Goal: Task Accomplishment & Management: Use online tool/utility

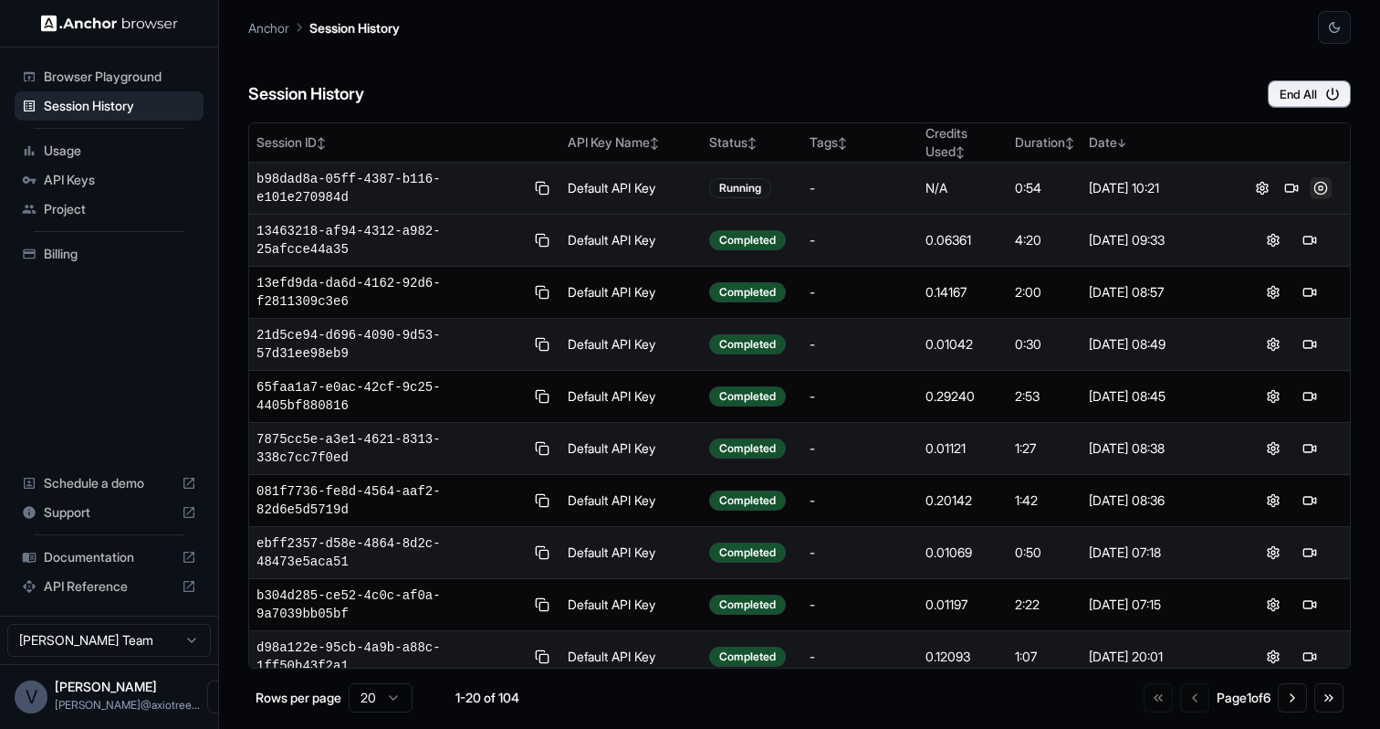
click at [1318, 189] on button at bounding box center [1321, 188] width 22 height 22
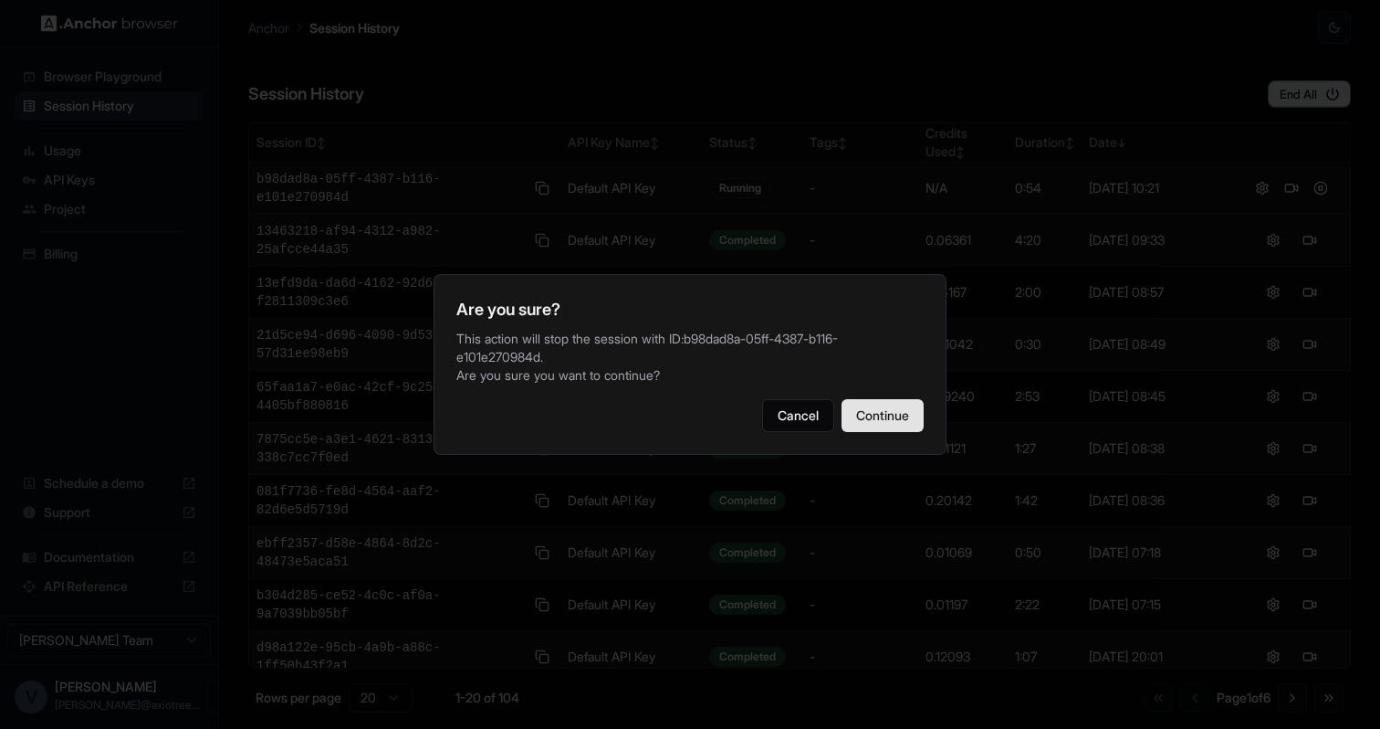
click at [903, 425] on button "Continue" at bounding box center [883, 415] width 82 height 33
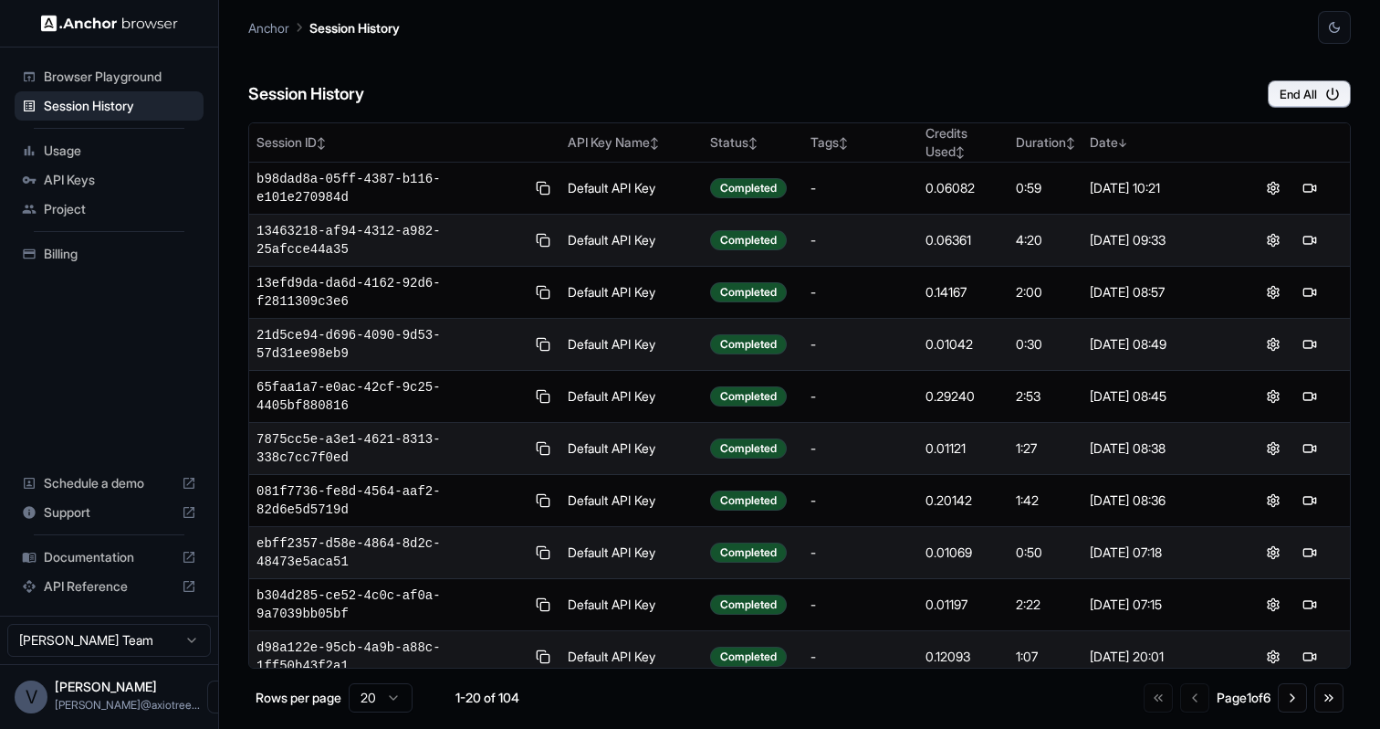
click at [115, 257] on span "Billing" at bounding box center [120, 254] width 152 height 18
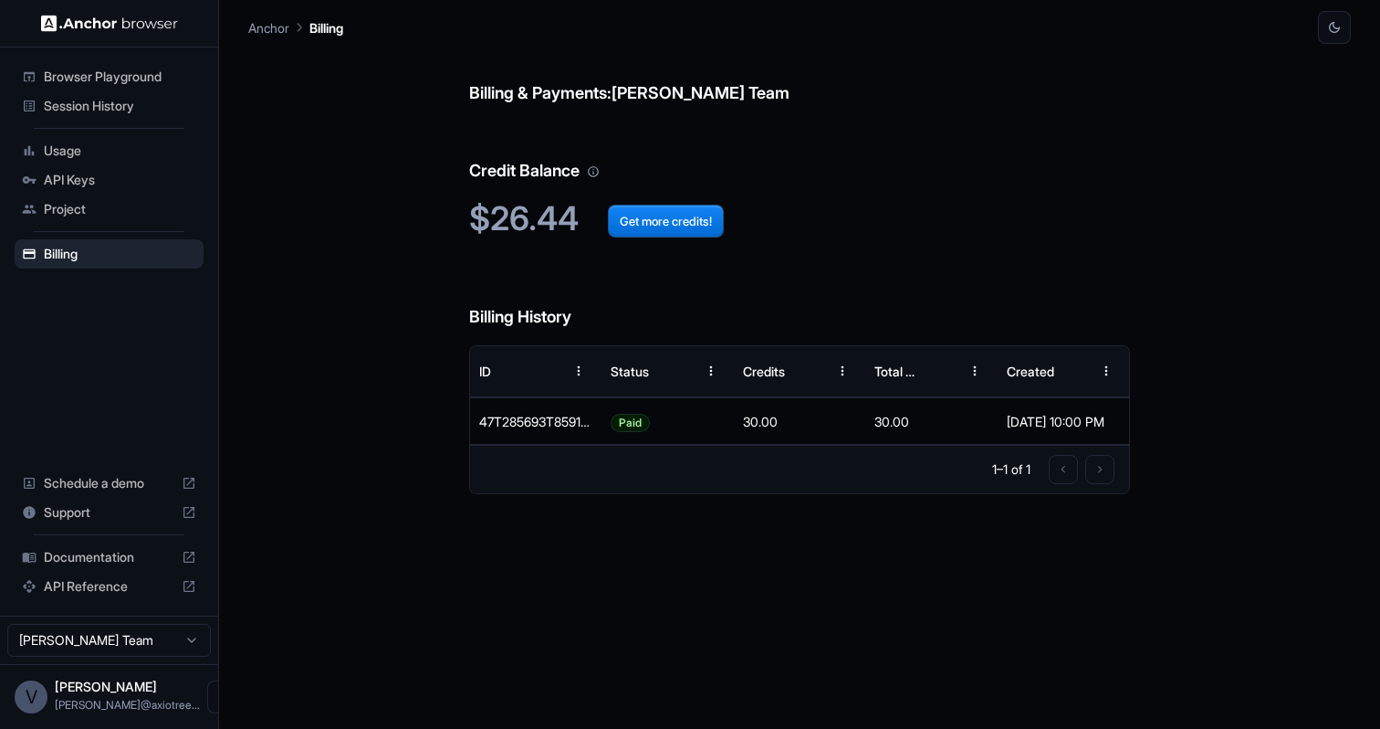
click at [118, 152] on span "Usage" at bounding box center [120, 151] width 152 height 18
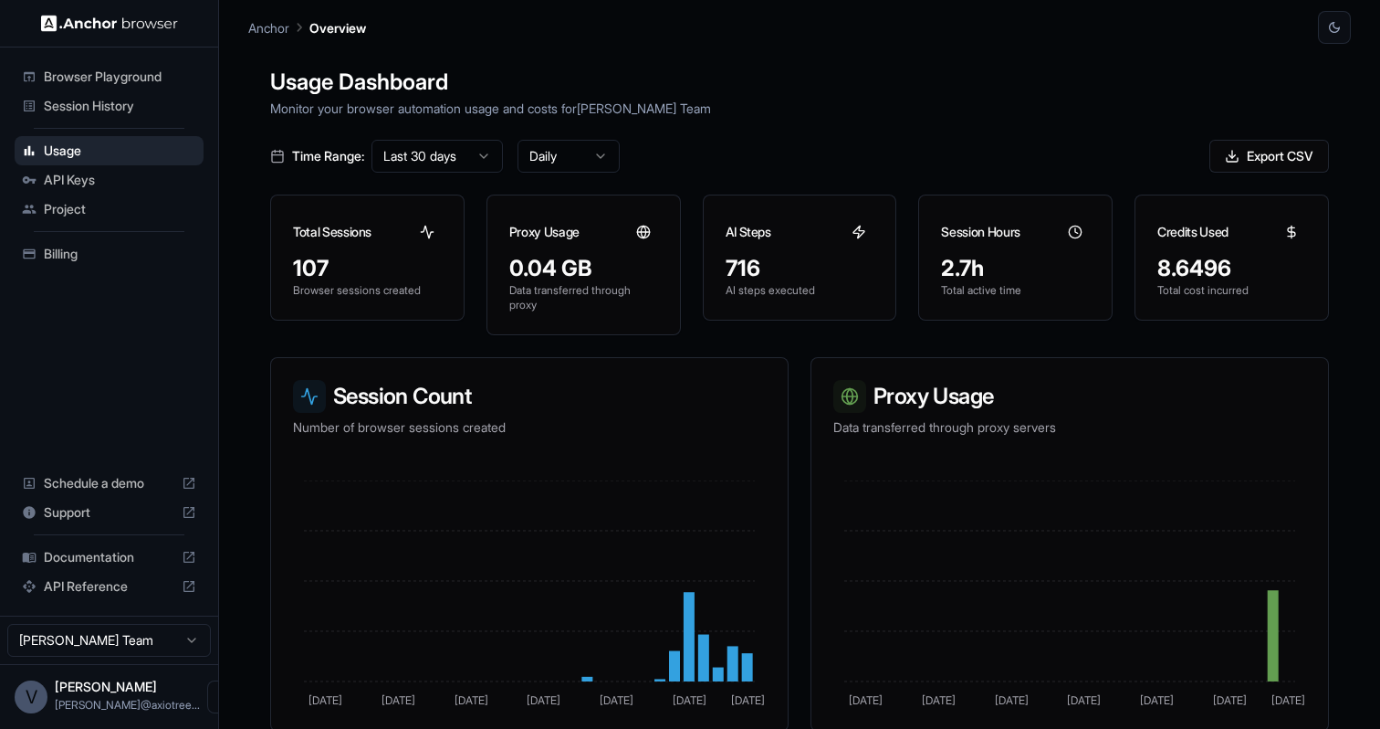
click at [121, 112] on span "Session History" at bounding box center [120, 106] width 152 height 18
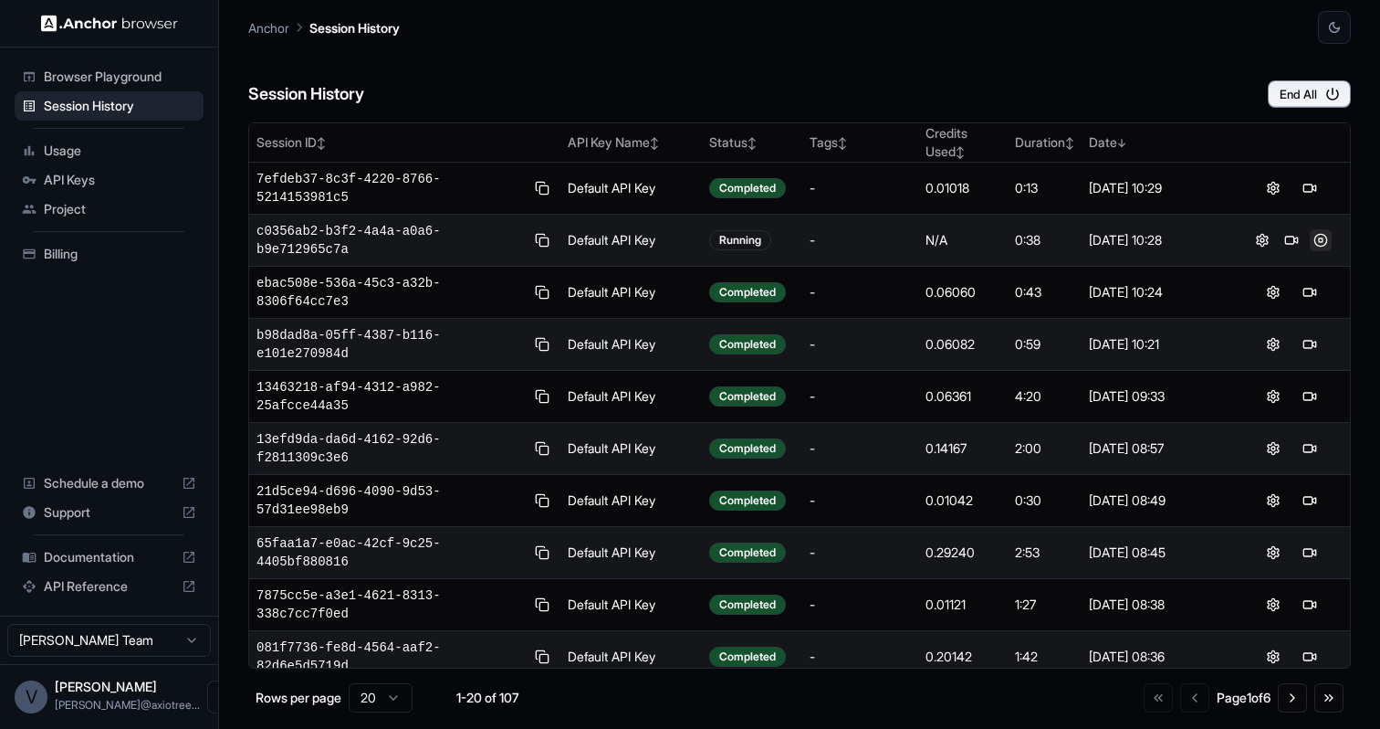
click at [1319, 241] on button at bounding box center [1321, 240] width 22 height 22
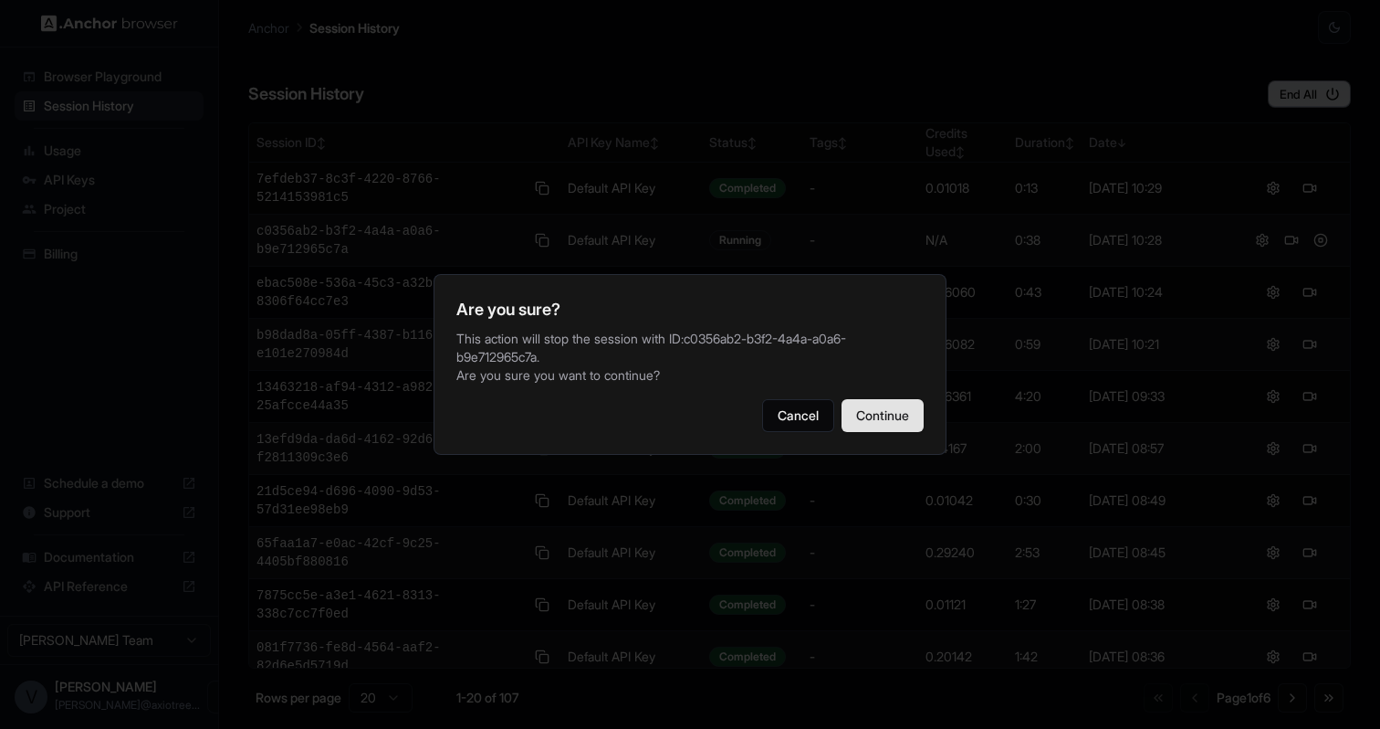
click at [863, 427] on button "Continue" at bounding box center [883, 415] width 82 height 33
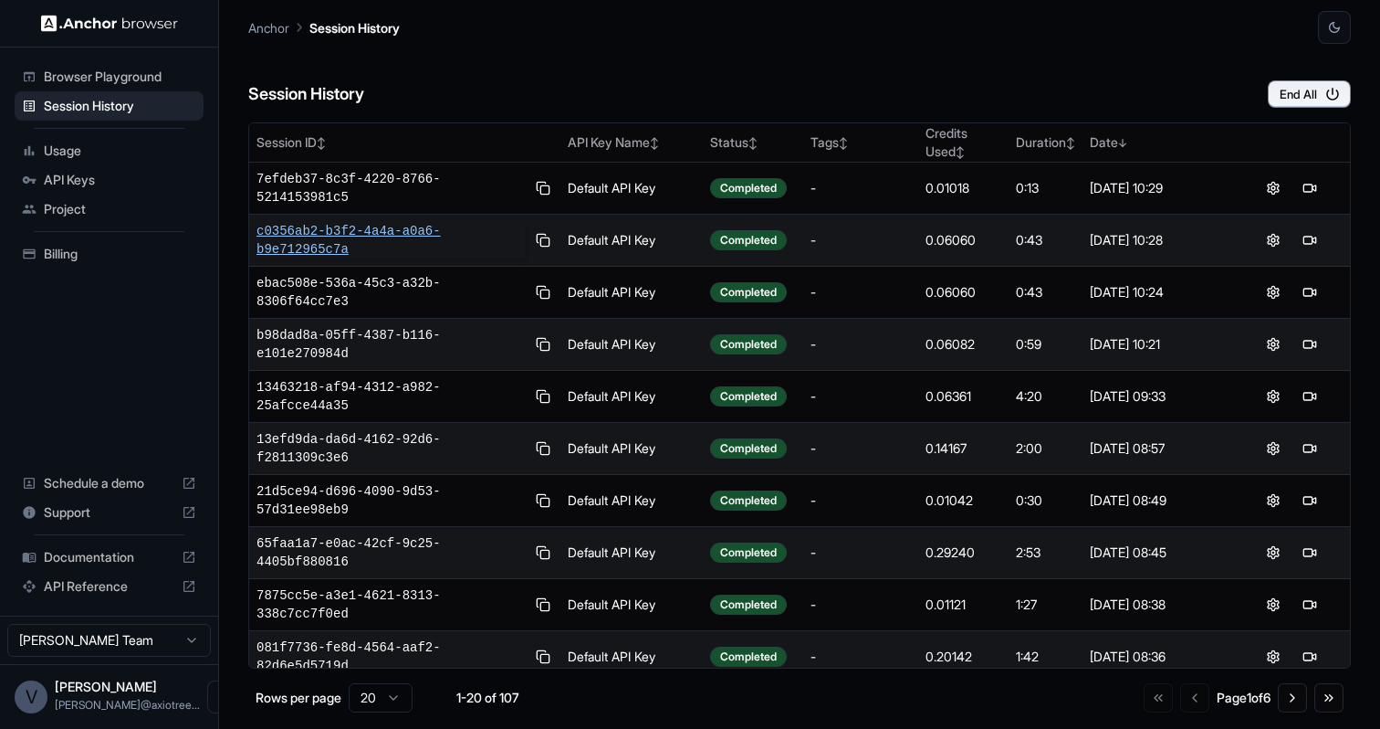
click at [372, 241] on span "c0356ab2-b3f2-4a4a-a0a6-b9e712965c7a" at bounding box center [391, 240] width 268 height 37
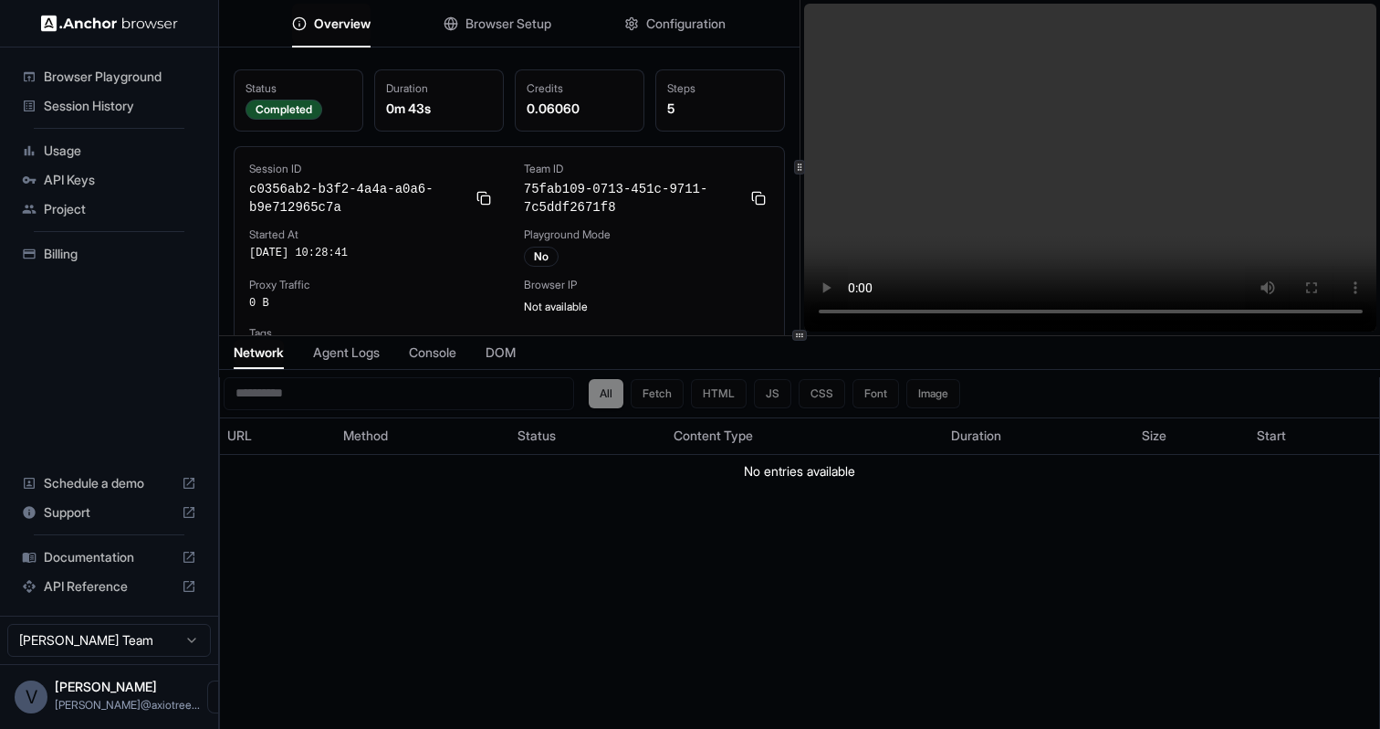
click at [132, 95] on div "Session History" at bounding box center [109, 105] width 189 height 29
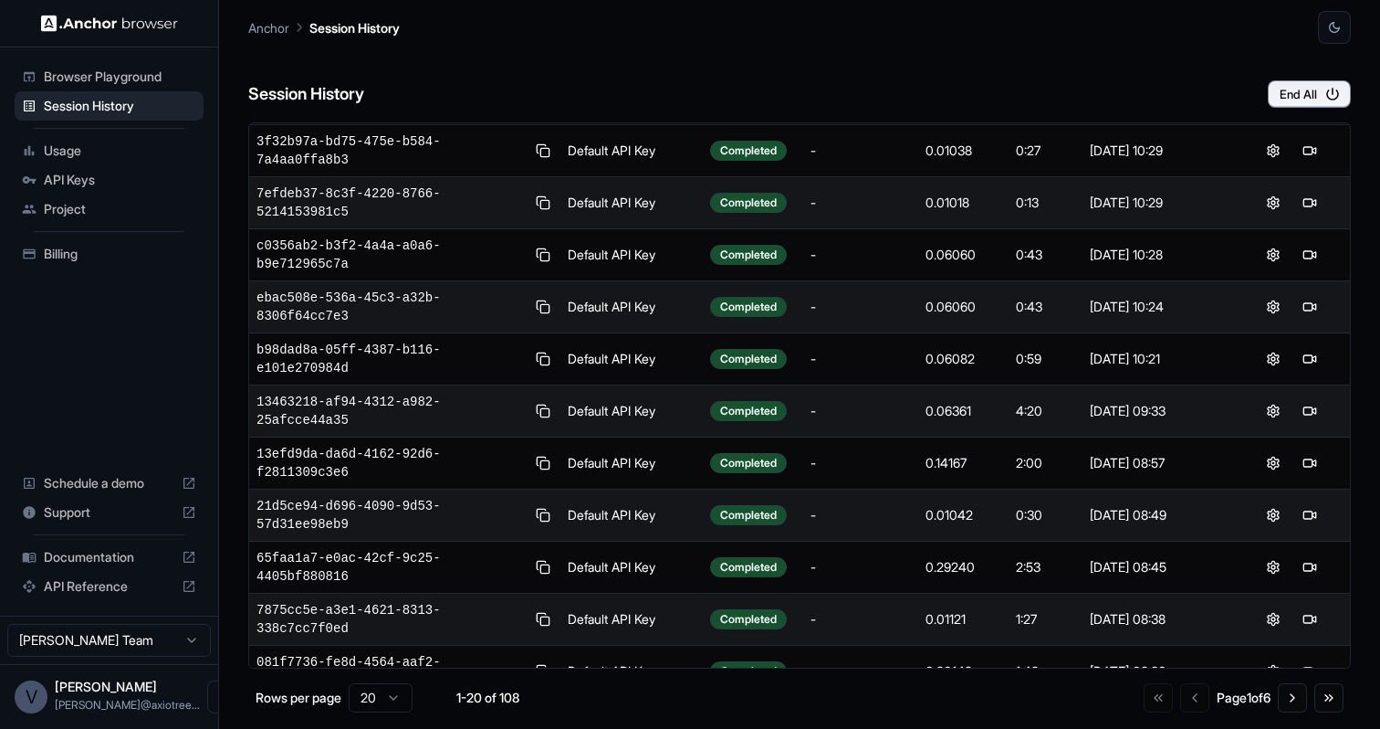
scroll to position [38, 0]
click at [98, 253] on span "Billing" at bounding box center [120, 254] width 152 height 18
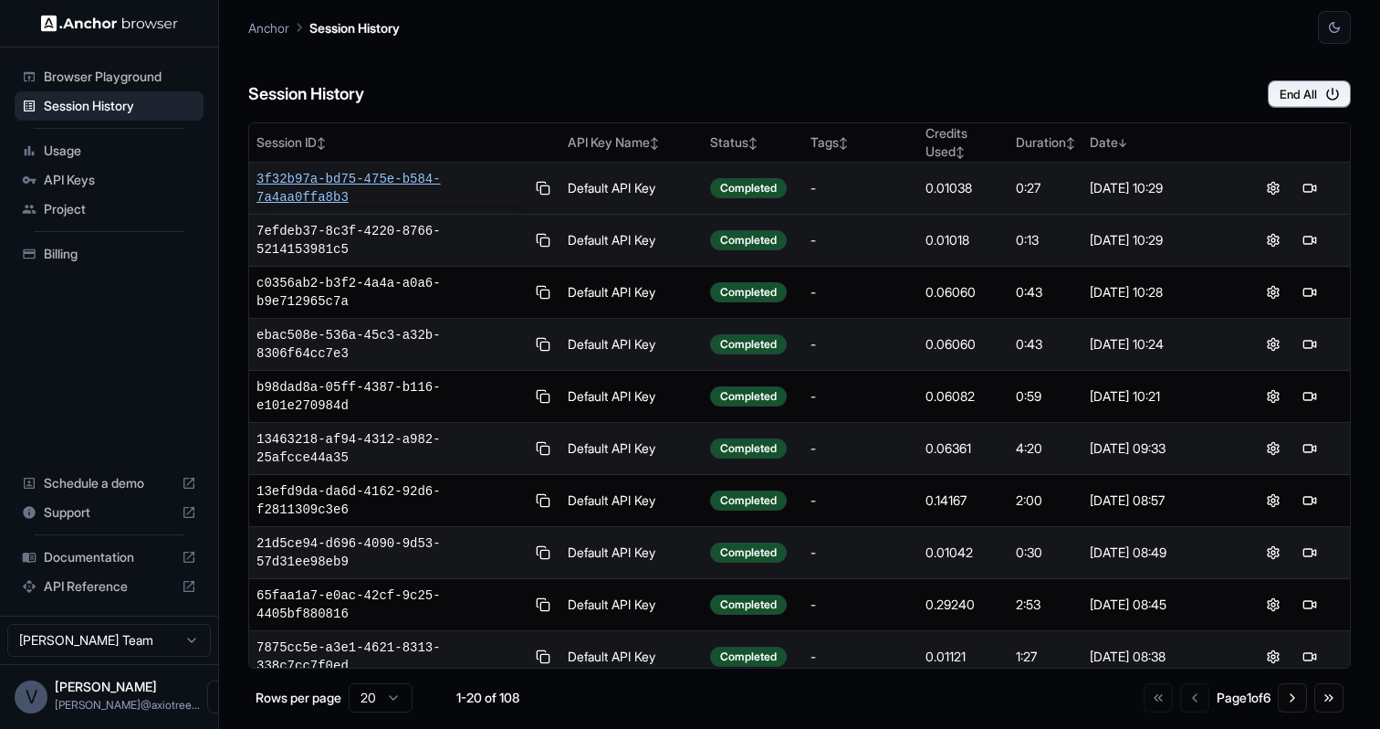
click at [372, 179] on span "3f32b97a-bd75-475e-b584-7a4aa0ffa8b3" at bounding box center [391, 188] width 268 height 37
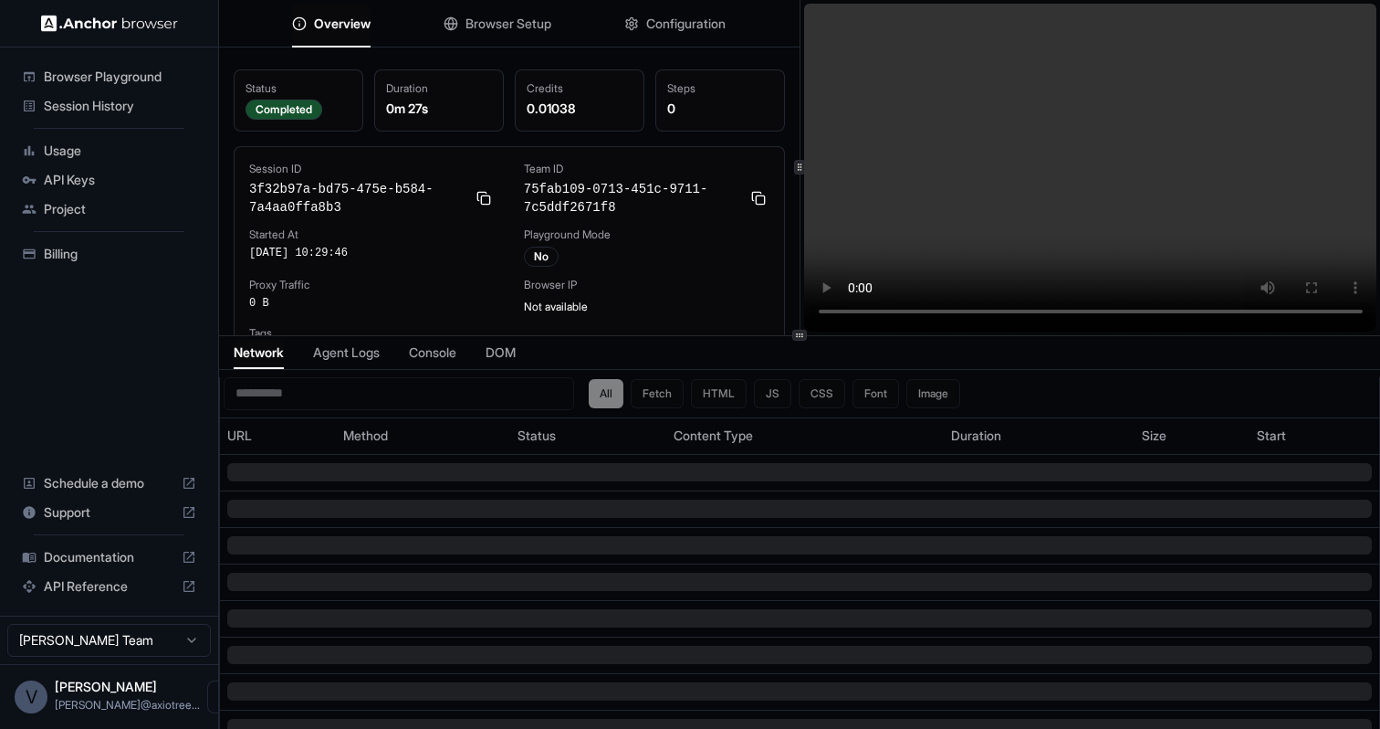
click at [510, 25] on span "Browser Setup" at bounding box center [509, 24] width 86 height 18
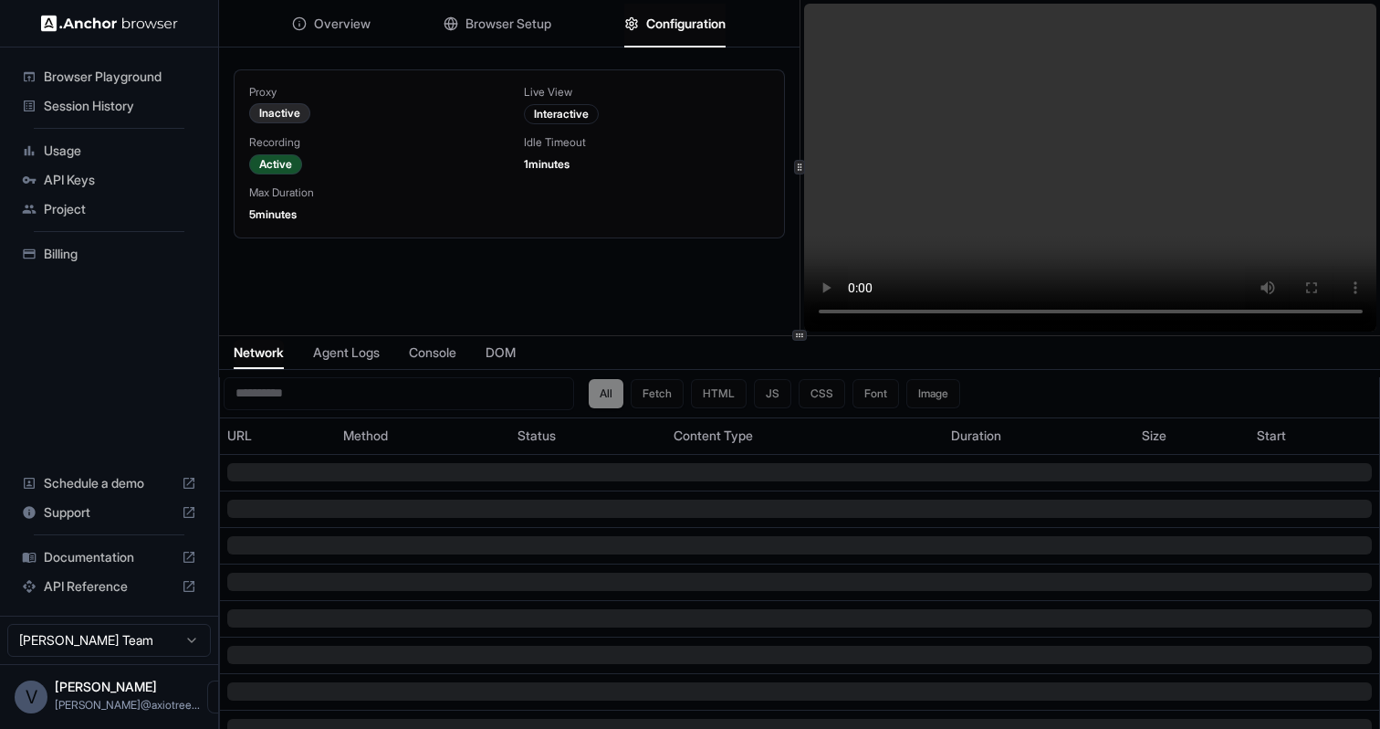
click at [688, 15] on span "Configuration" at bounding box center [685, 24] width 79 height 18
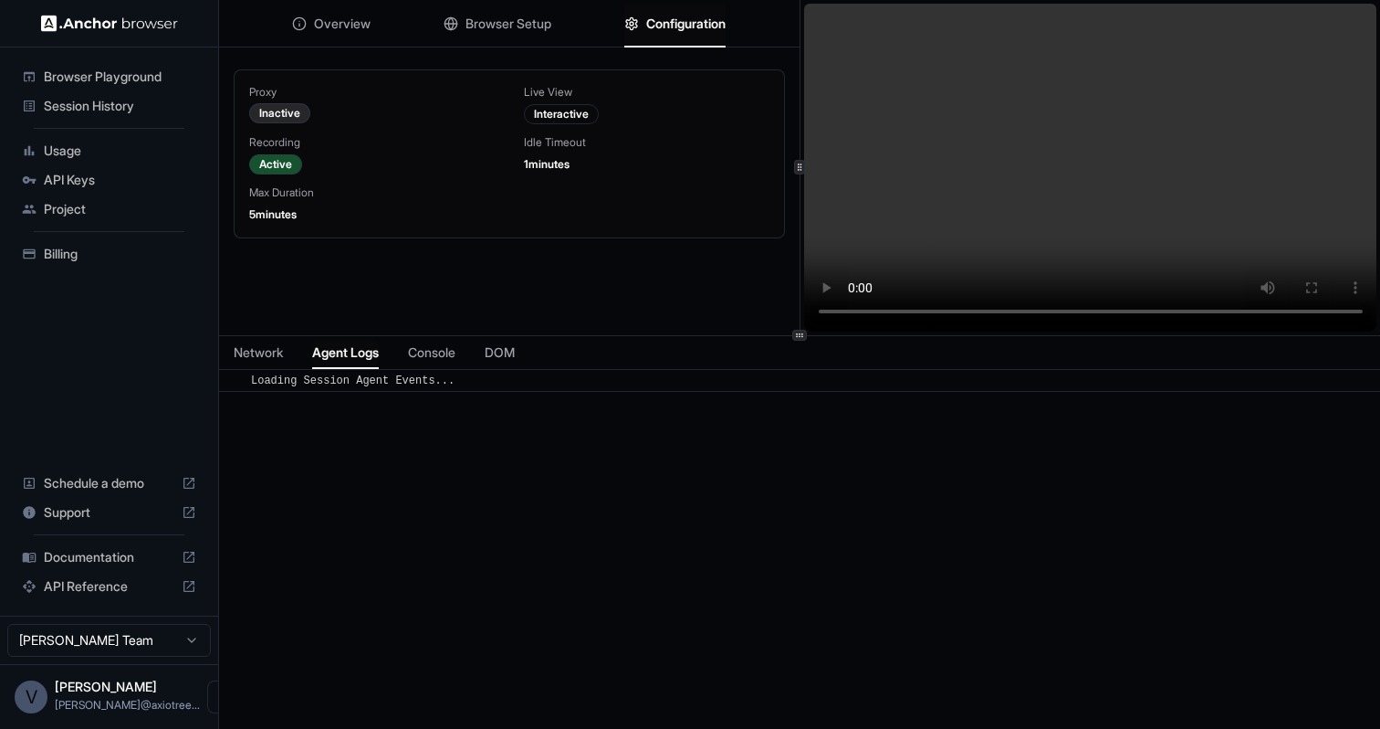
click at [368, 351] on span "Agent Logs" at bounding box center [345, 352] width 67 height 18
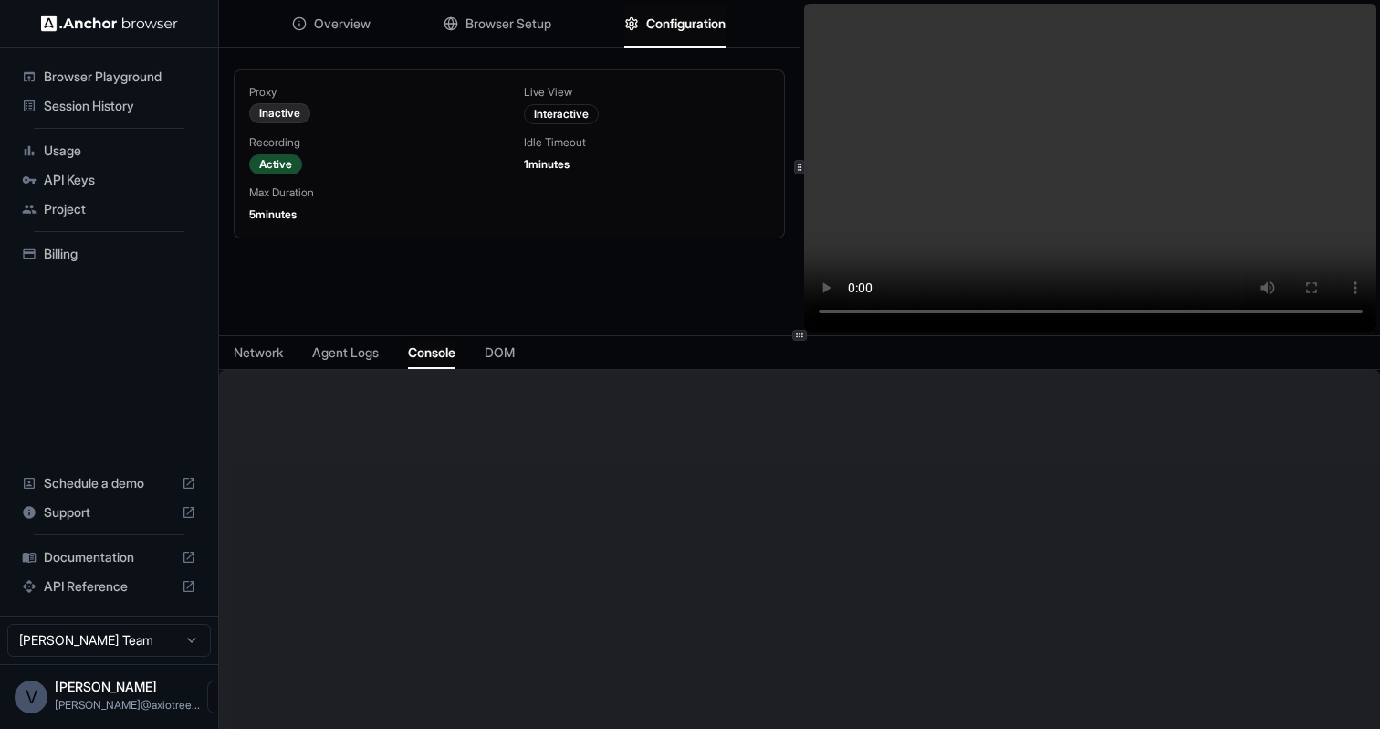
click at [449, 362] on button "Console" at bounding box center [431, 353] width 47 height 26
click at [87, 109] on span "Session History" at bounding box center [120, 106] width 152 height 18
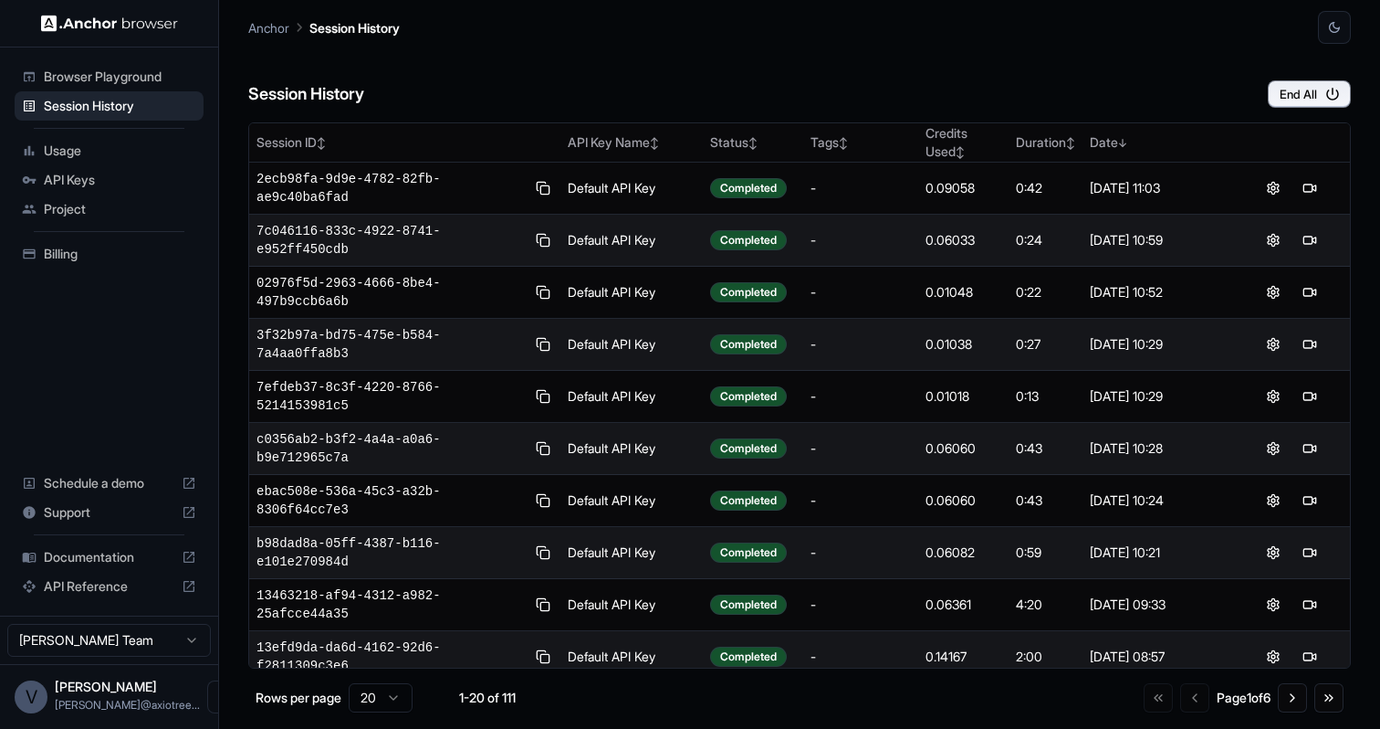
click at [102, 77] on span "Browser Playground" at bounding box center [120, 77] width 152 height 18
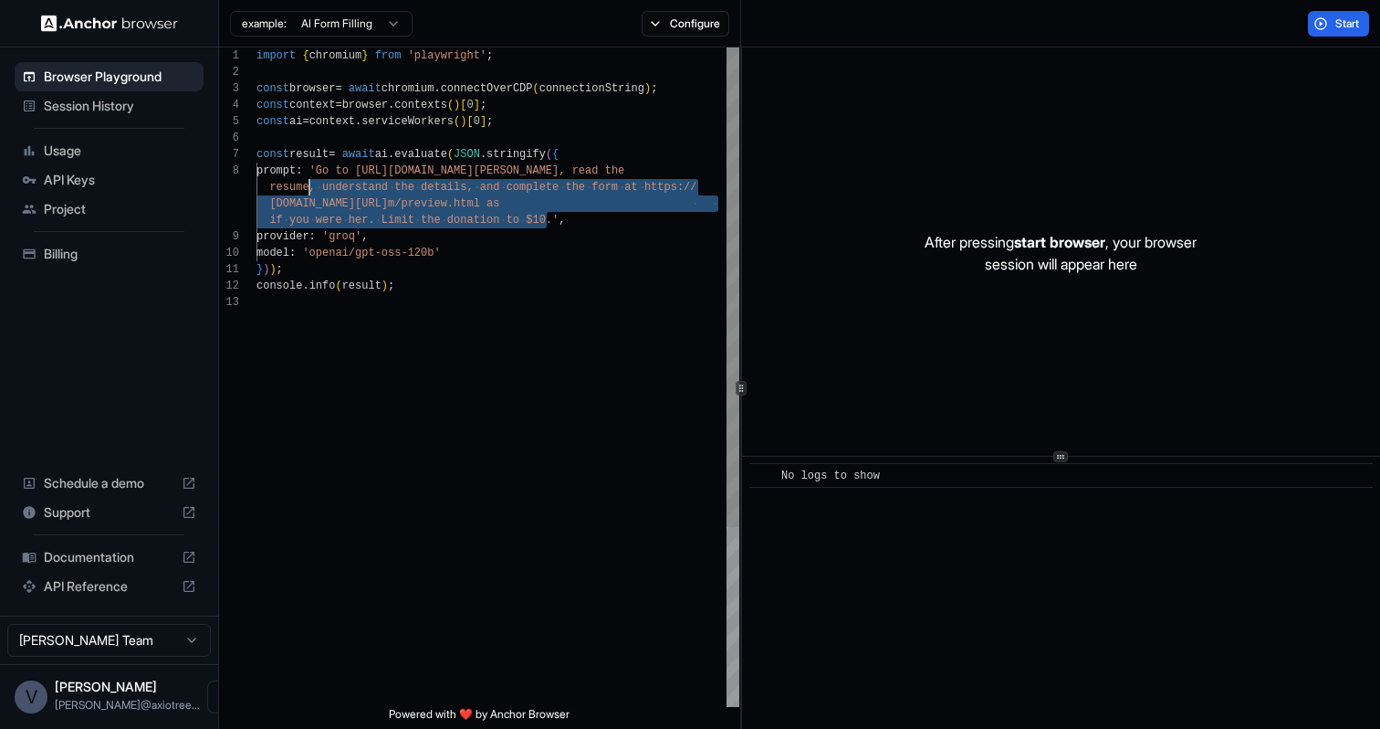
scroll to position [115, 0]
drag, startPoint x: 550, startPoint y: 221, endPoint x: 329, endPoint y: 176, distance: 225.4
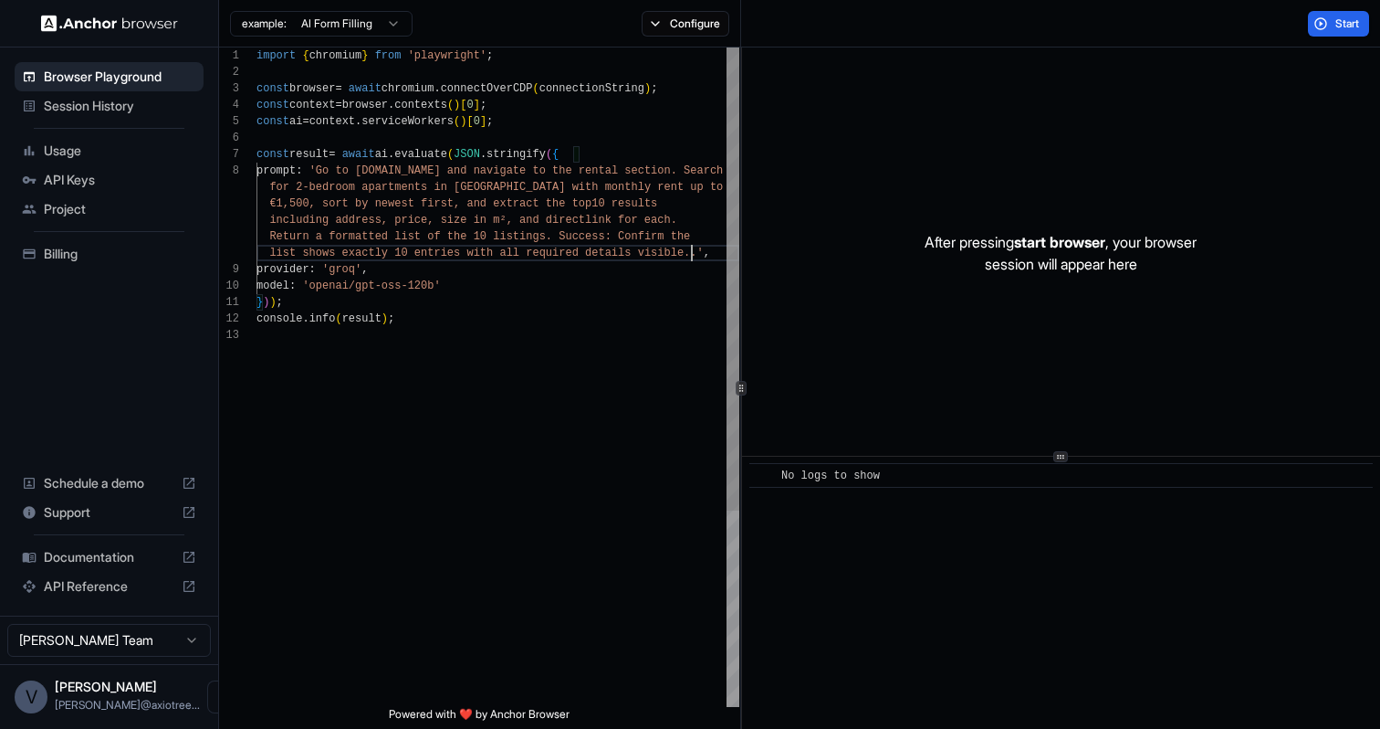
scroll to position [33, 0]
click at [1322, 28] on button "Start" at bounding box center [1338, 24] width 61 height 26
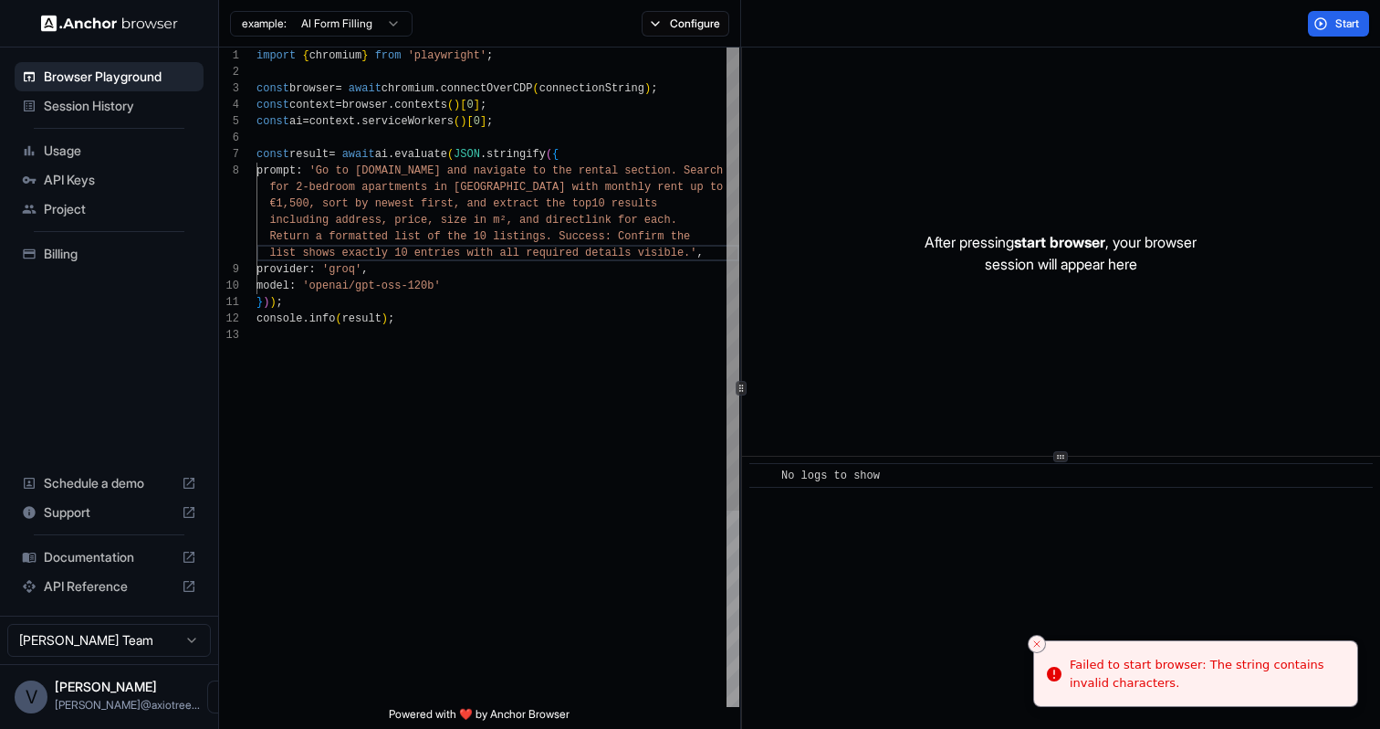
scroll to position [16, 0]
click at [631, 242] on span "s: Confirm the" at bounding box center [644, 236] width 92 height 13
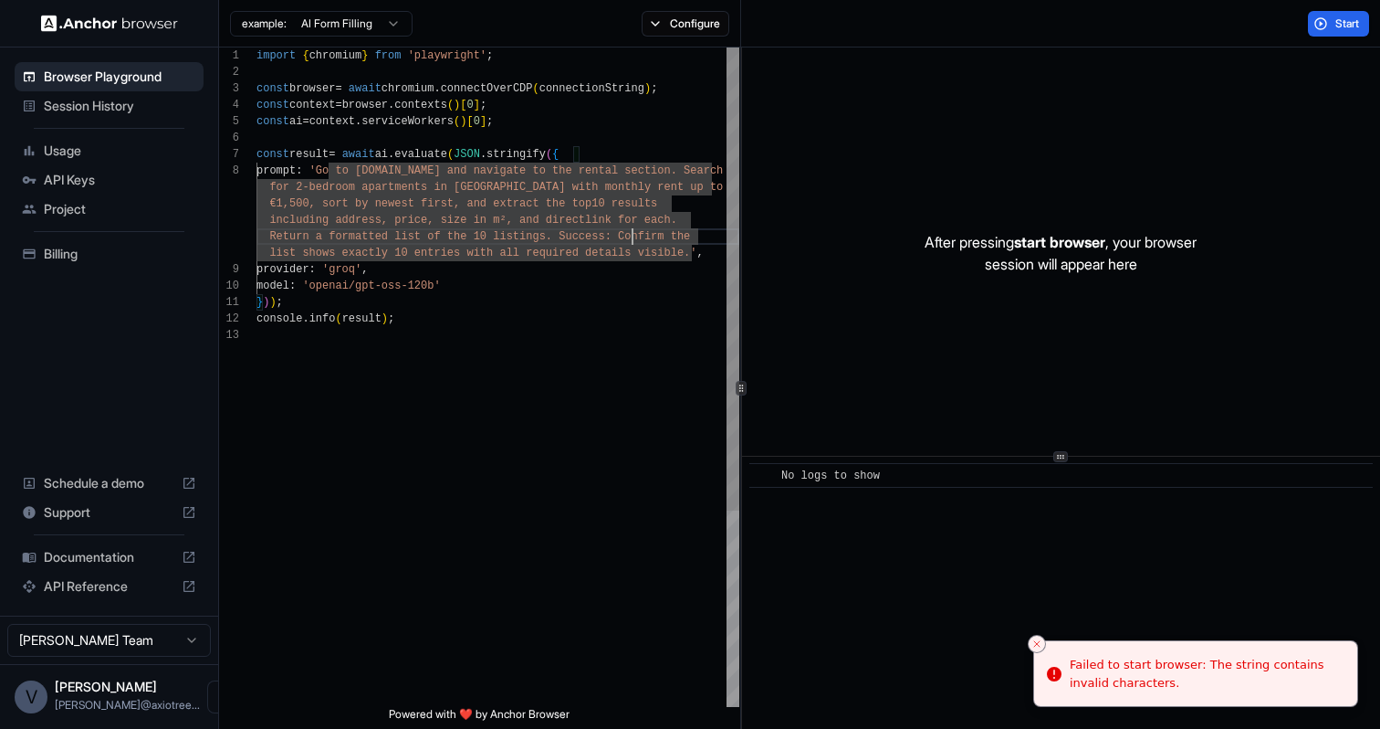
click at [689, 255] on span "tails visible.'" at bounding box center [647, 252] width 99 height 13
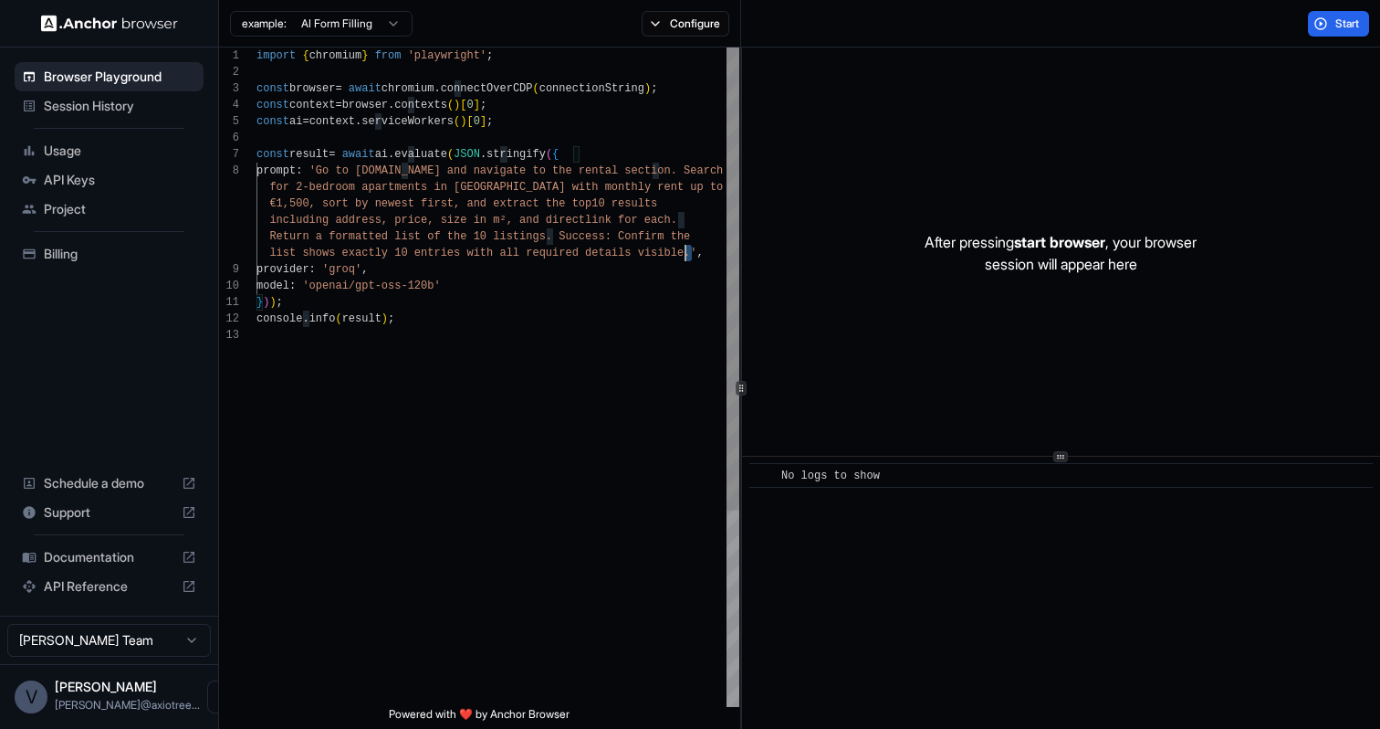
scroll to position [115, 0]
type textarea "**********"
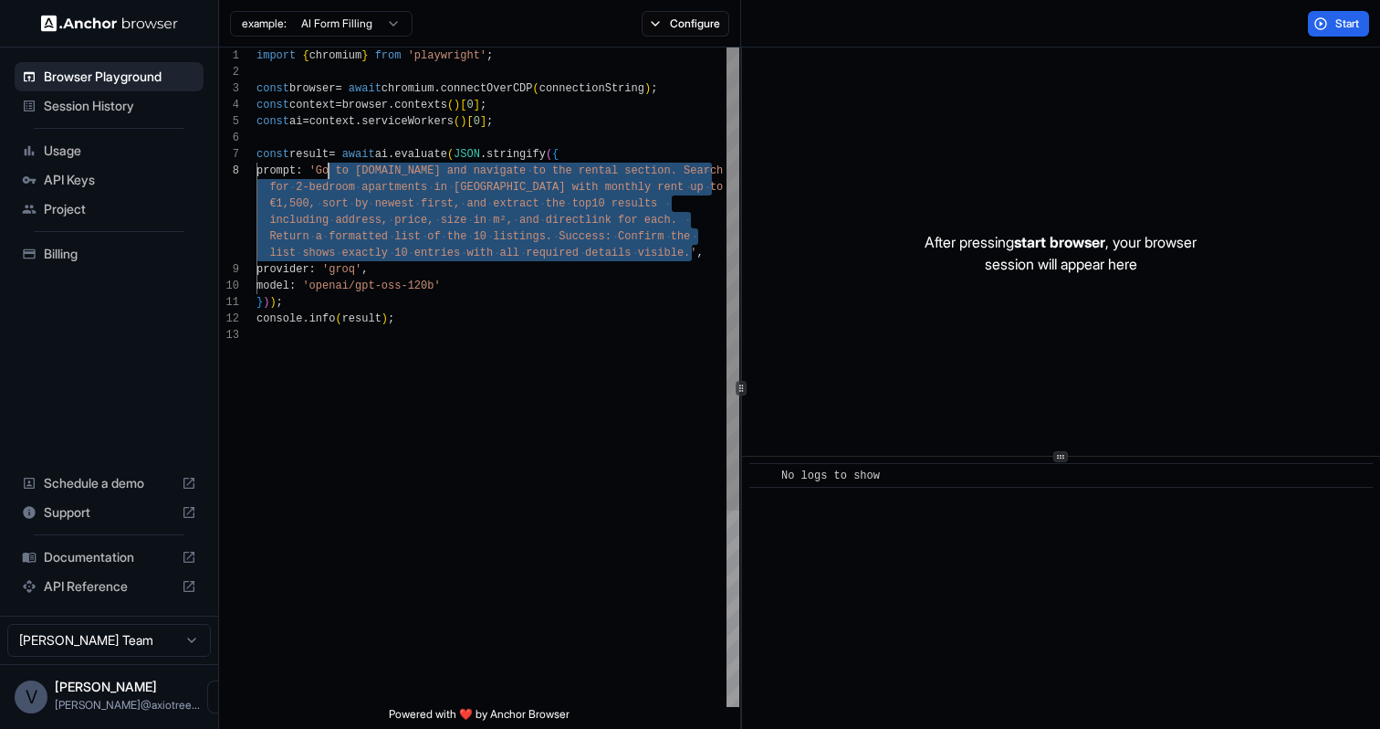
drag, startPoint x: 690, startPoint y: 254, endPoint x: 331, endPoint y: 176, distance: 367.1
click at [331, 176] on div "import { chromium } from 'playwright' ; const browser = await chromium . connec…" at bounding box center [498, 516] width 483 height 938
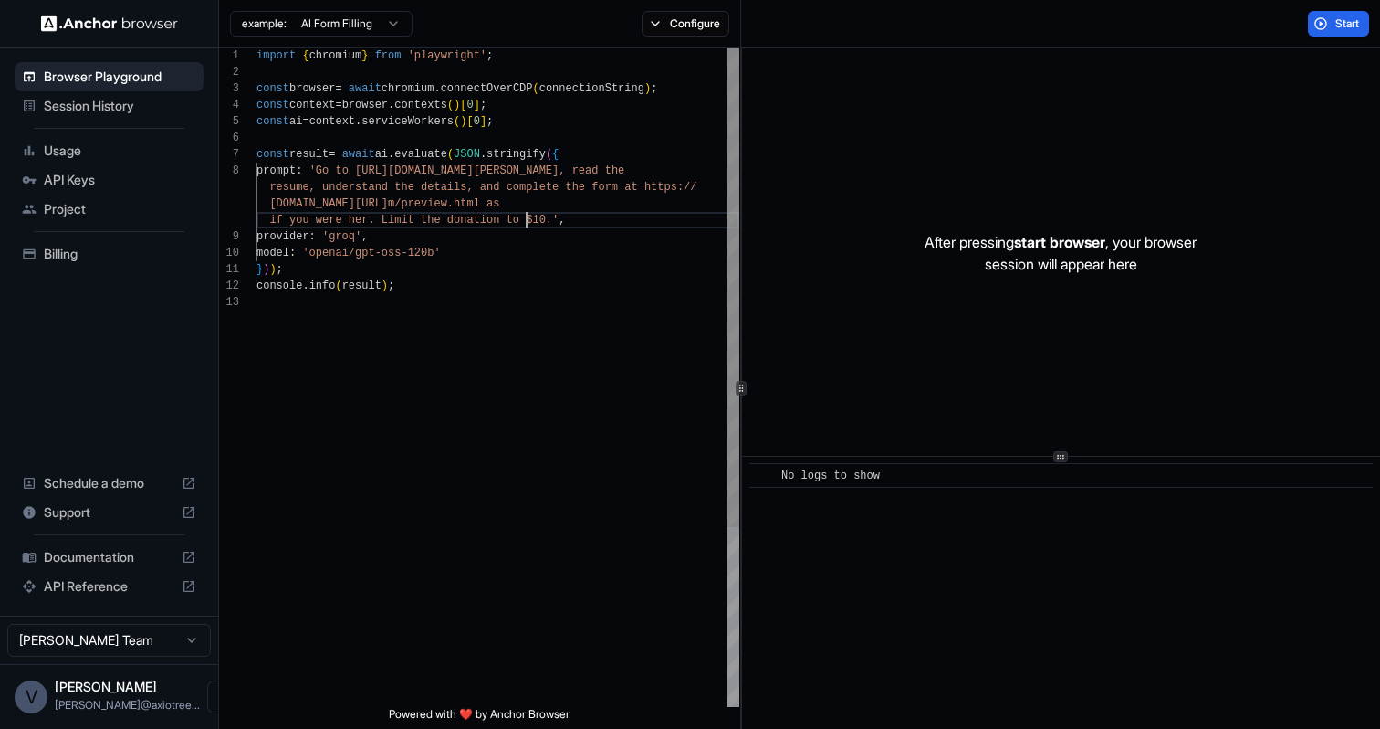
click at [529, 220] on span "if you were her. Limit the donation to $10.'" at bounding box center [413, 220] width 289 height 13
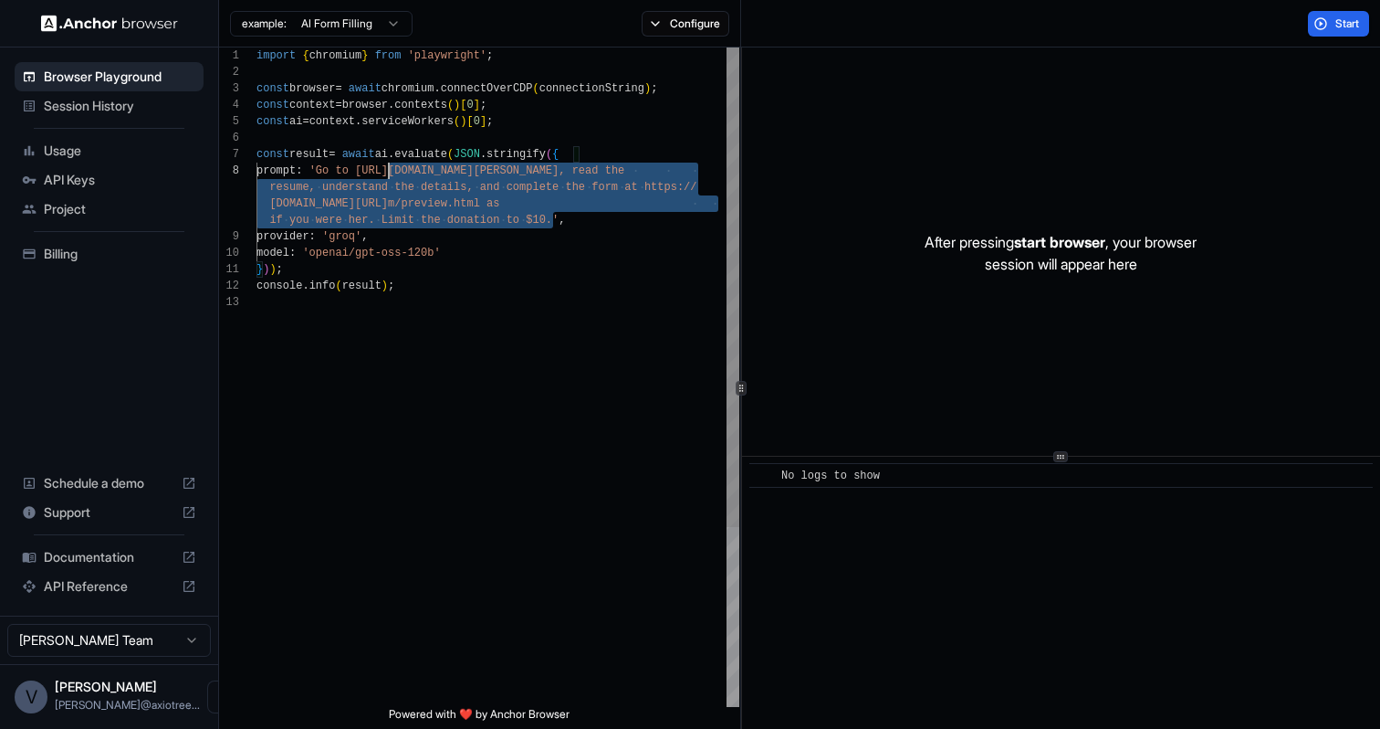
scroll to position [115, 0]
drag, startPoint x: 550, startPoint y: 218, endPoint x: 326, endPoint y: 174, distance: 228.8
click at [326, 174] on div "import { chromium } from 'playwright' ; const browser = await chromium . connec…" at bounding box center [498, 500] width 483 height 906
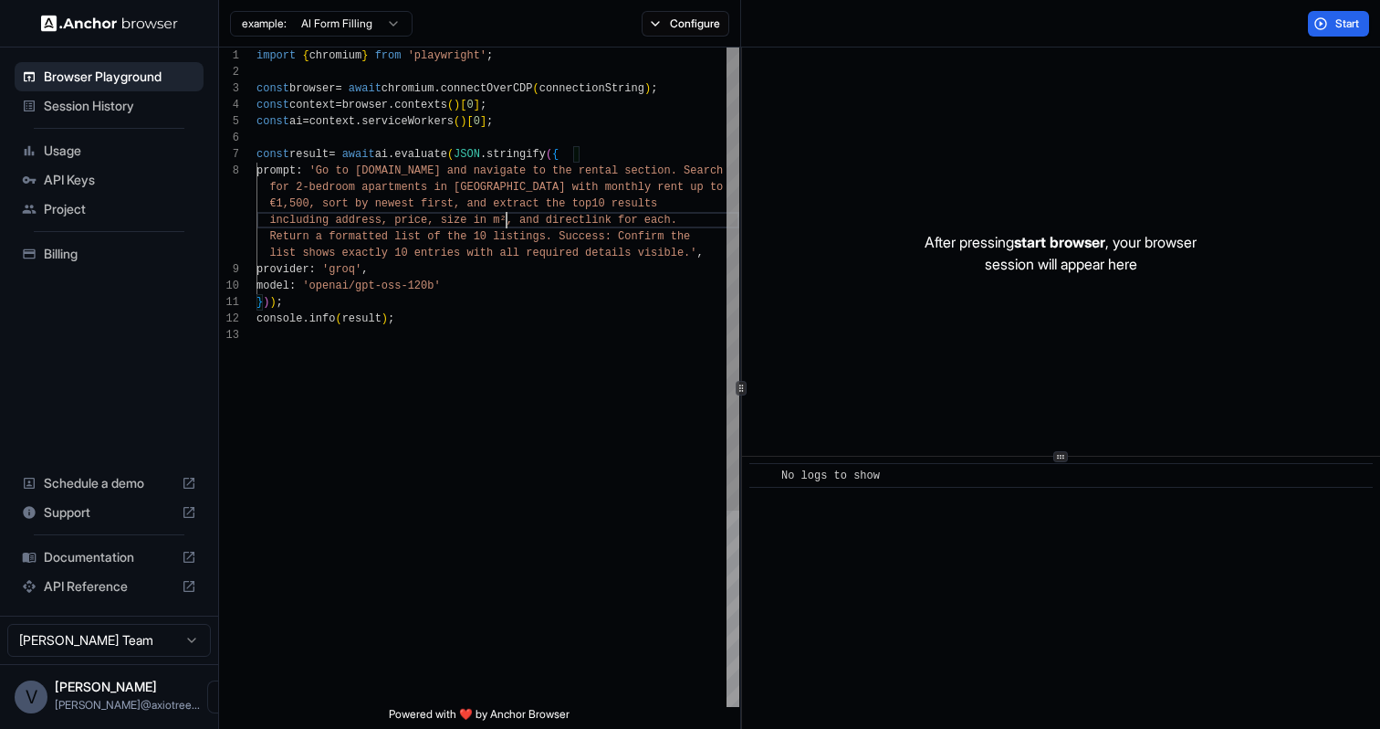
click at [1338, 22] on span "Start" at bounding box center [1349, 23] width 26 height 15
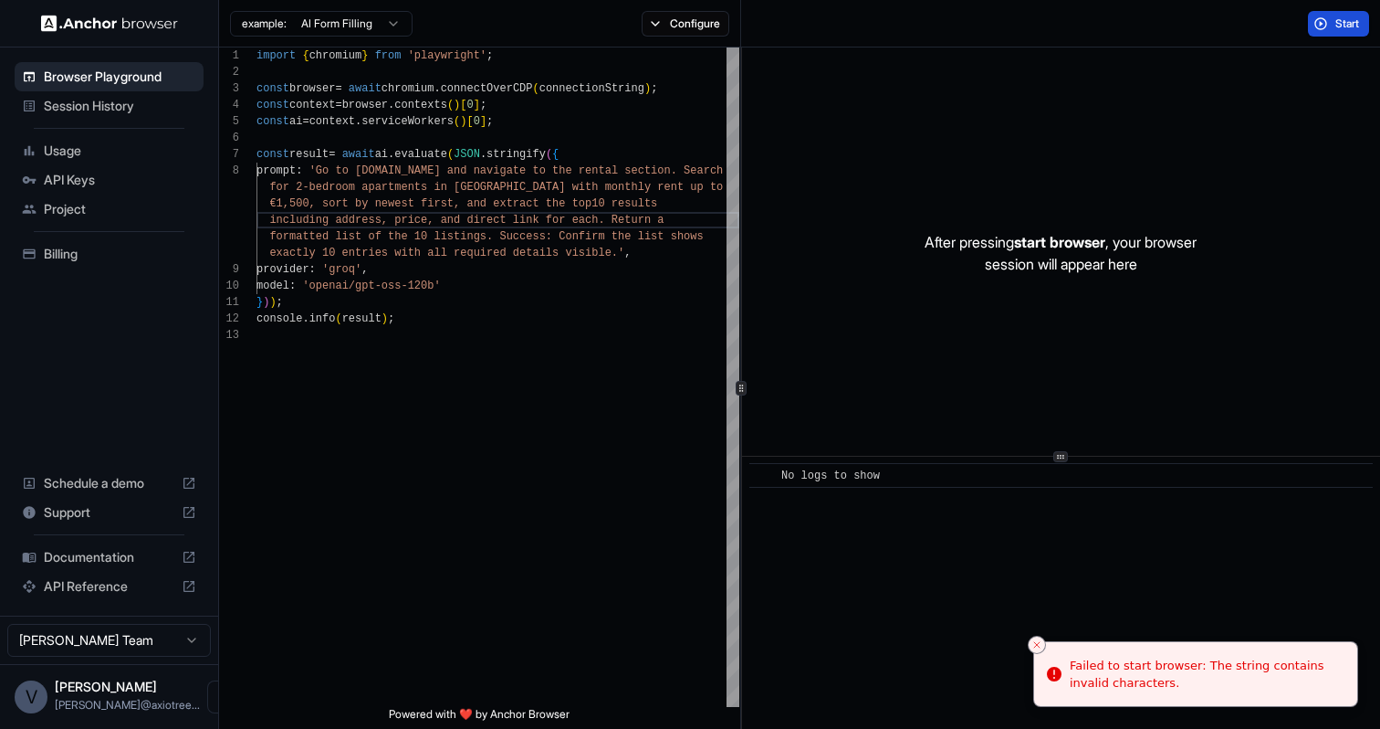
click at [1144, 661] on div "Failed to start browser: The string contains invalid characters." at bounding box center [1206, 674] width 273 height 36
click at [1042, 642] on icon "Close toast" at bounding box center [1037, 644] width 11 height 11
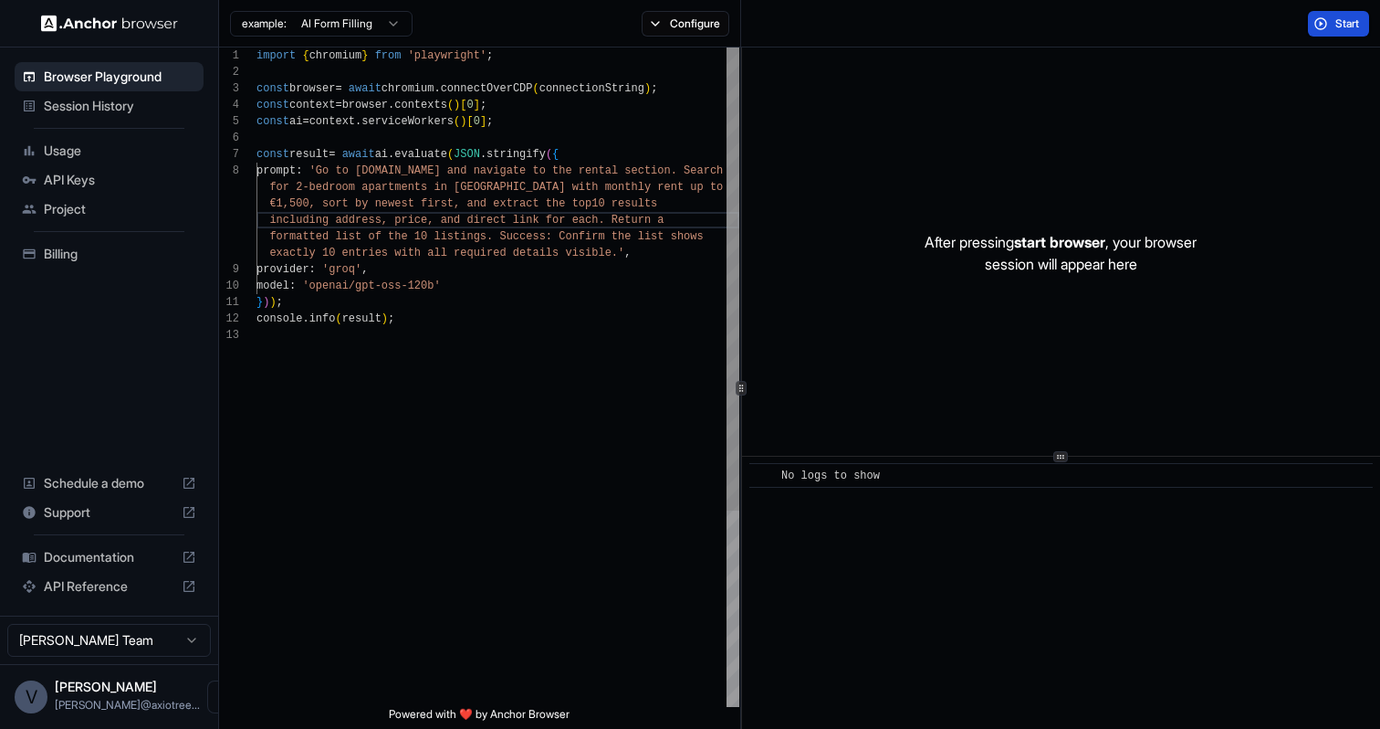
click at [278, 202] on span "€1,500, sort by newest first, and extract the top" at bounding box center [430, 203] width 322 height 13
click at [1337, 29] on span "Start" at bounding box center [1349, 23] width 26 height 15
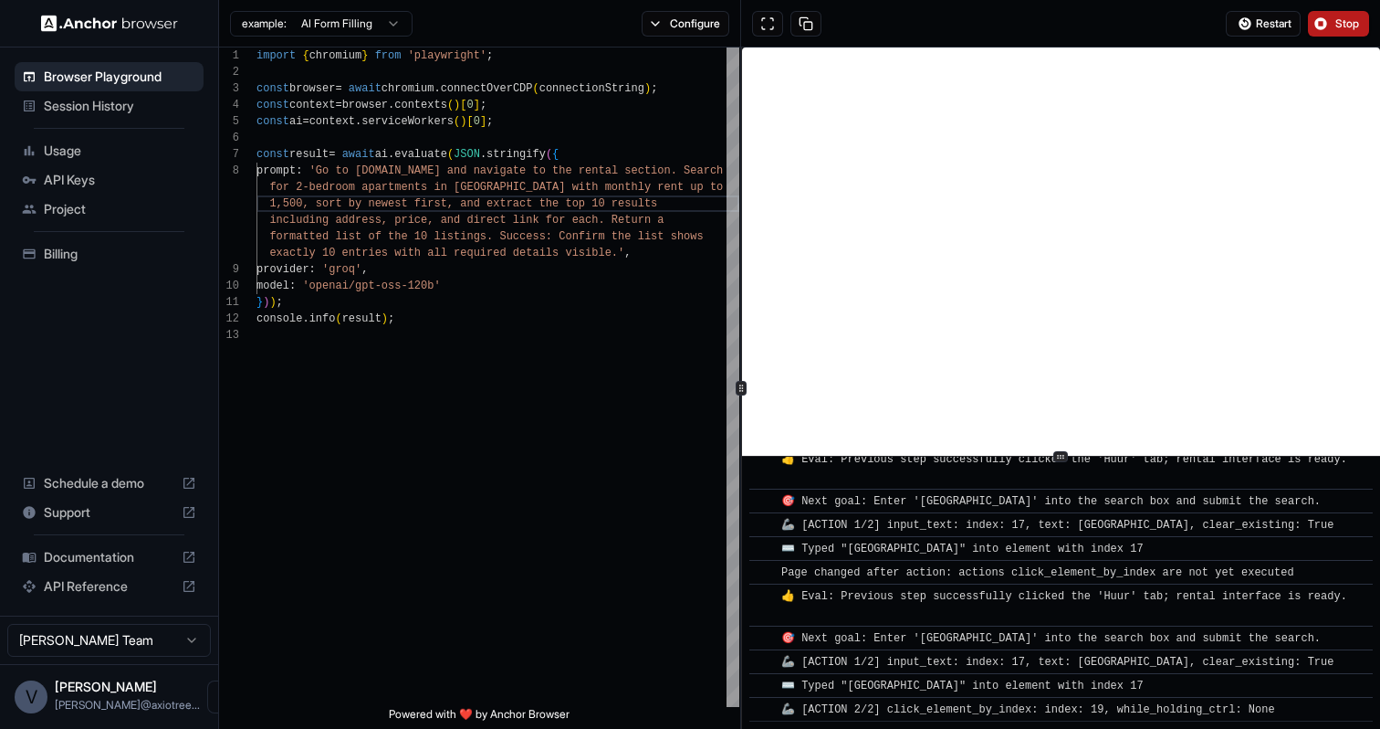
scroll to position [2859, 0]
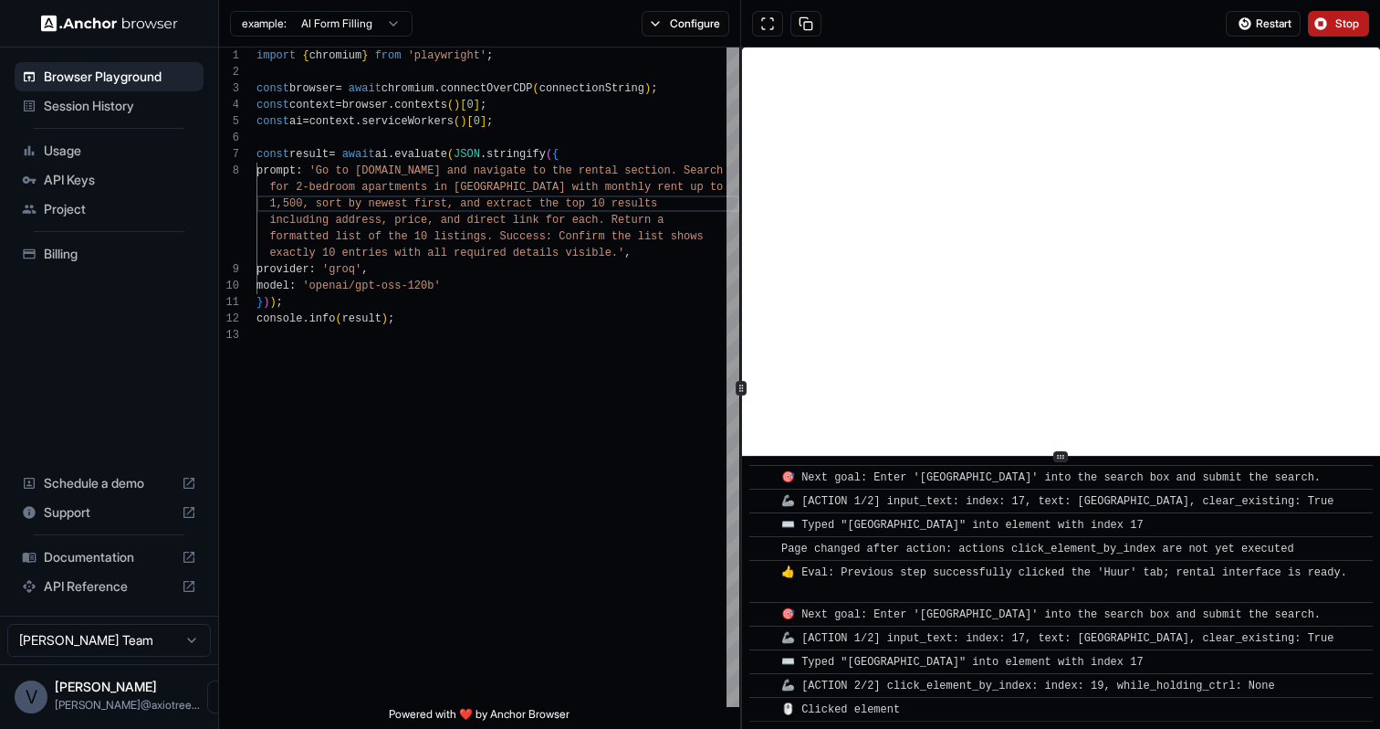
click at [1324, 19] on button "Stop" at bounding box center [1338, 24] width 61 height 26
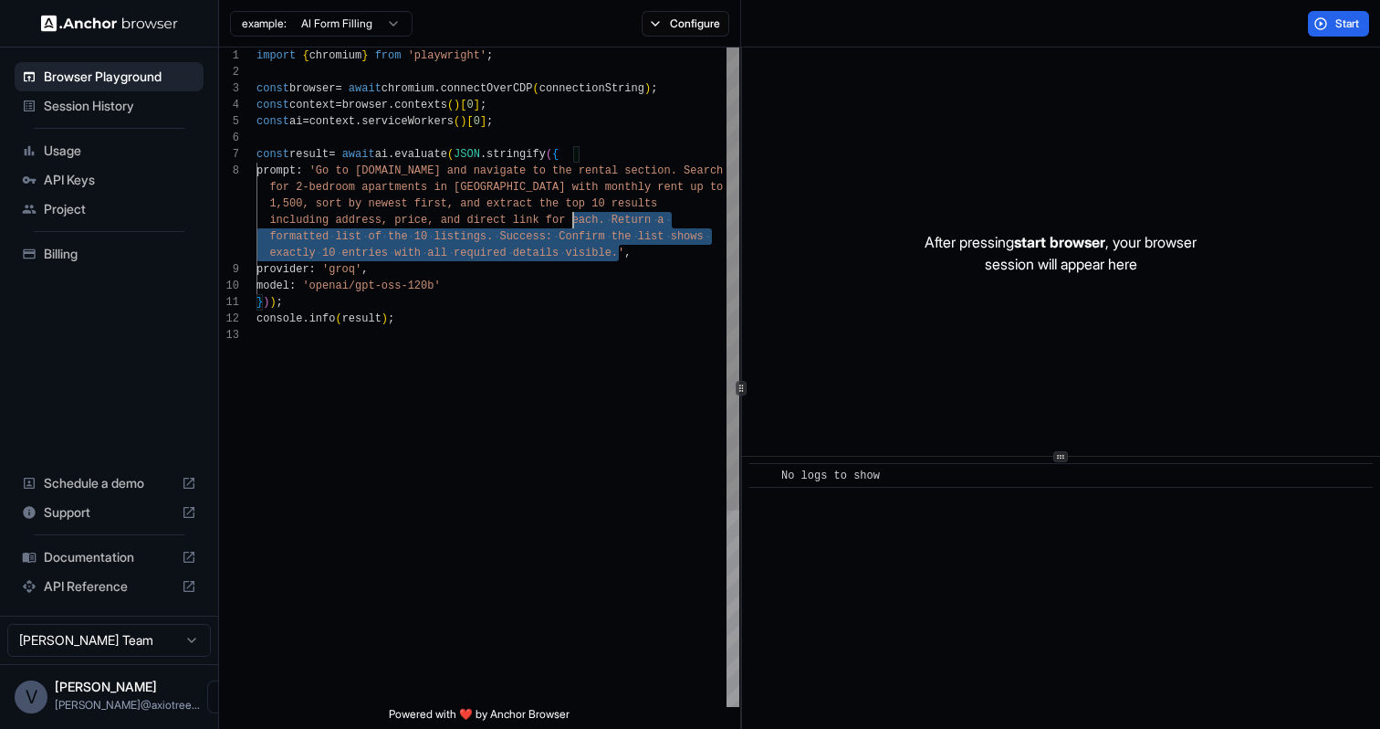
type textarea "**********"
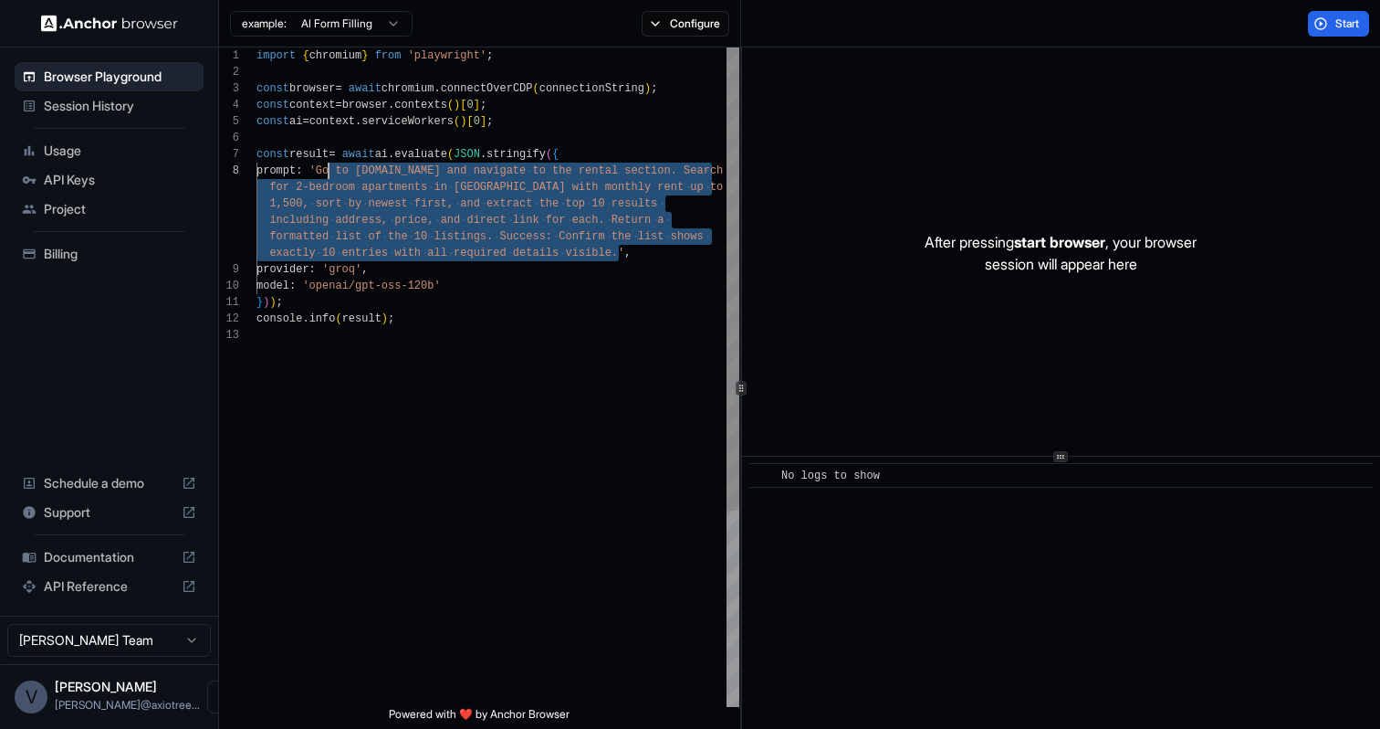
drag, startPoint x: 617, startPoint y: 248, endPoint x: 330, endPoint y: 167, distance: 298.8
click at [330, 167] on div "const ai = context . serviceWorkers ( ) [ 0 ] ; const result = await ai . evalu…" at bounding box center [498, 516] width 483 height 938
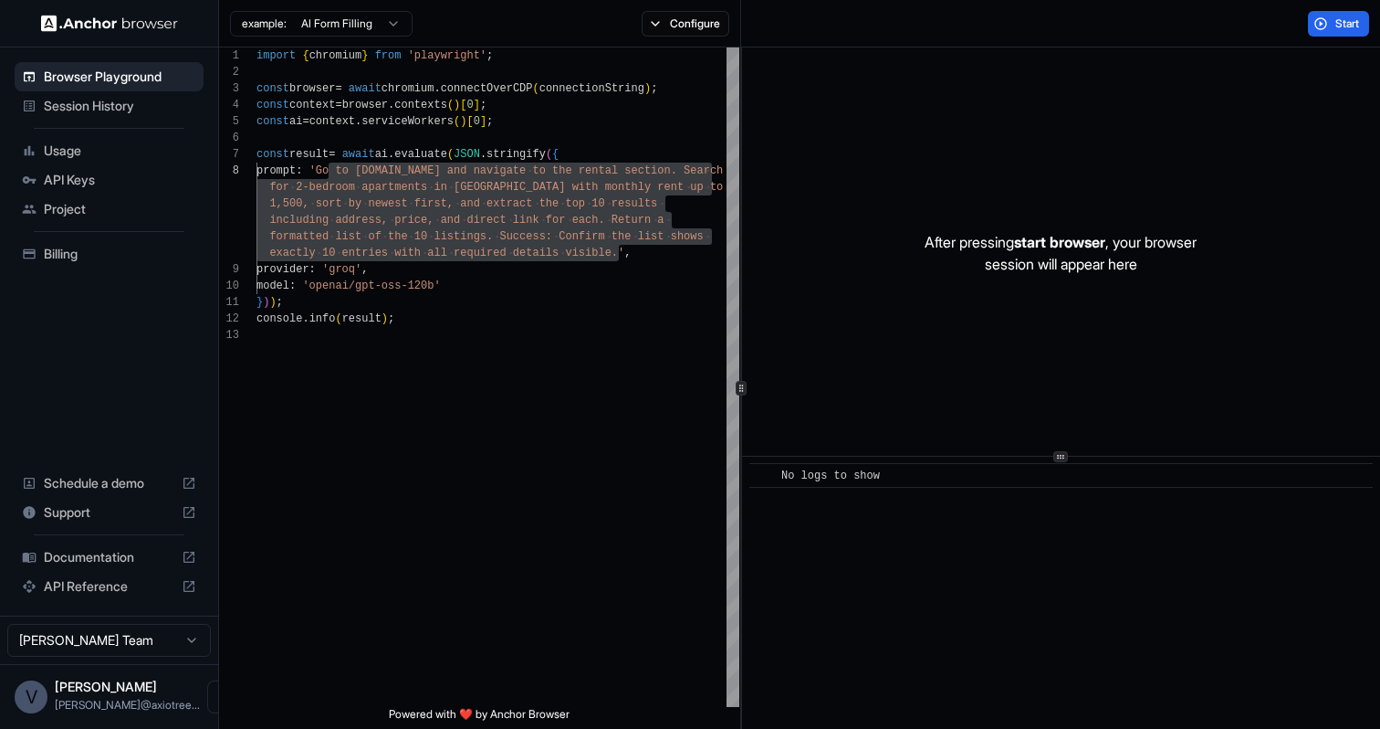
click at [158, 152] on span "Usage" at bounding box center [120, 151] width 152 height 18
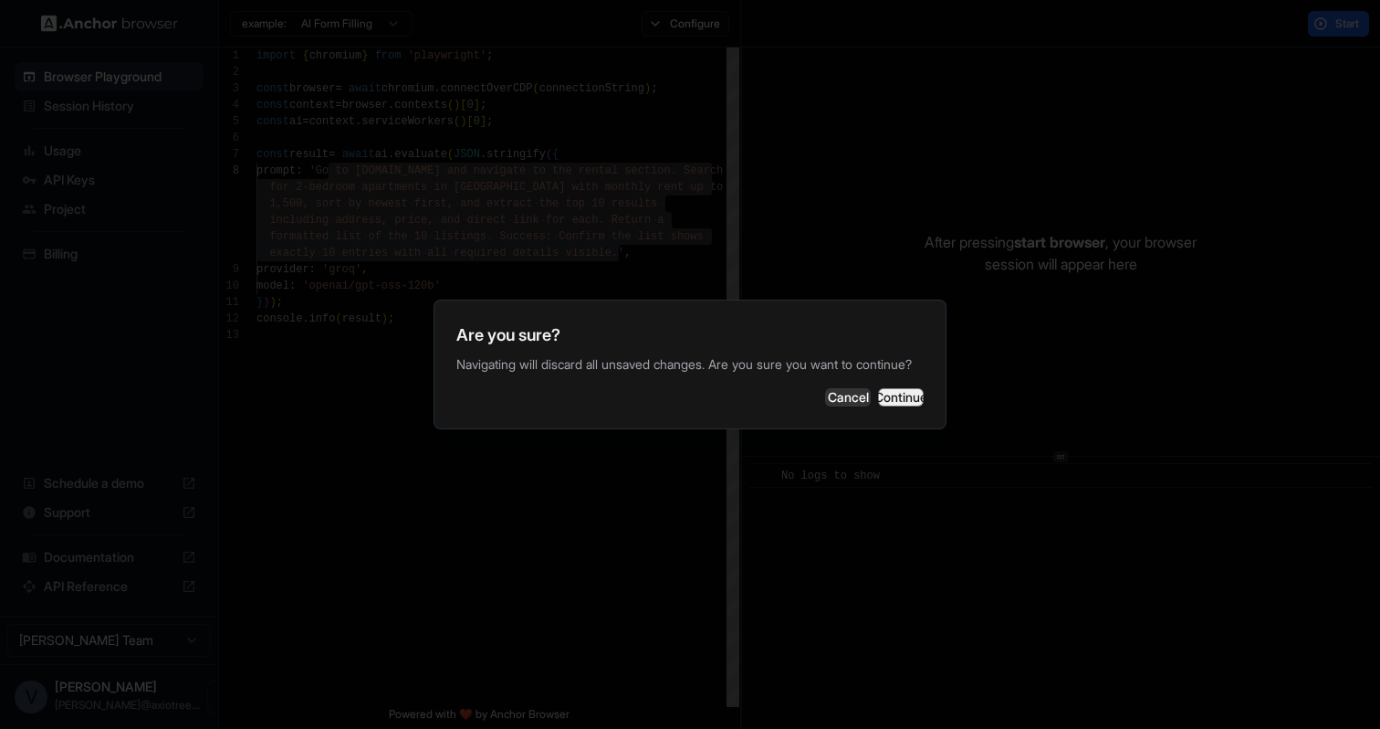
click at [878, 393] on button "Continue" at bounding box center [901, 397] width 46 height 18
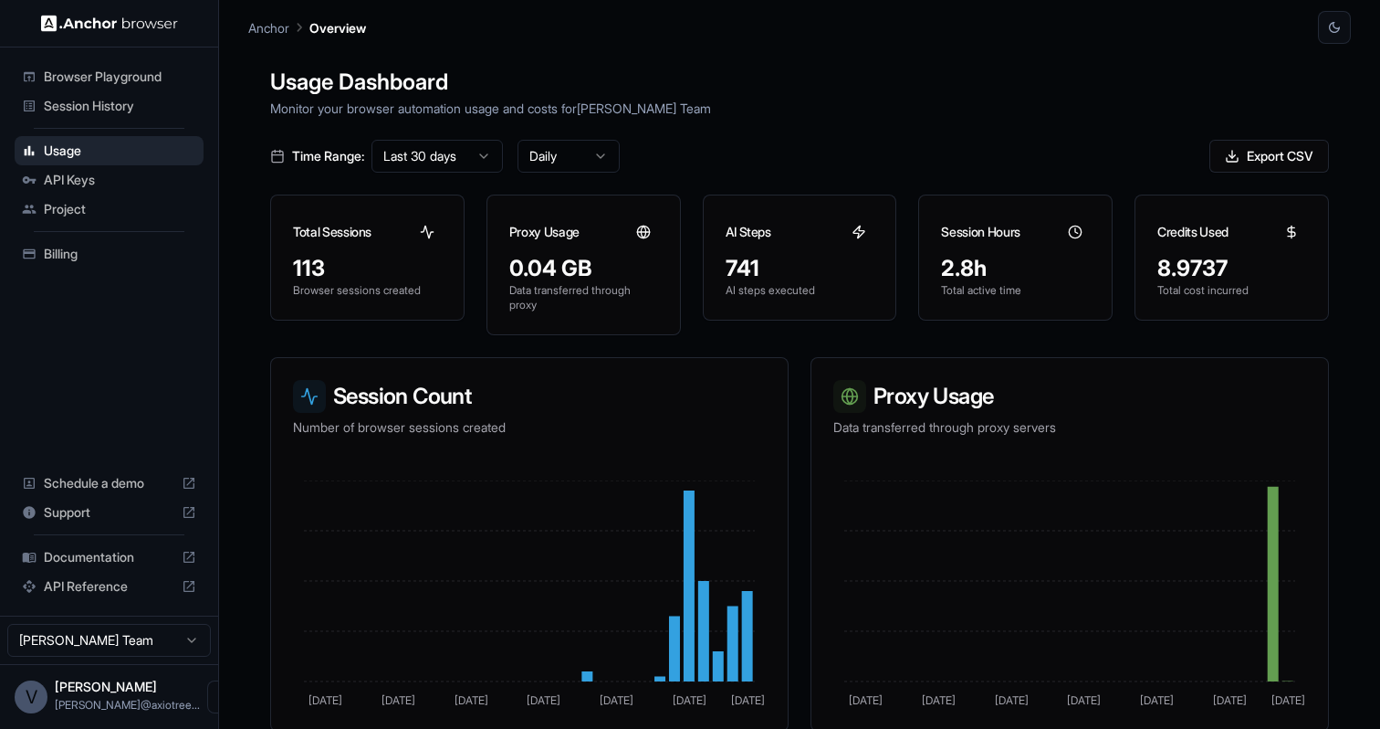
click at [126, 185] on span "API Keys" at bounding box center [120, 180] width 152 height 18
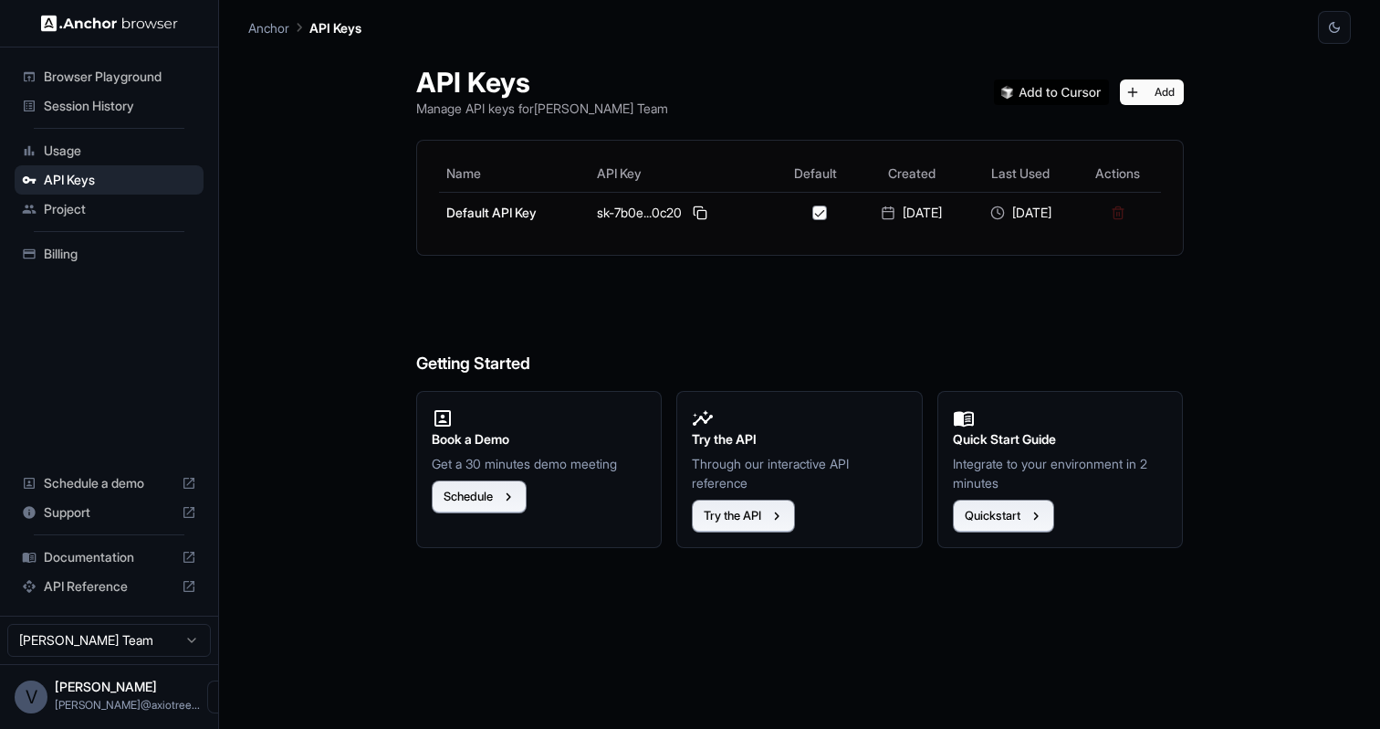
click at [38, 254] on div "Billing" at bounding box center [109, 253] width 189 height 29
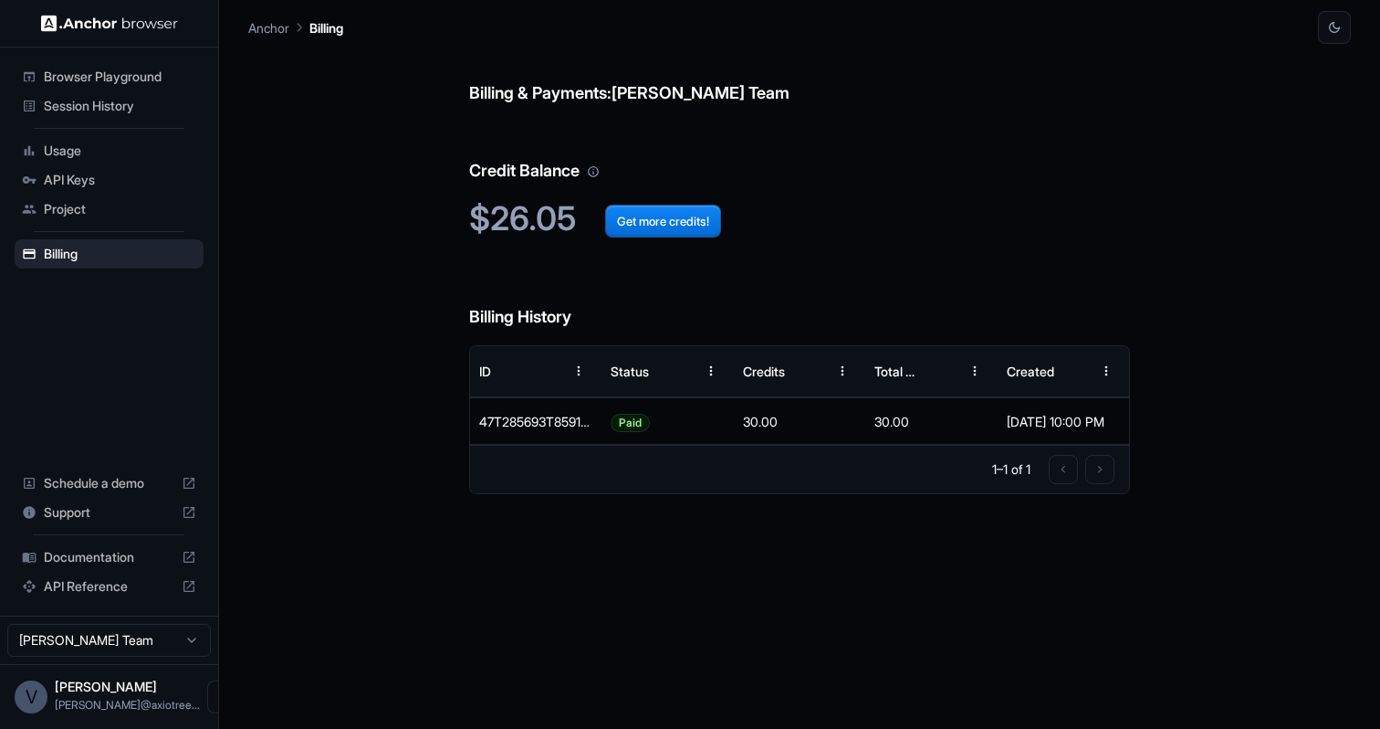
click at [100, 112] on span "Session History" at bounding box center [120, 106] width 152 height 18
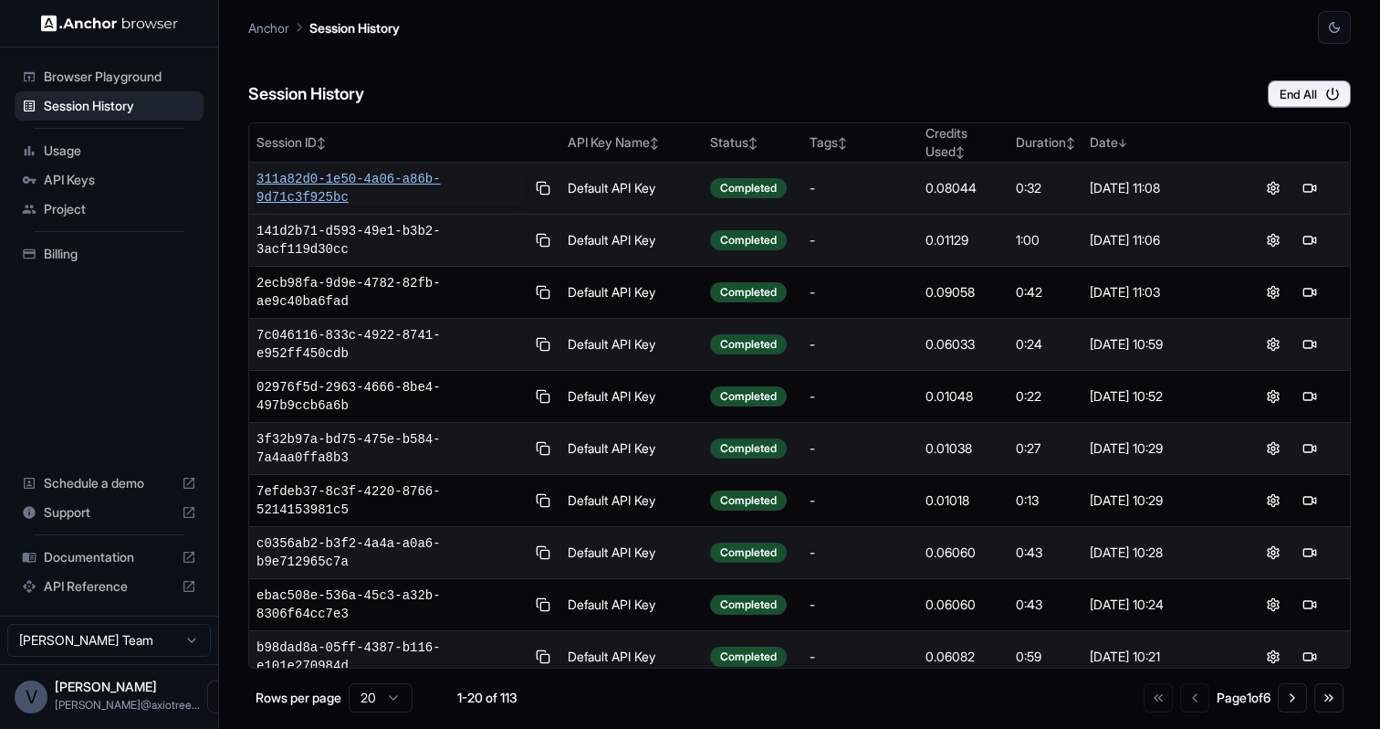
click at [388, 184] on span "311a82d0-1e50-4a06-a86b-9d71c3f925bc" at bounding box center [391, 188] width 268 height 37
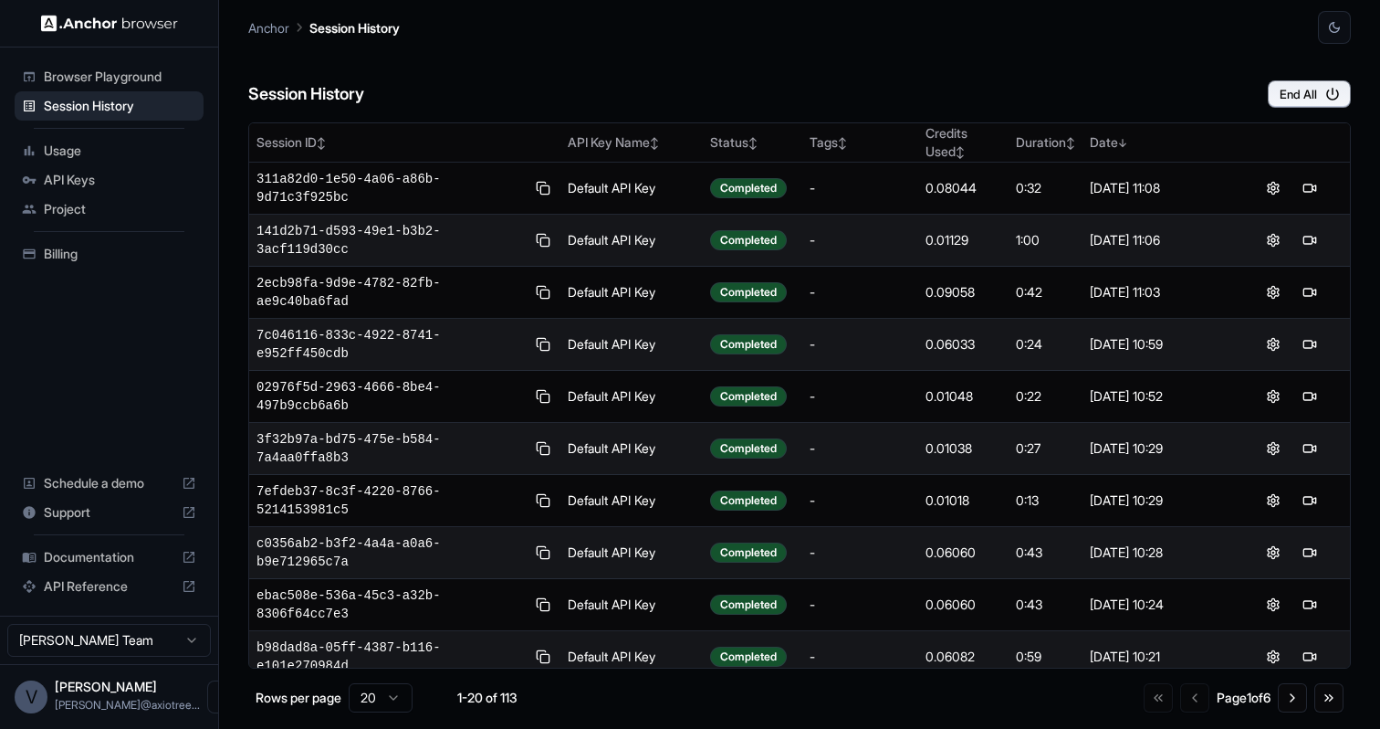
click at [100, 78] on span "Browser Playground" at bounding box center [120, 77] width 152 height 18
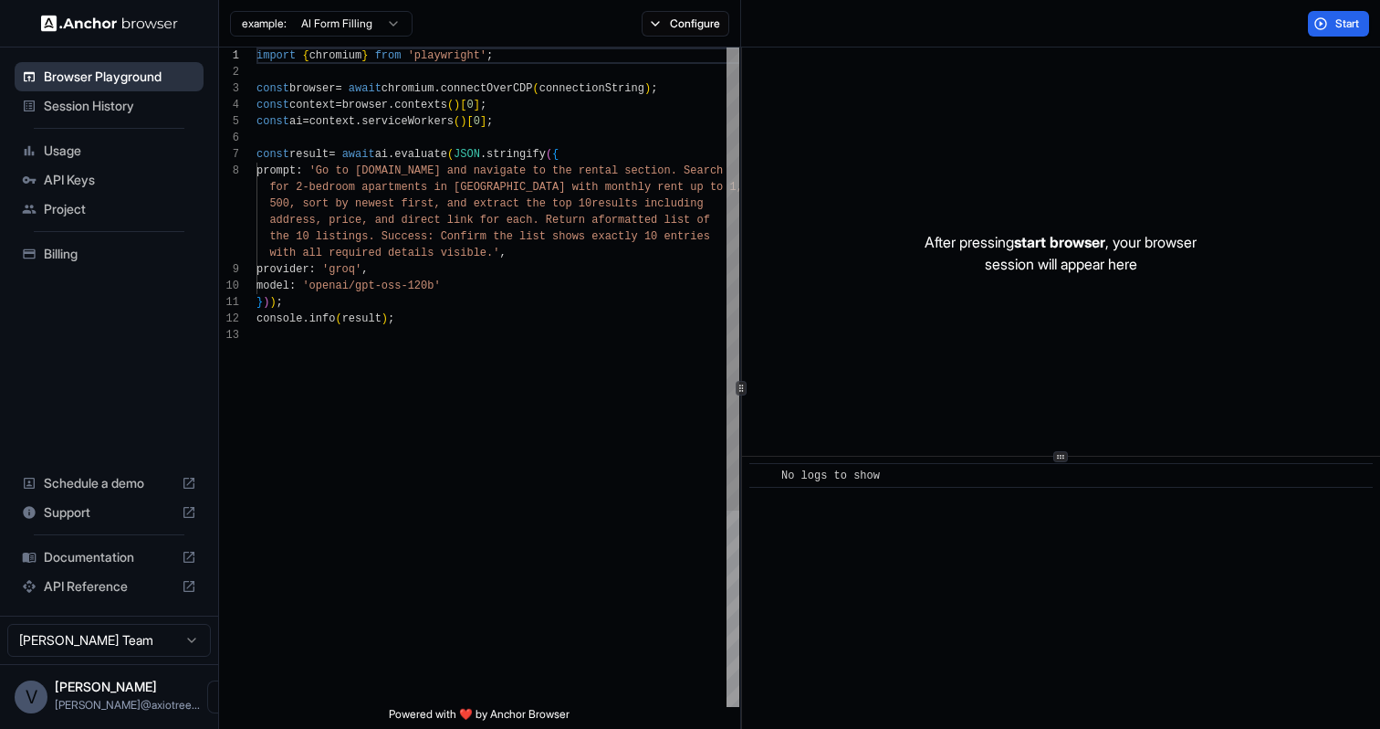
scroll to position [115, 0]
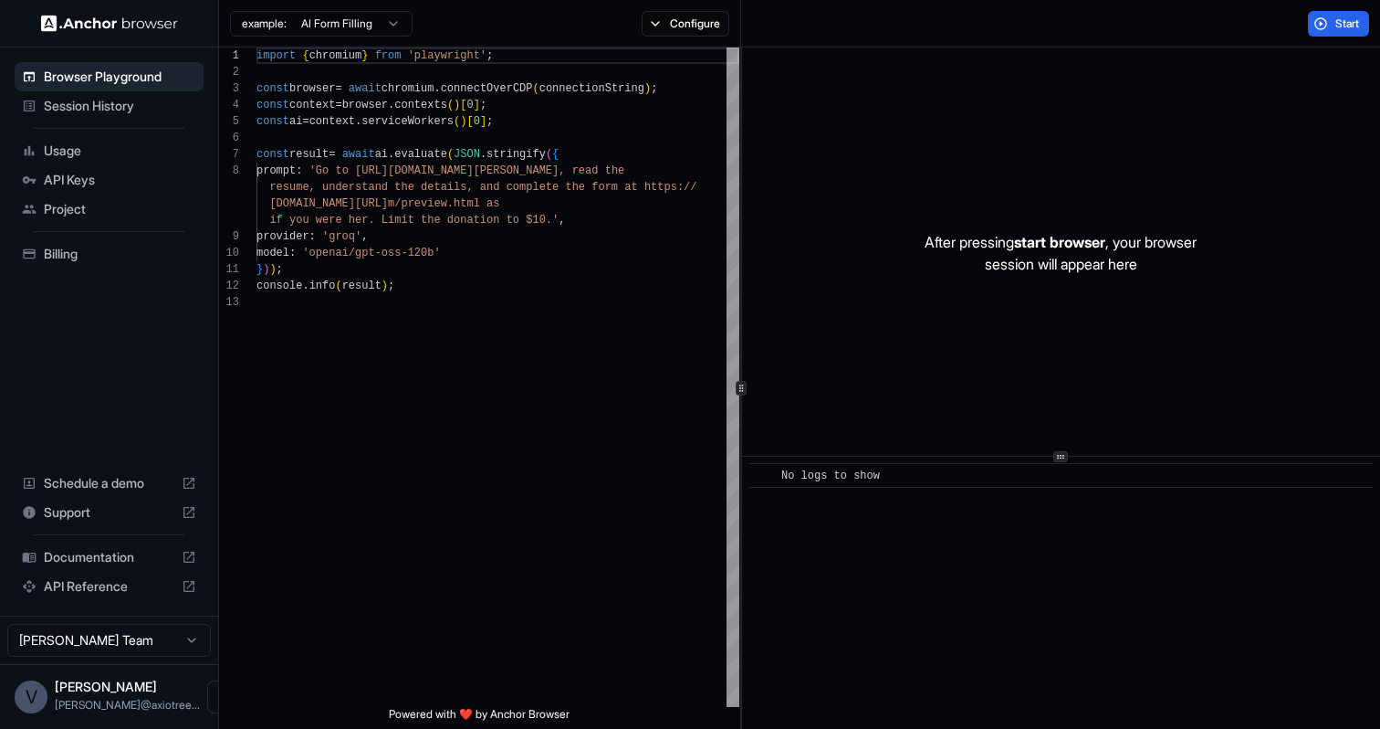
click at [116, 156] on span "Usage" at bounding box center [120, 151] width 152 height 18
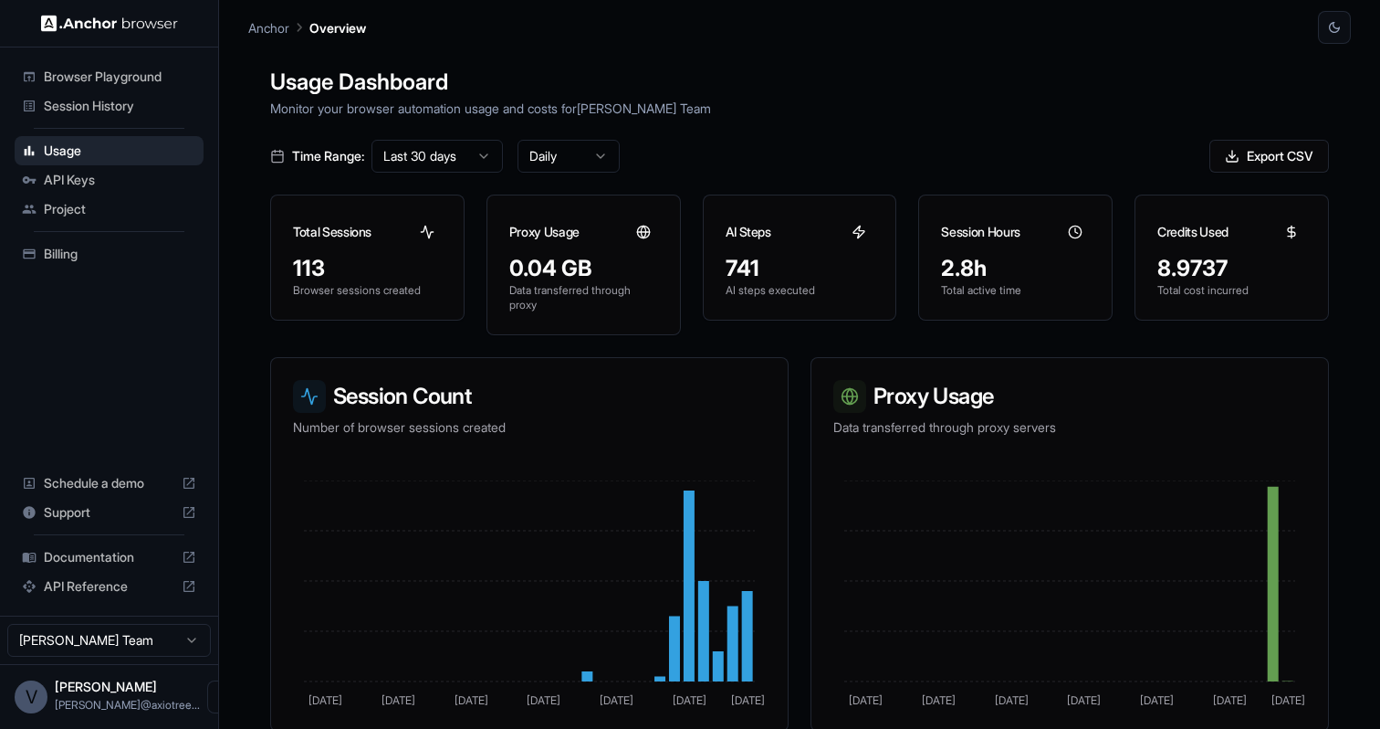
click at [116, 99] on span "Session History" at bounding box center [120, 106] width 152 height 18
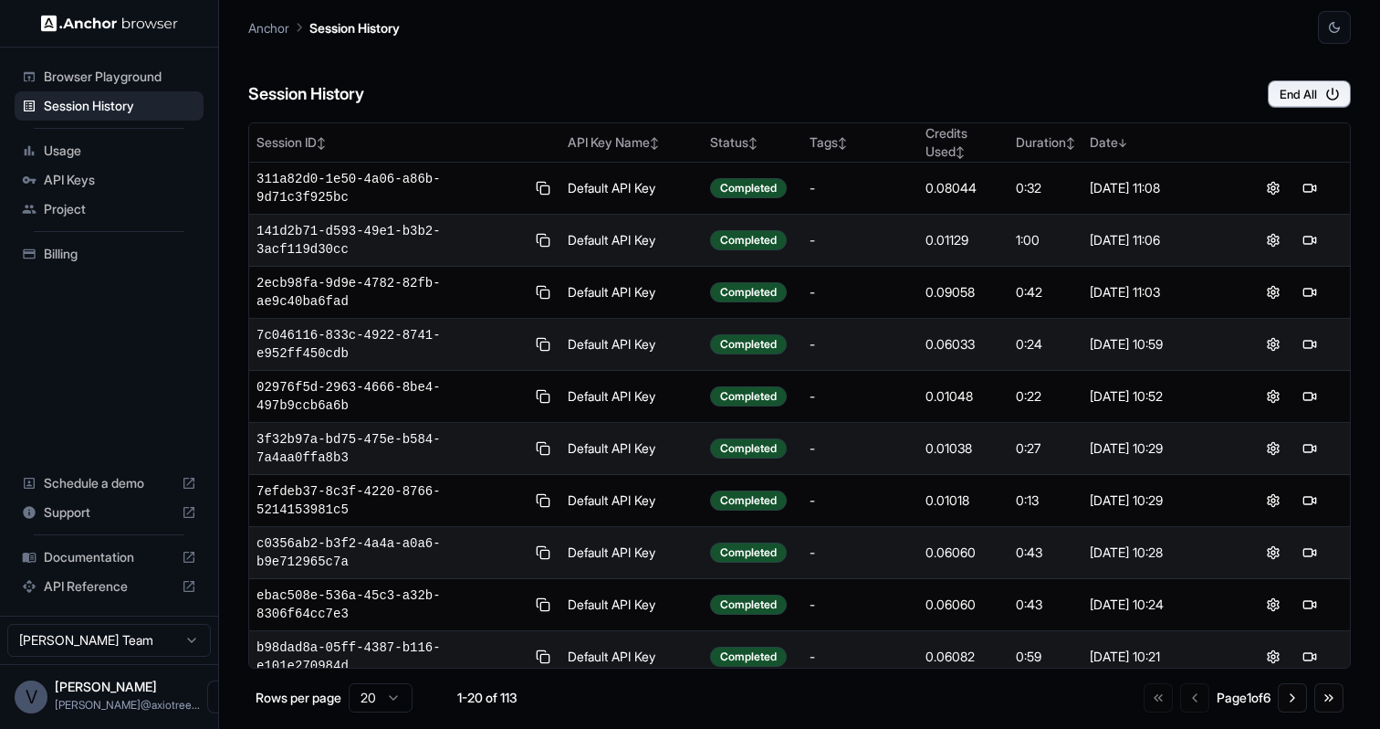
click at [135, 181] on span "API Keys" at bounding box center [120, 180] width 152 height 18
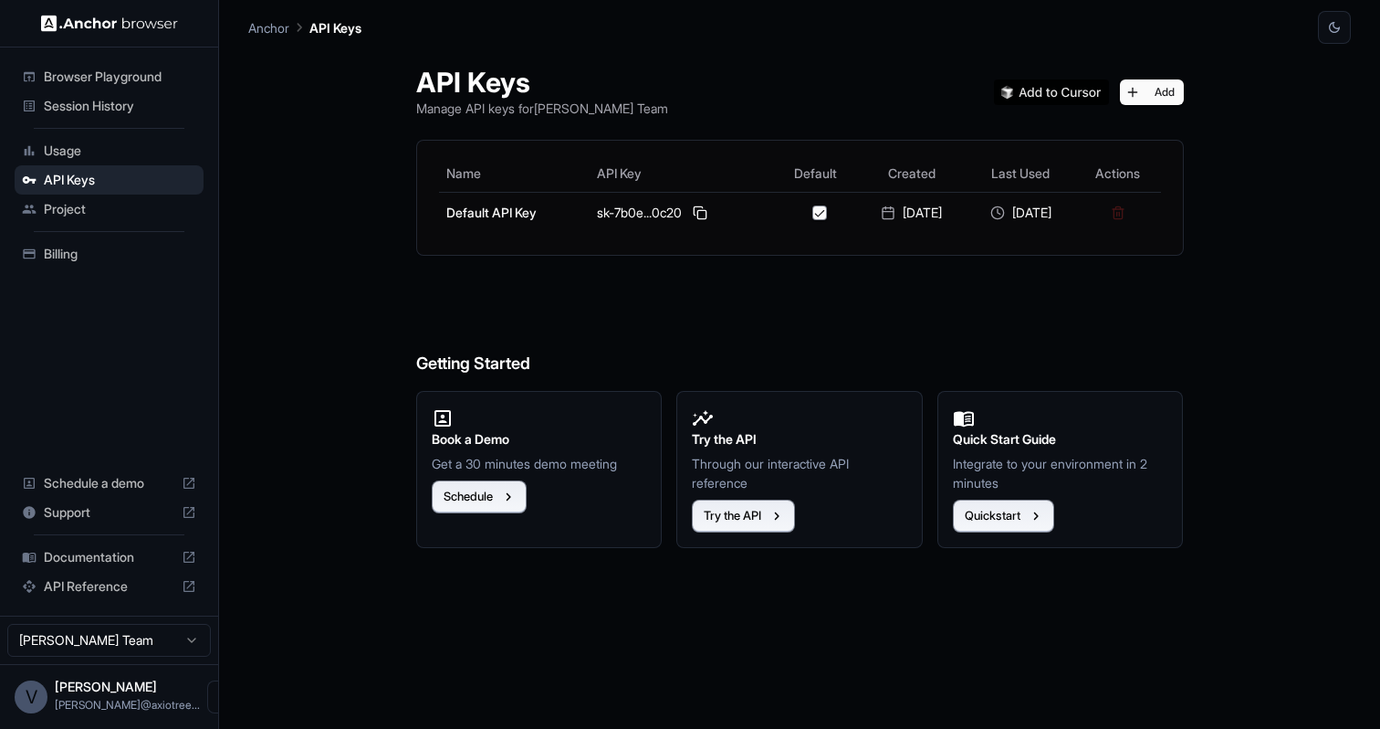
click at [135, 158] on span "Usage" at bounding box center [120, 151] width 152 height 18
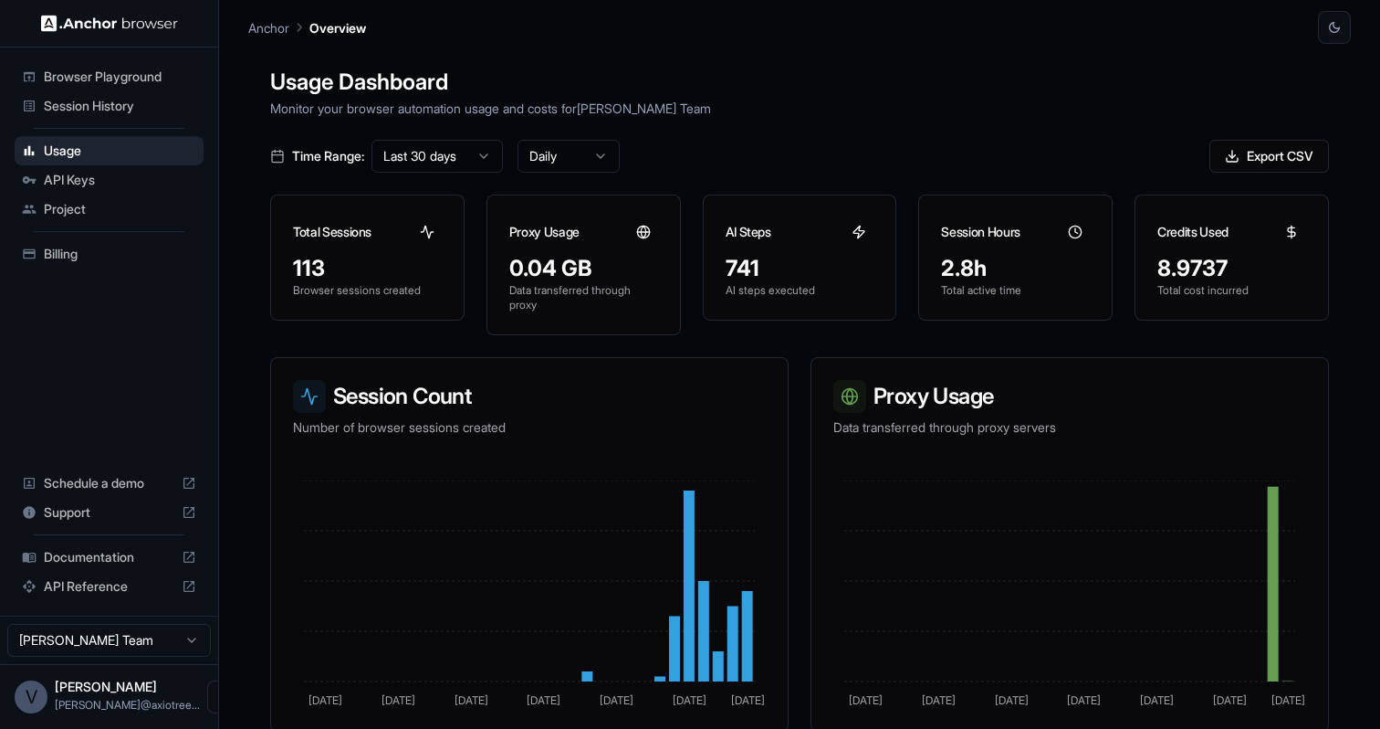
click at [100, 116] on div "Session History" at bounding box center [109, 105] width 189 height 29
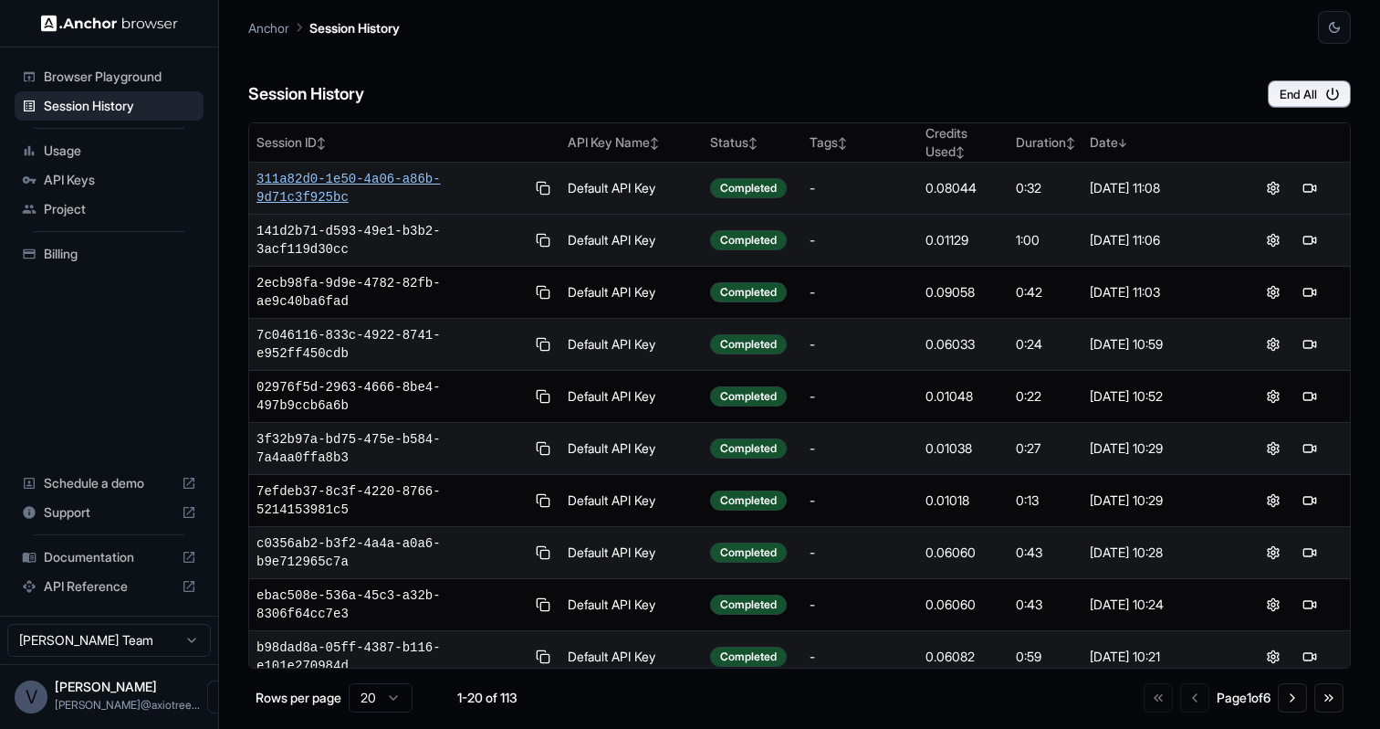
click at [404, 187] on span "311a82d0-1e50-4a06-a86b-9d71c3f925bc" at bounding box center [391, 188] width 268 height 37
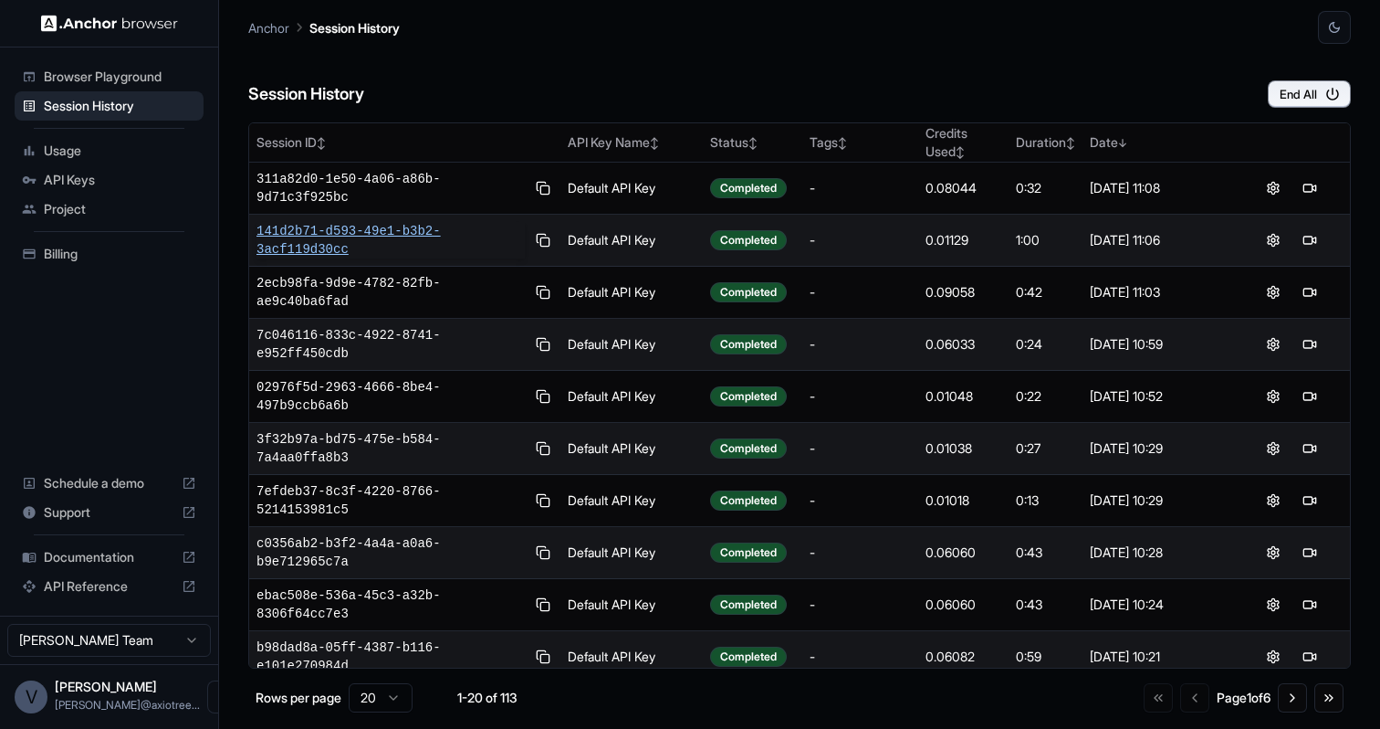
click at [375, 224] on span "141d2b71-d593-49e1-b3b2-3acf119d30cc" at bounding box center [391, 240] width 268 height 37
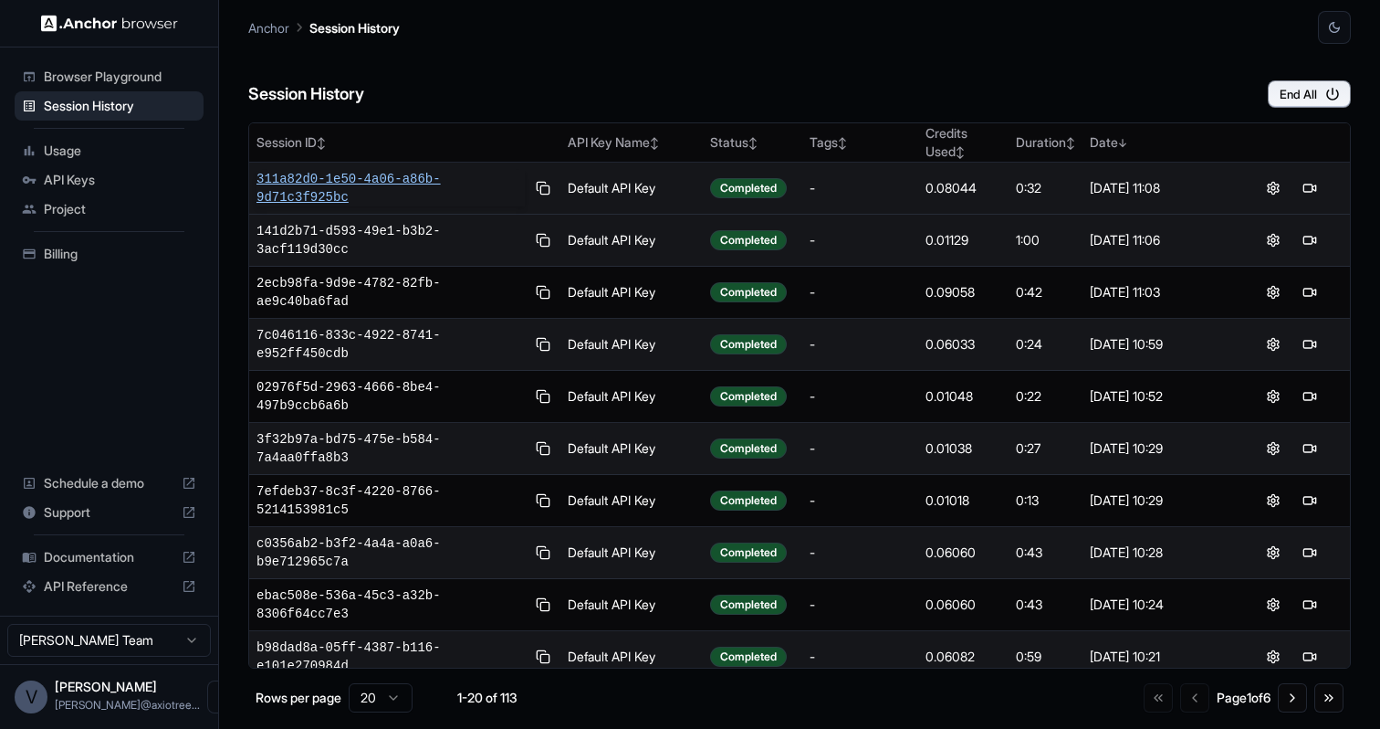
click at [402, 177] on span "311a82d0-1e50-4a06-a86b-9d71c3f925bc" at bounding box center [391, 188] width 268 height 37
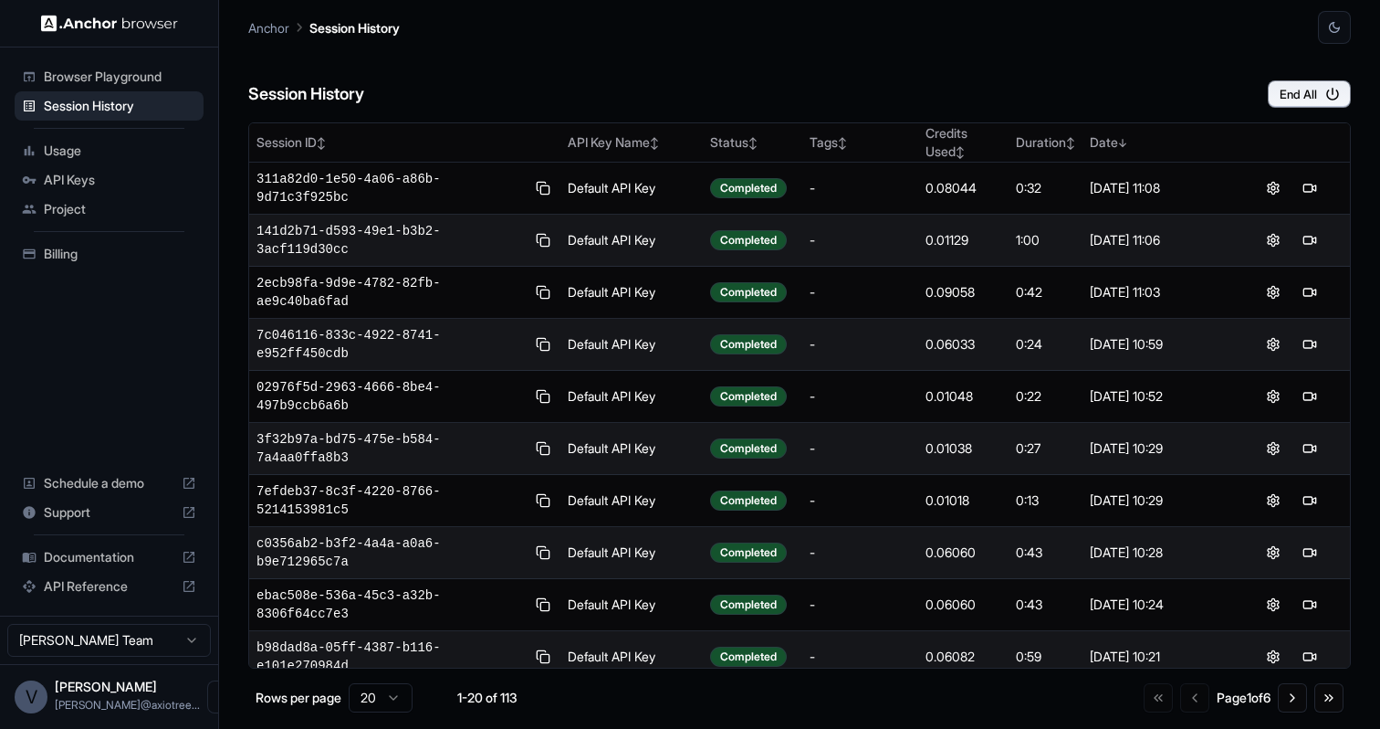
click at [103, 83] on span "Browser Playground" at bounding box center [120, 77] width 152 height 18
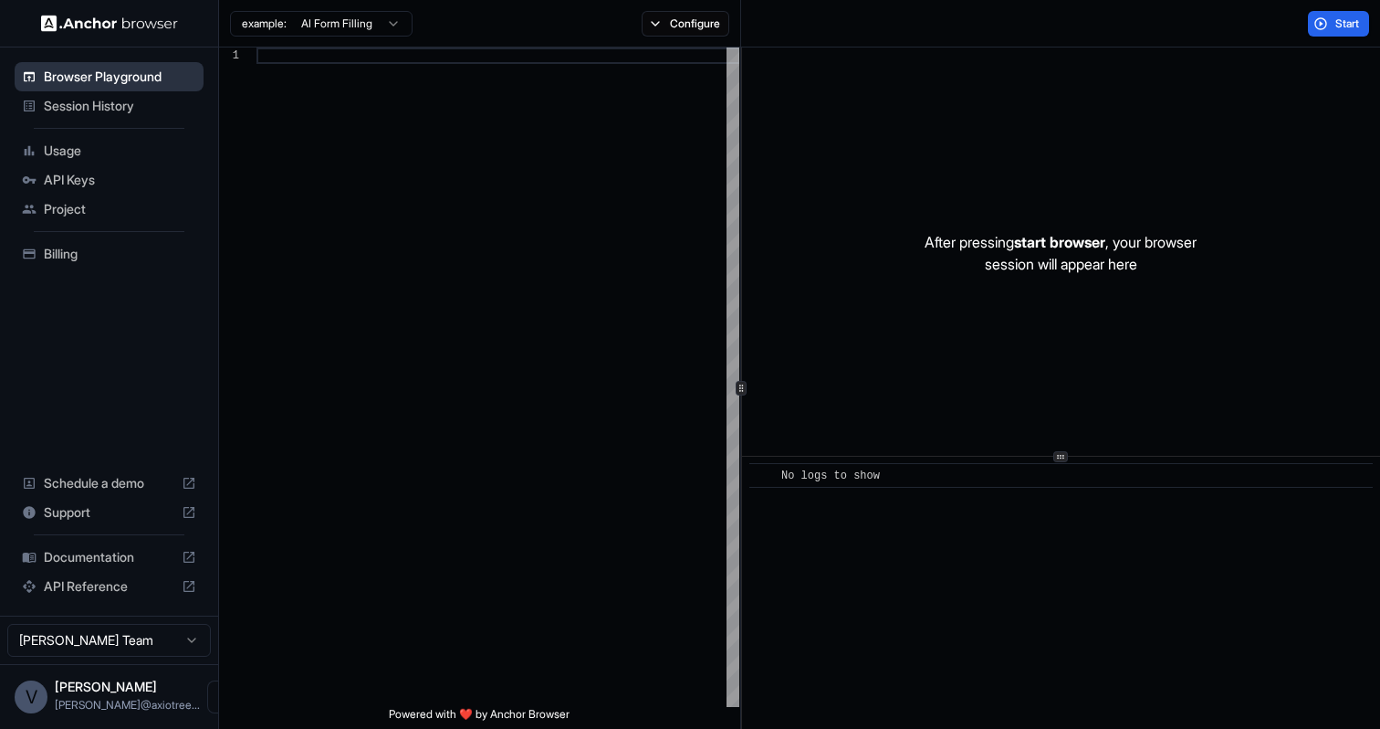
scroll to position [115, 0]
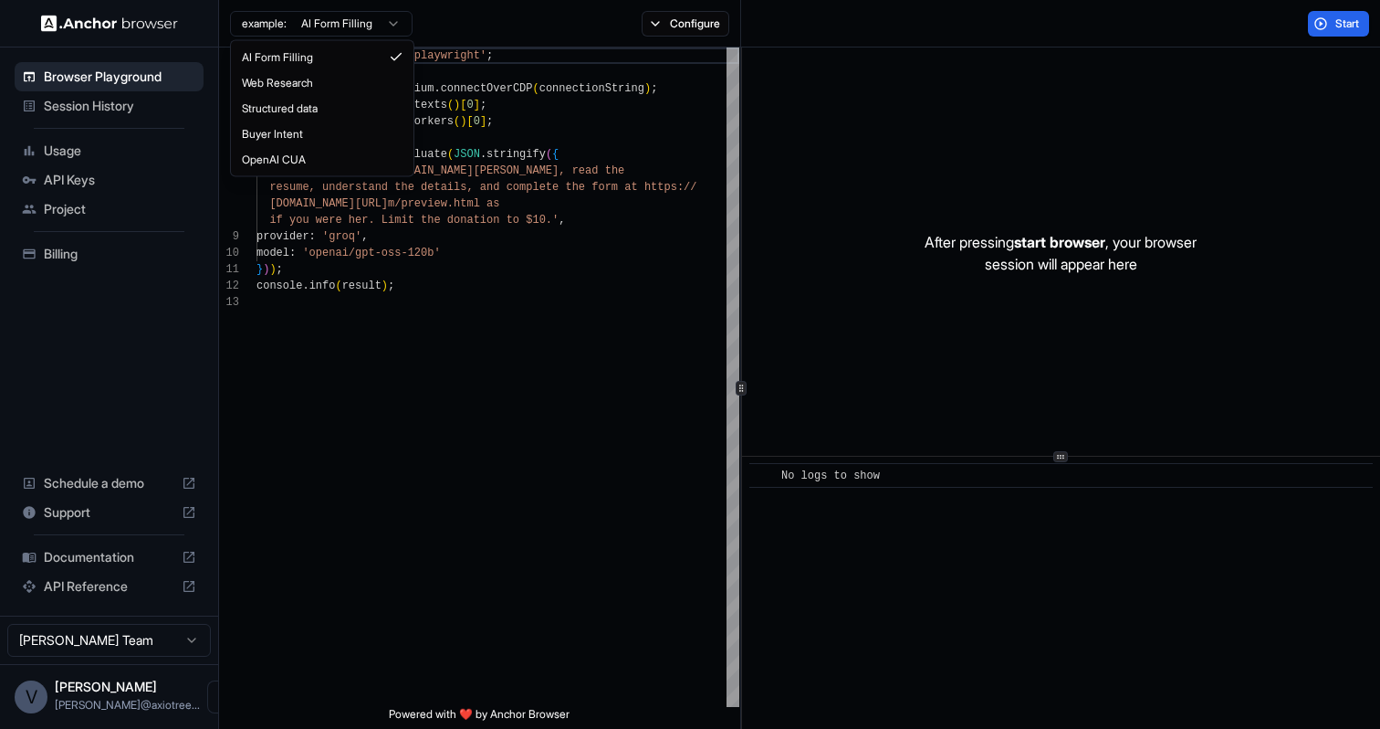
click at [393, 23] on html "Browser Playground Session History Usage API Keys Project Billing Schedule a de…" at bounding box center [690, 364] width 1380 height 729
type textarea "**********"
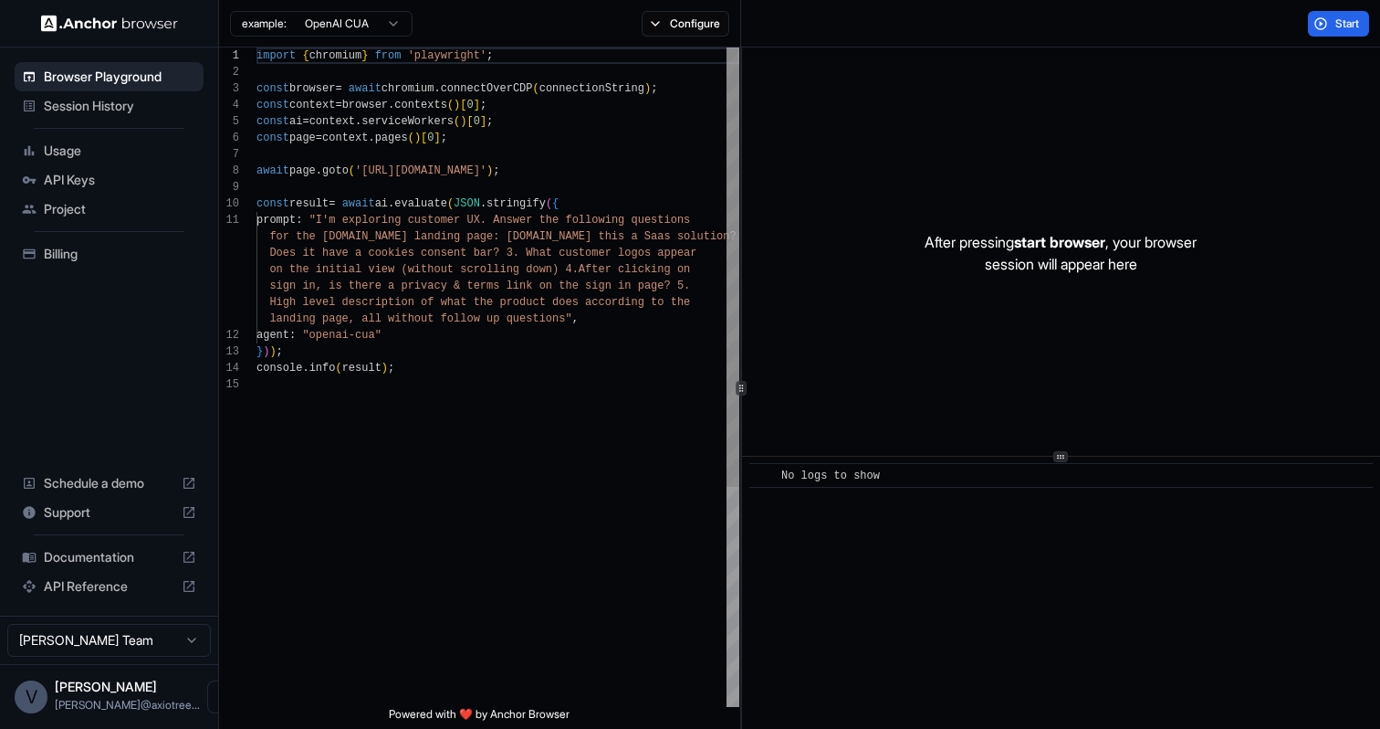
scroll to position [164, 0]
click at [1326, 25] on button "Start" at bounding box center [1338, 24] width 61 height 26
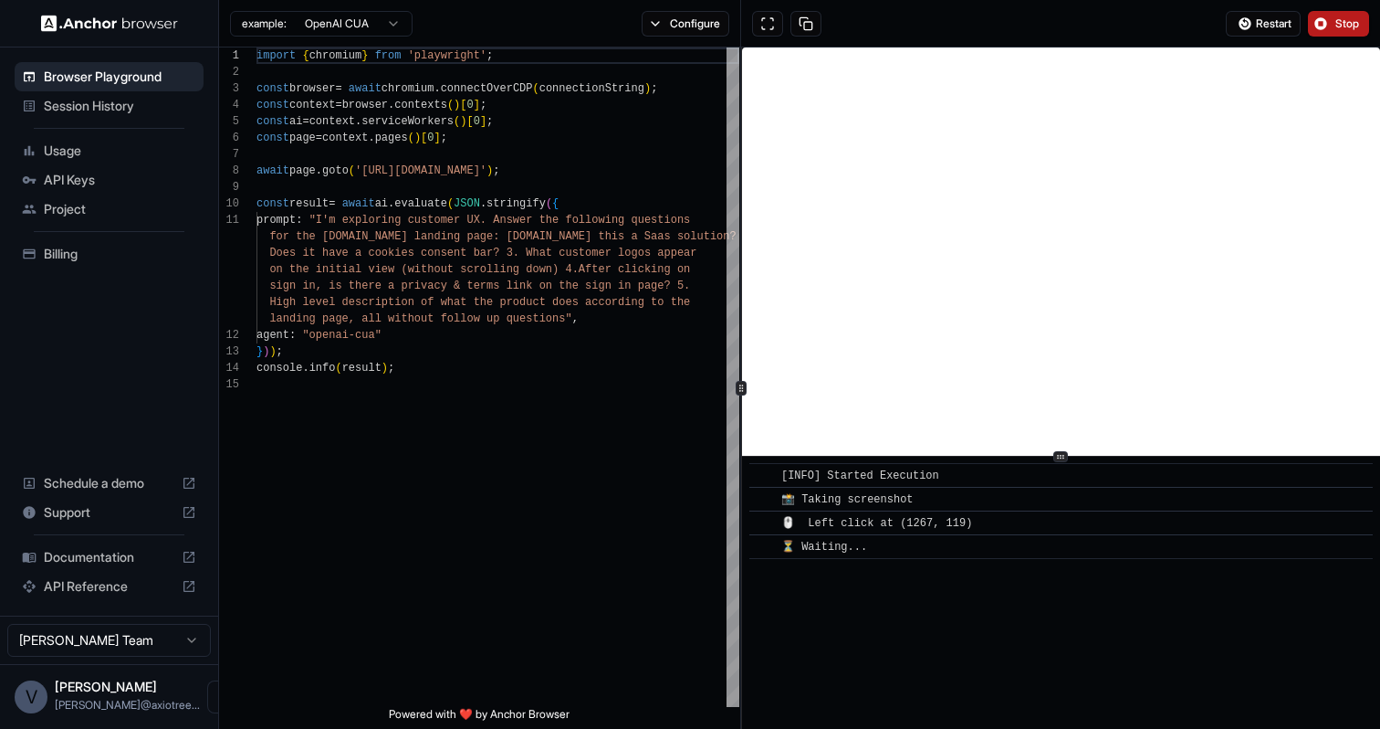
click at [1341, 30] on span "Stop" at bounding box center [1349, 23] width 26 height 15
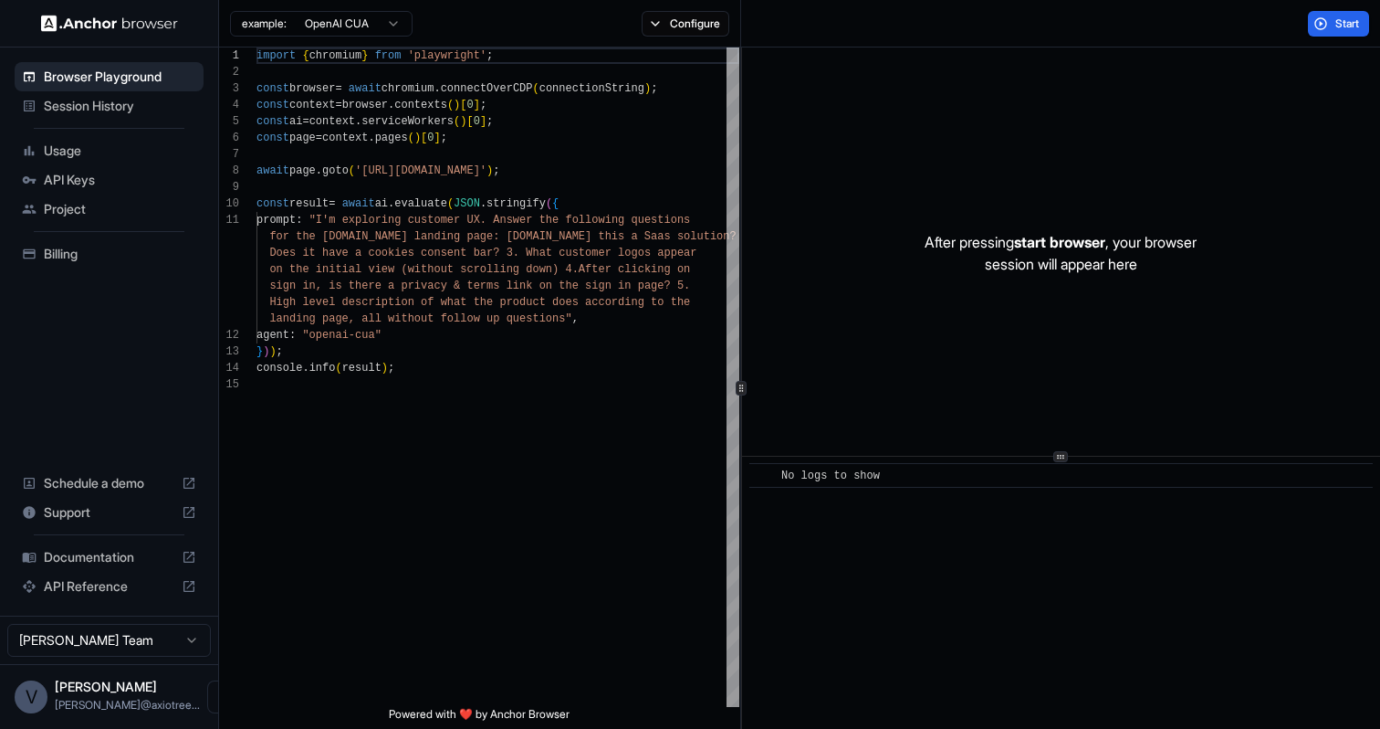
click at [98, 156] on span "Usage" at bounding box center [120, 151] width 152 height 18
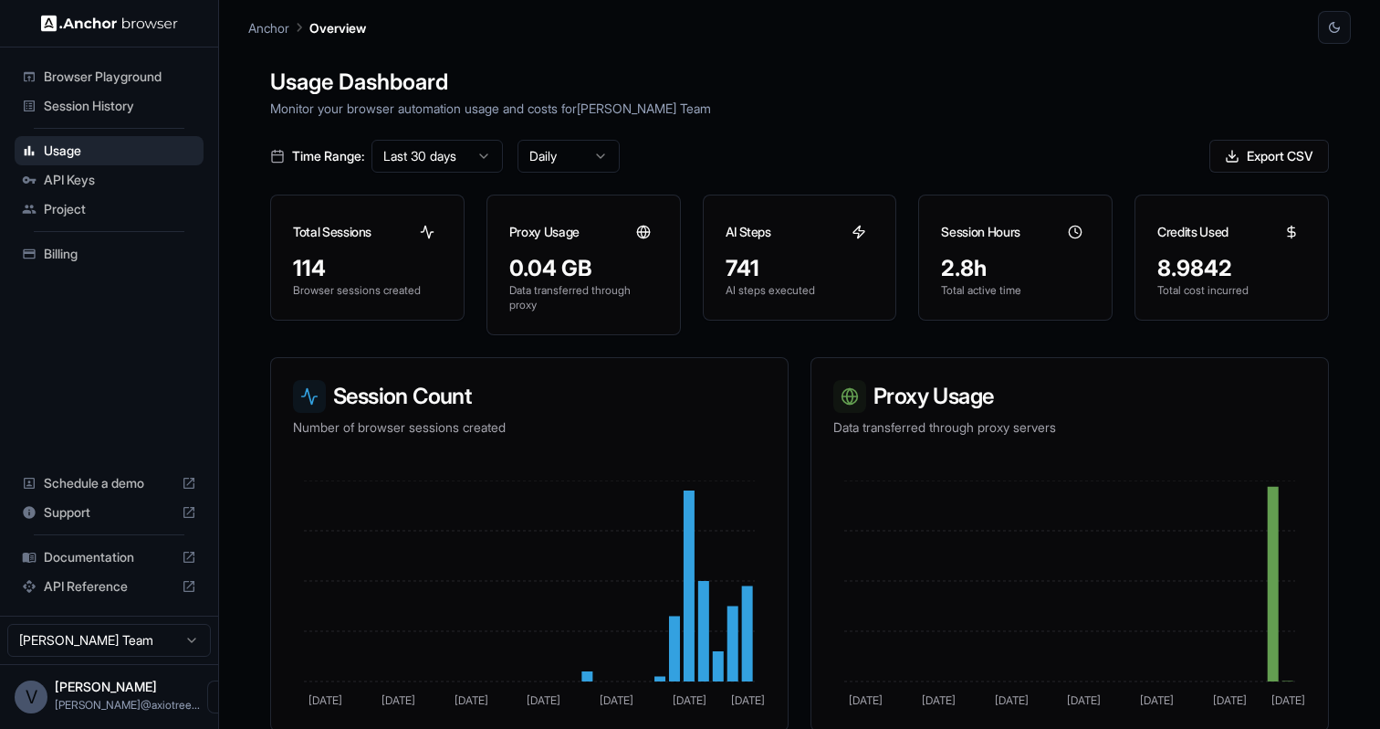
click at [106, 182] on span "API Keys" at bounding box center [120, 180] width 152 height 18
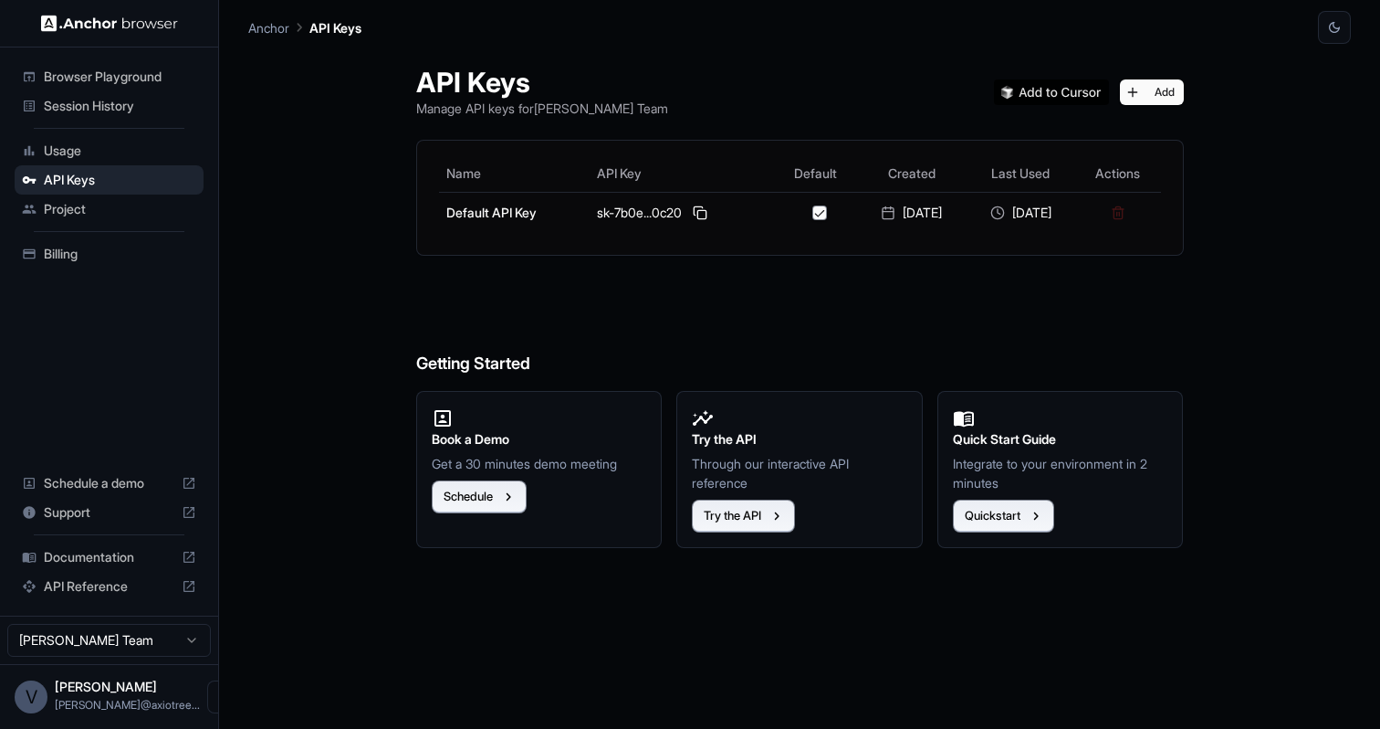
click at [104, 115] on div "Session History" at bounding box center [109, 105] width 189 height 29
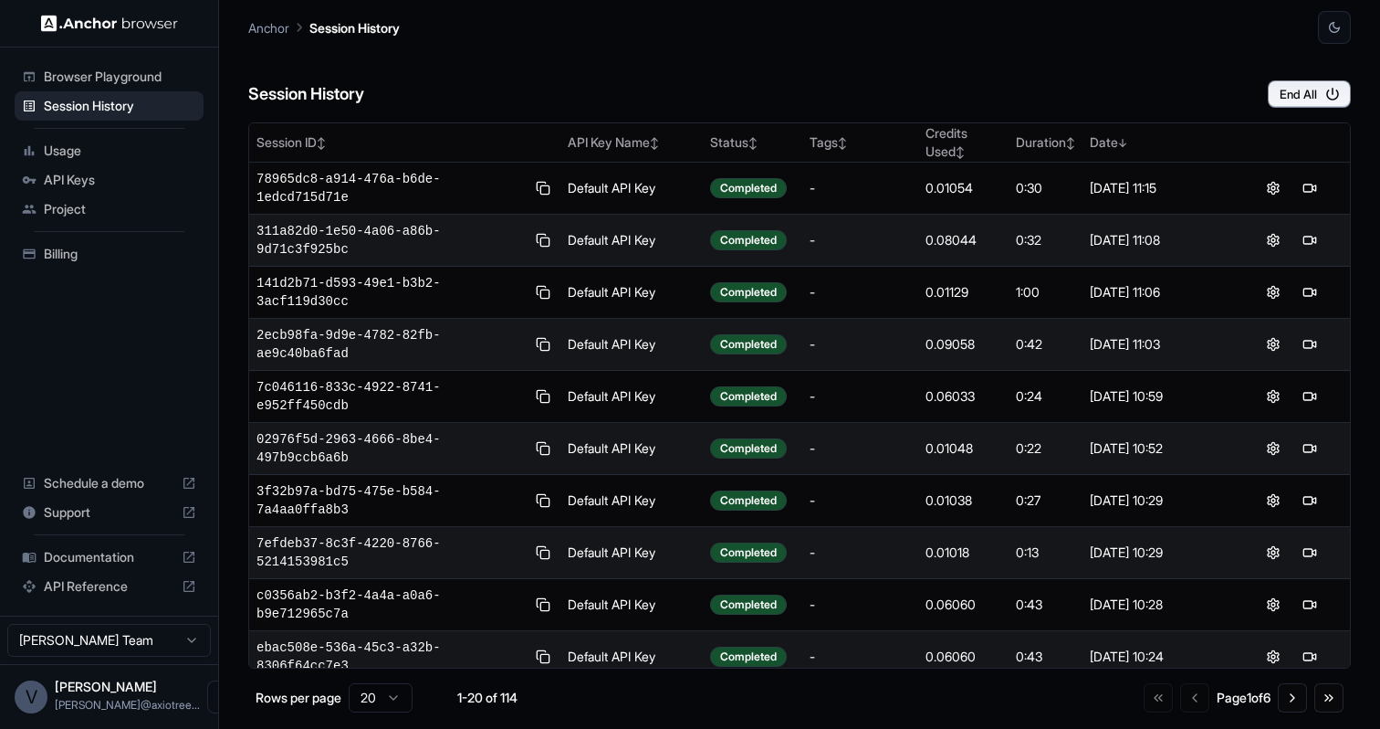
click at [141, 83] on span "Browser Playground" at bounding box center [120, 77] width 152 height 18
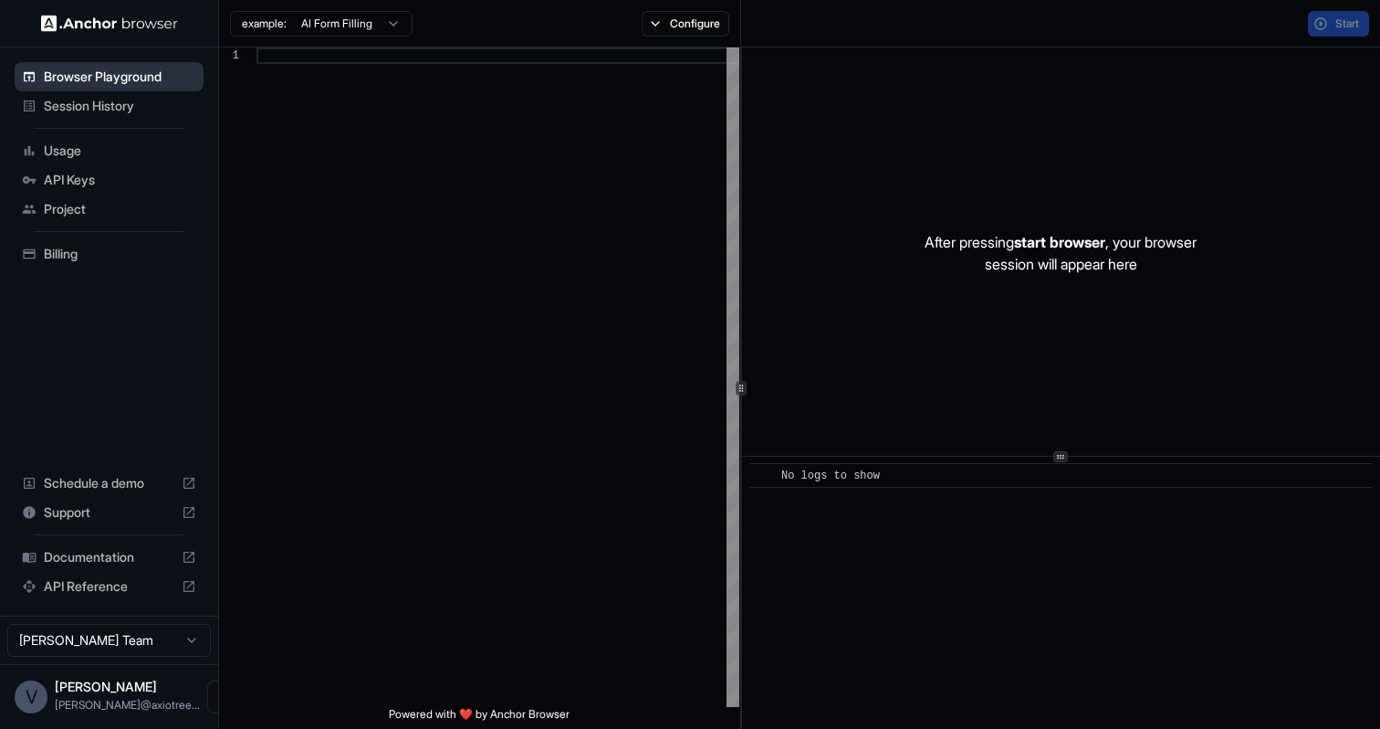
scroll to position [115, 0]
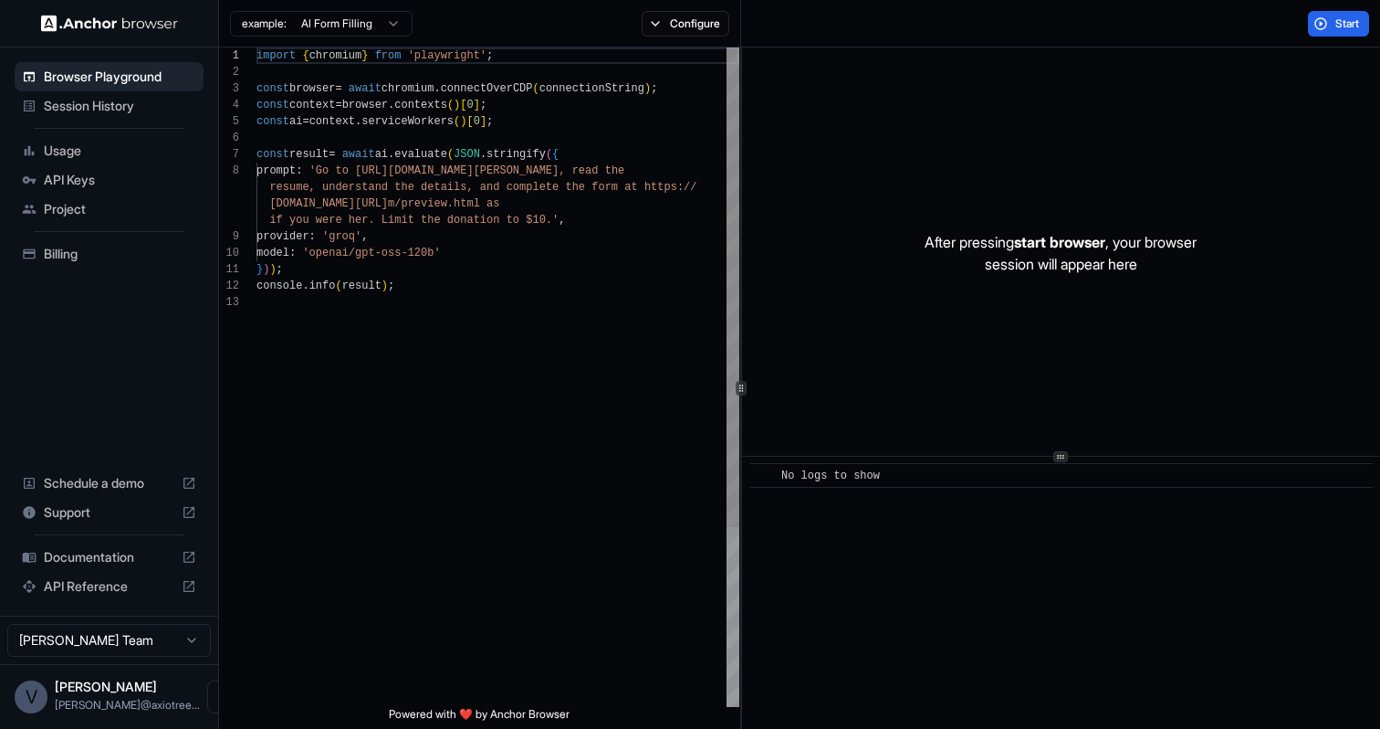
click at [476, 256] on div "model : 'openai/gpt-oss-120b'" at bounding box center [498, 253] width 483 height 16
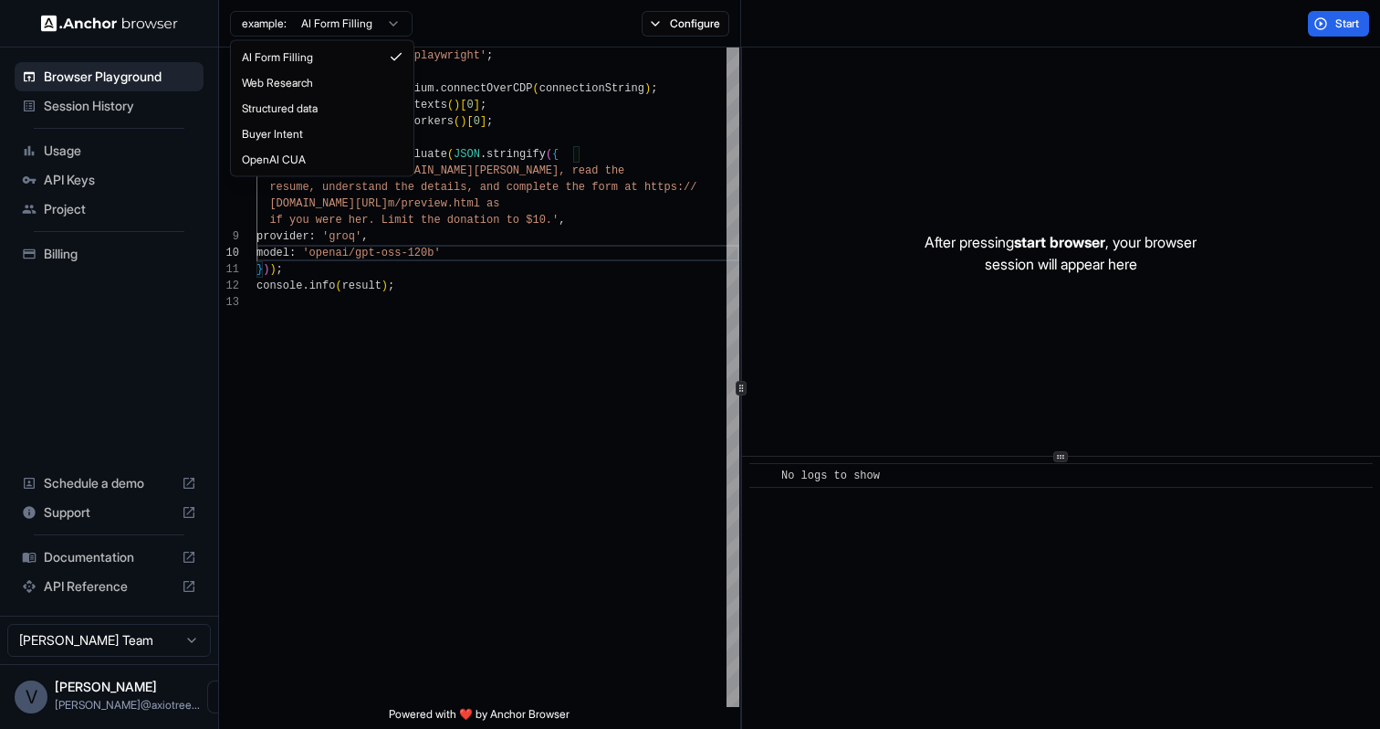
click at [390, 19] on html "Browser Playground Session History Usage API Keys Project Billing Schedule a de…" at bounding box center [690, 364] width 1380 height 729
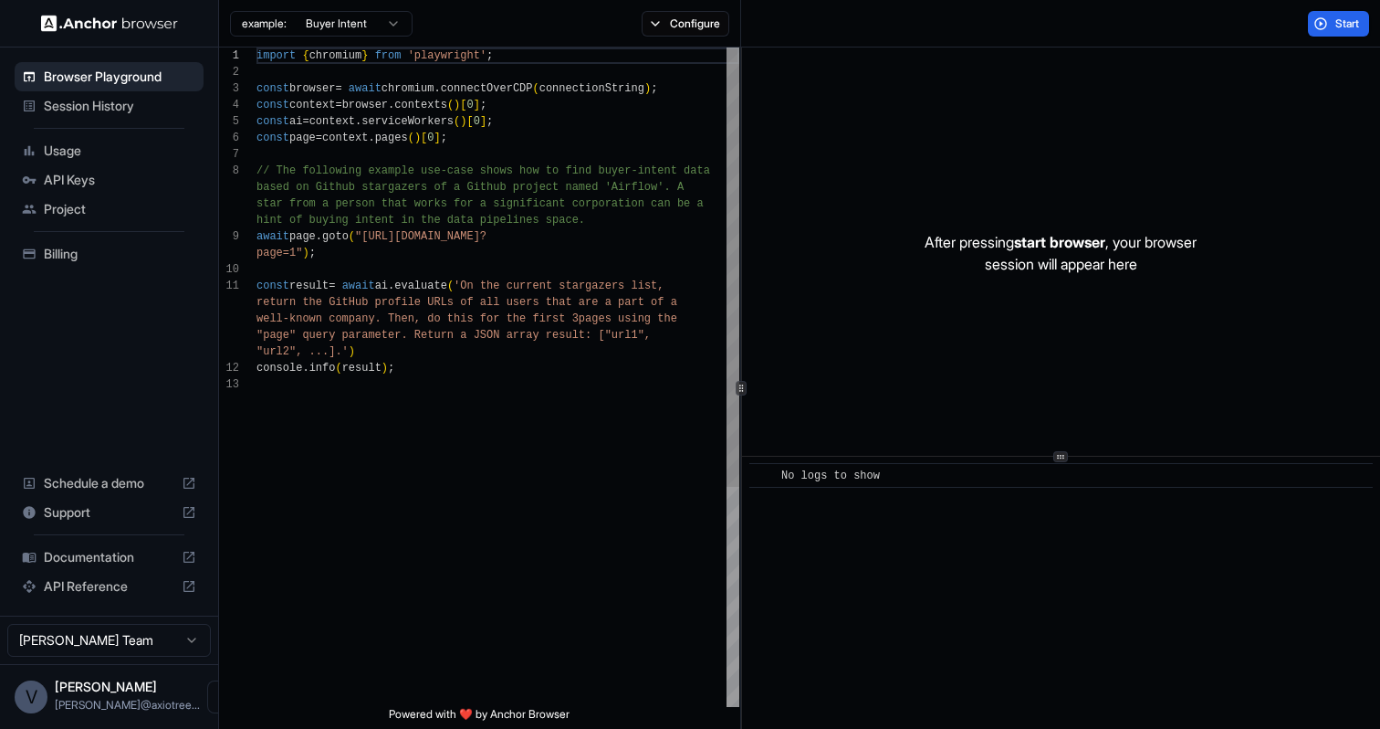
scroll to position [115, 0]
click at [370, 29] on html "Browser Playground Session History Usage API Keys Project Billing Schedule a de…" at bounding box center [690, 364] width 1380 height 729
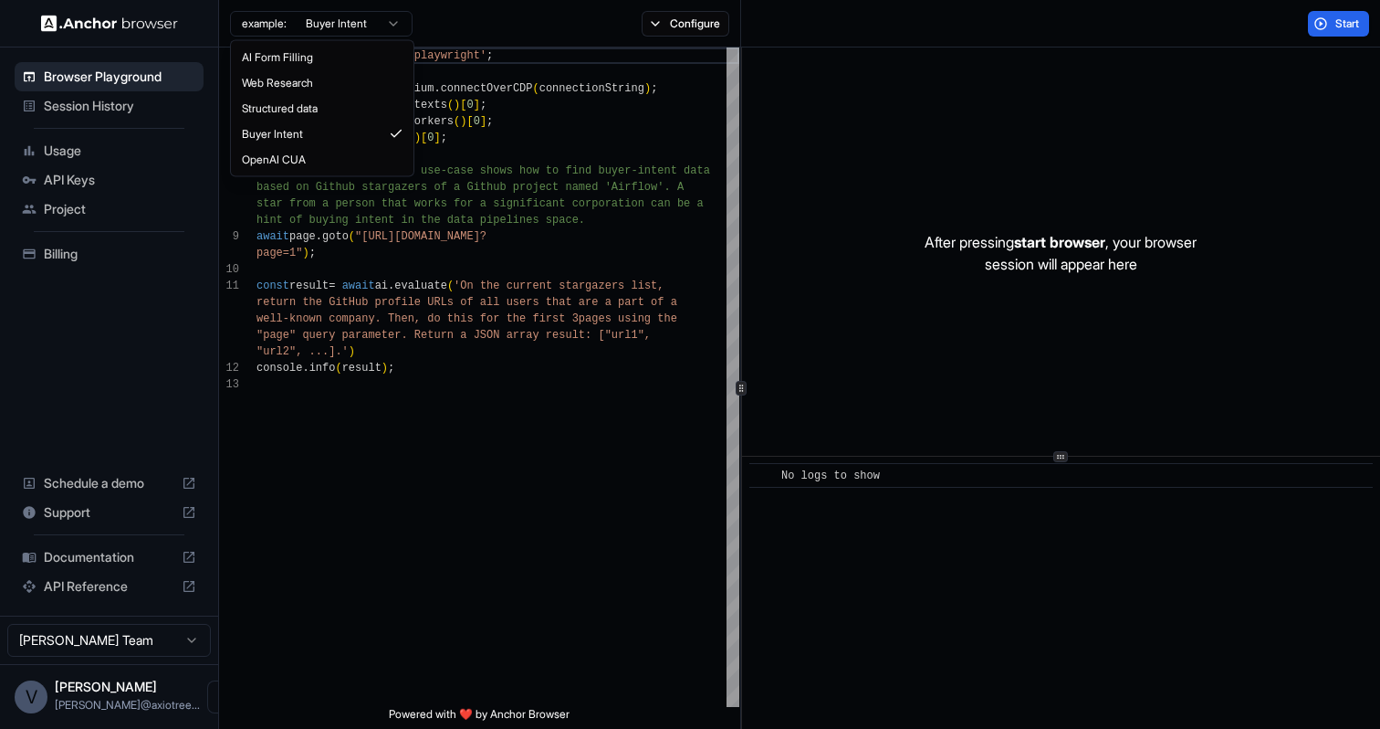
click at [370, 29] on html "Browser Playground Session History Usage API Keys Project Billing Schedule a de…" at bounding box center [690, 364] width 1380 height 729
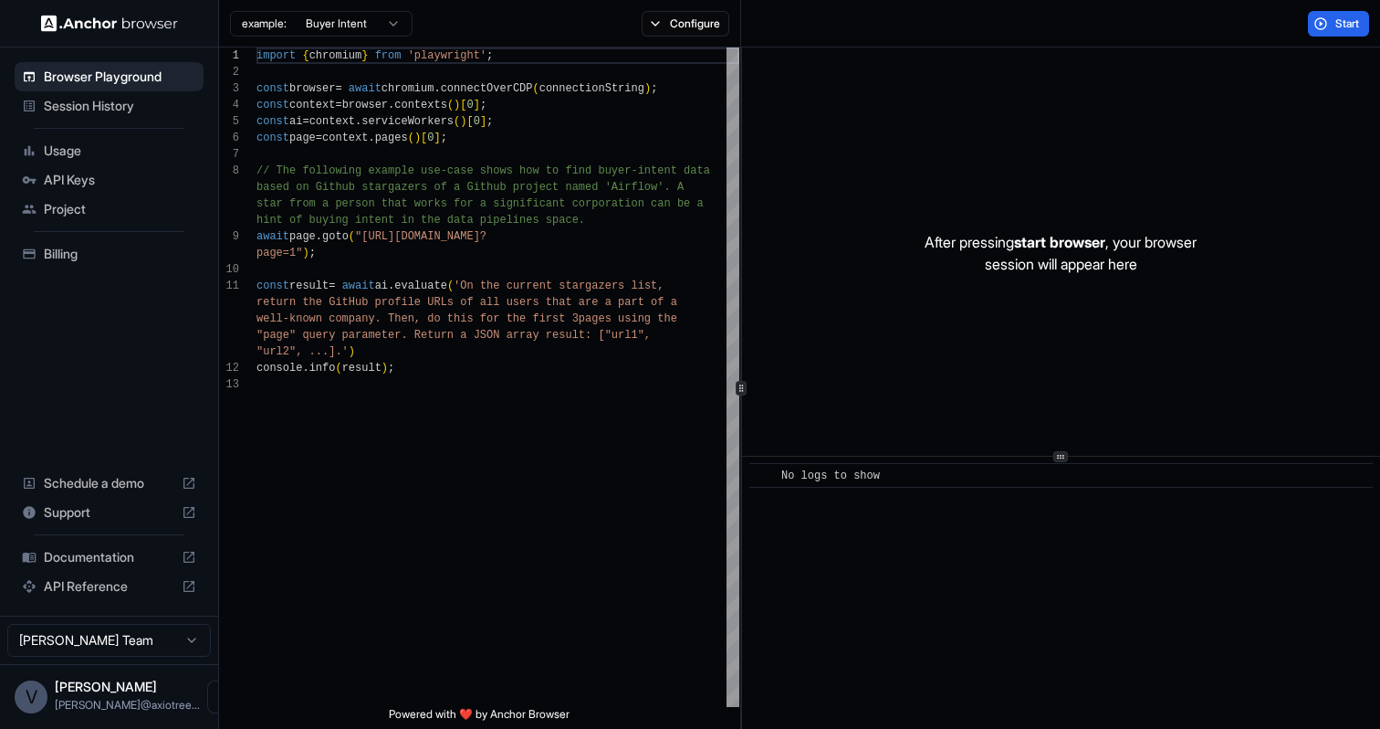
click at [348, 24] on html "Browser Playground Session History Usage API Keys Project Billing Schedule a de…" at bounding box center [690, 364] width 1380 height 729
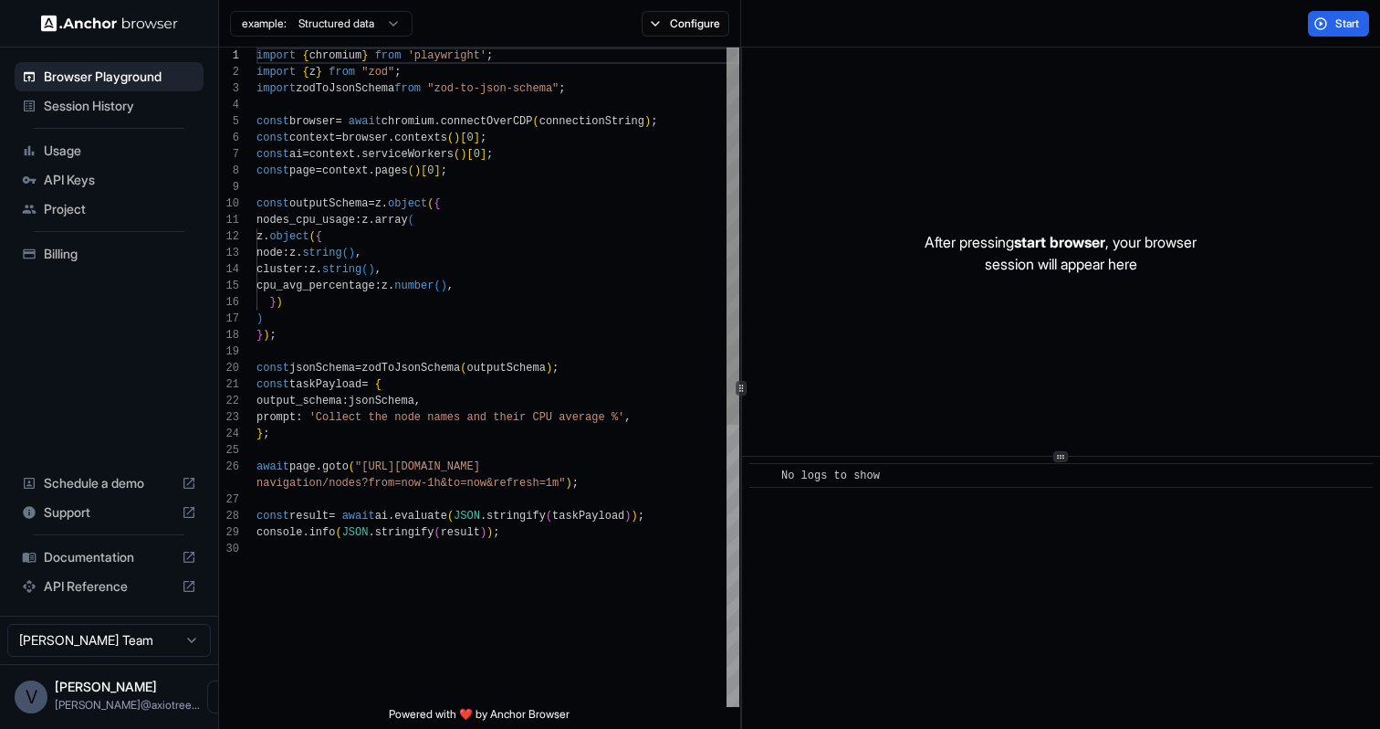
scroll to position [164, 0]
click at [401, 29] on html "Browser Playground Session History Usage API Keys Project Billing Schedule a de…" at bounding box center [690, 364] width 1380 height 729
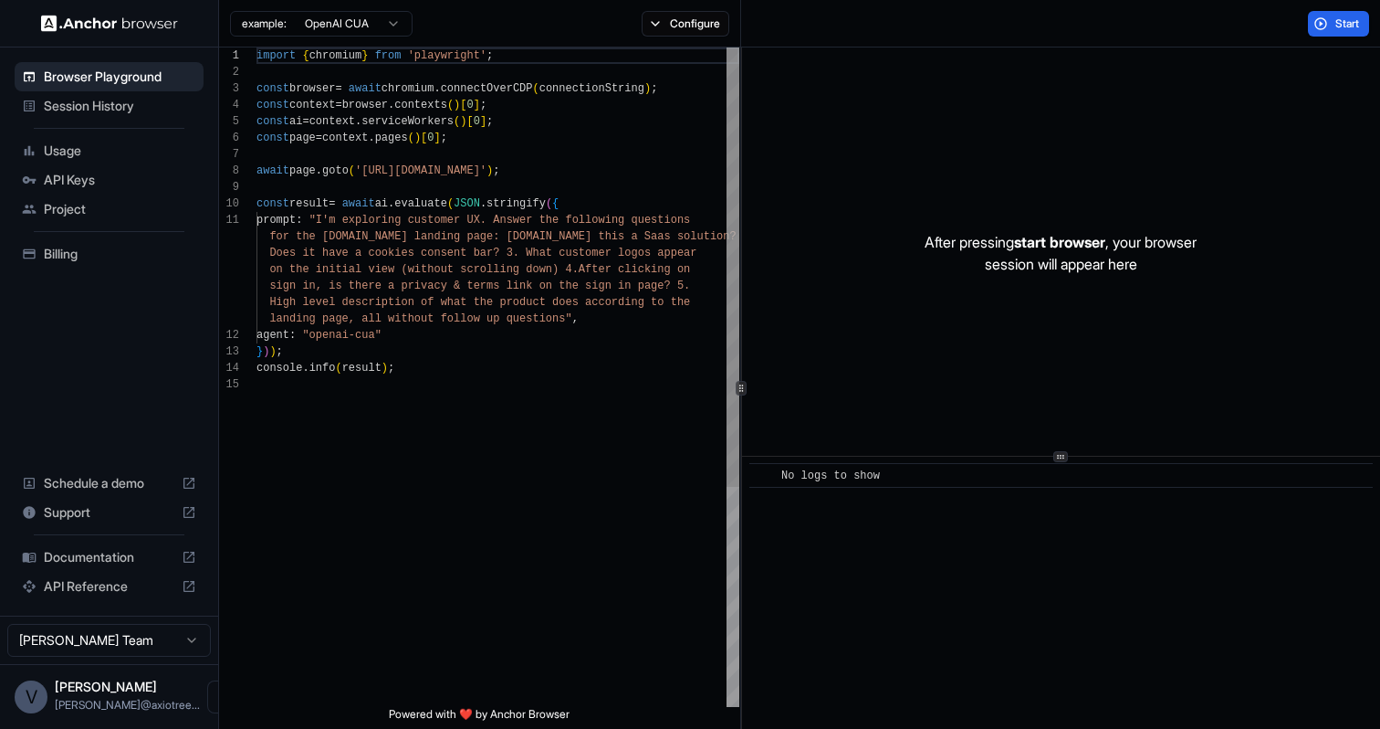
type textarea "**********"
drag, startPoint x: 400, startPoint y: 333, endPoint x: 272, endPoint y: 340, distance: 128.0
click at [272, 340] on div "agent : "openai-cua"" at bounding box center [498, 335] width 483 height 16
click at [60, 149] on span "Usage" at bounding box center [120, 151] width 152 height 18
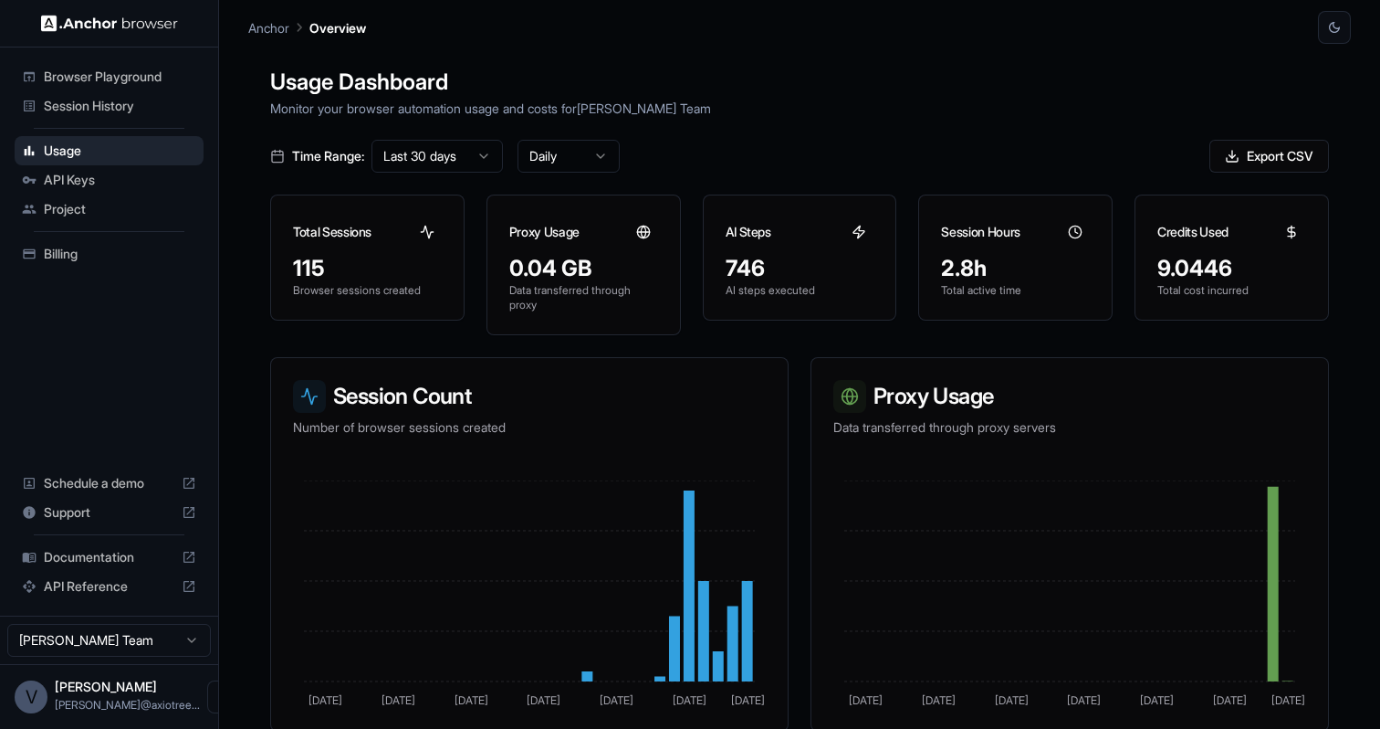
click at [111, 107] on span "Session History" at bounding box center [120, 106] width 152 height 18
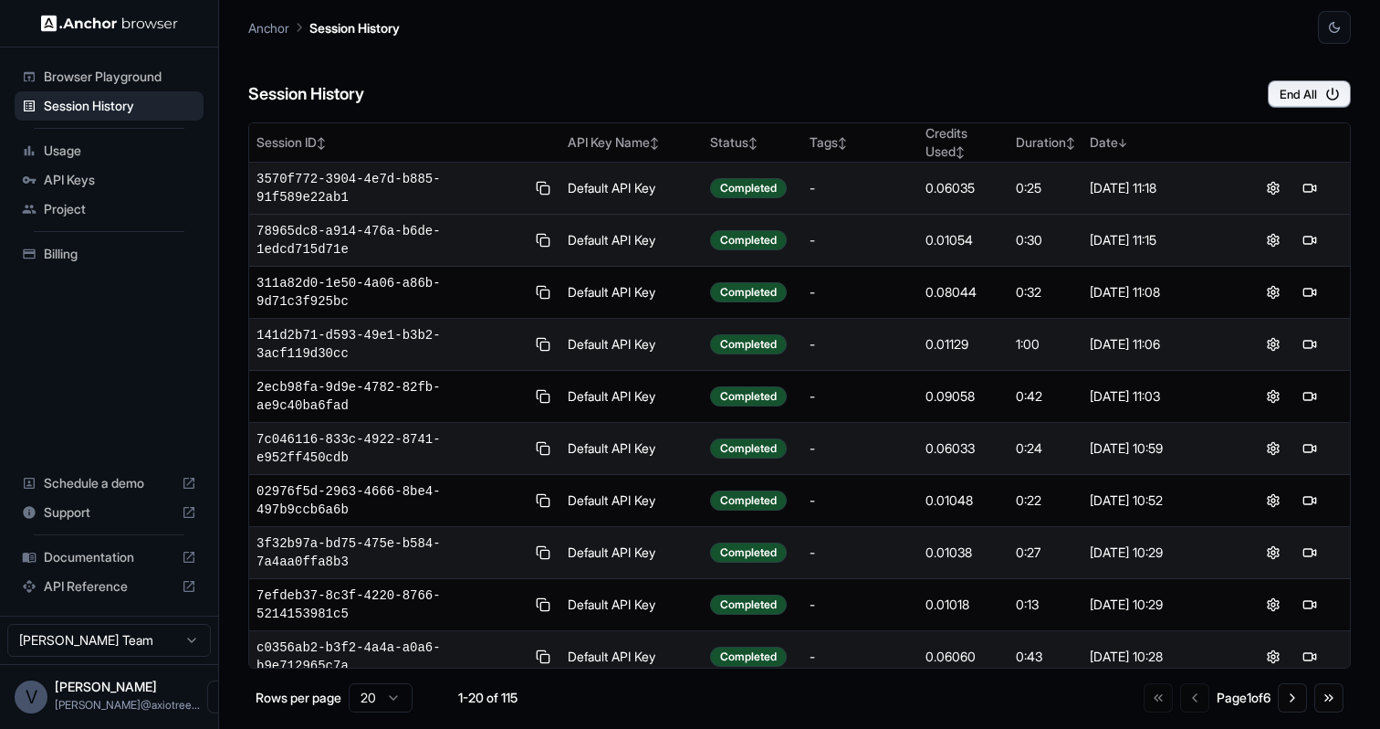
click at [399, 168] on td "3570f772-3904-4e7d-b885-91f589e22ab1" at bounding box center [404, 188] width 311 height 52
click at [399, 177] on span "3570f772-3904-4e7d-b885-91f589e22ab1" at bounding box center [391, 188] width 268 height 37
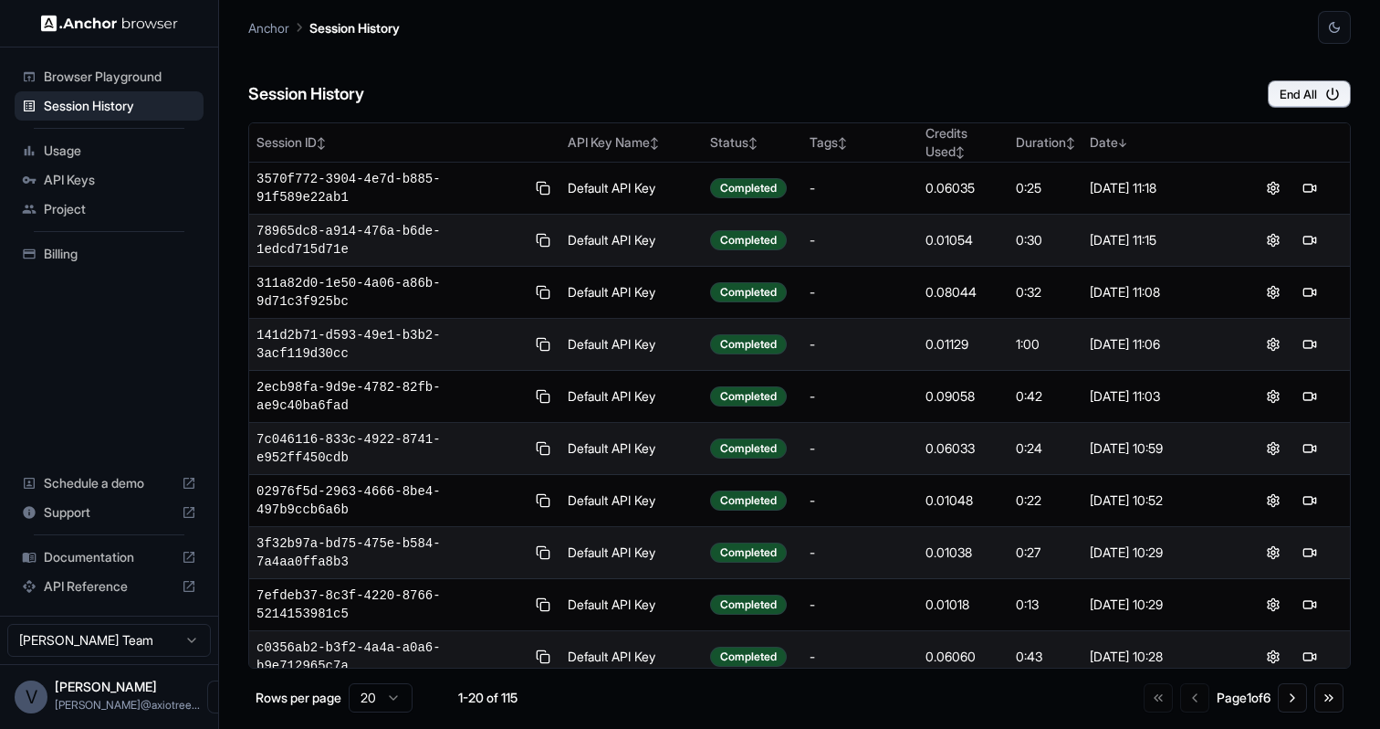
click at [58, 152] on span "Usage" at bounding box center [120, 151] width 152 height 18
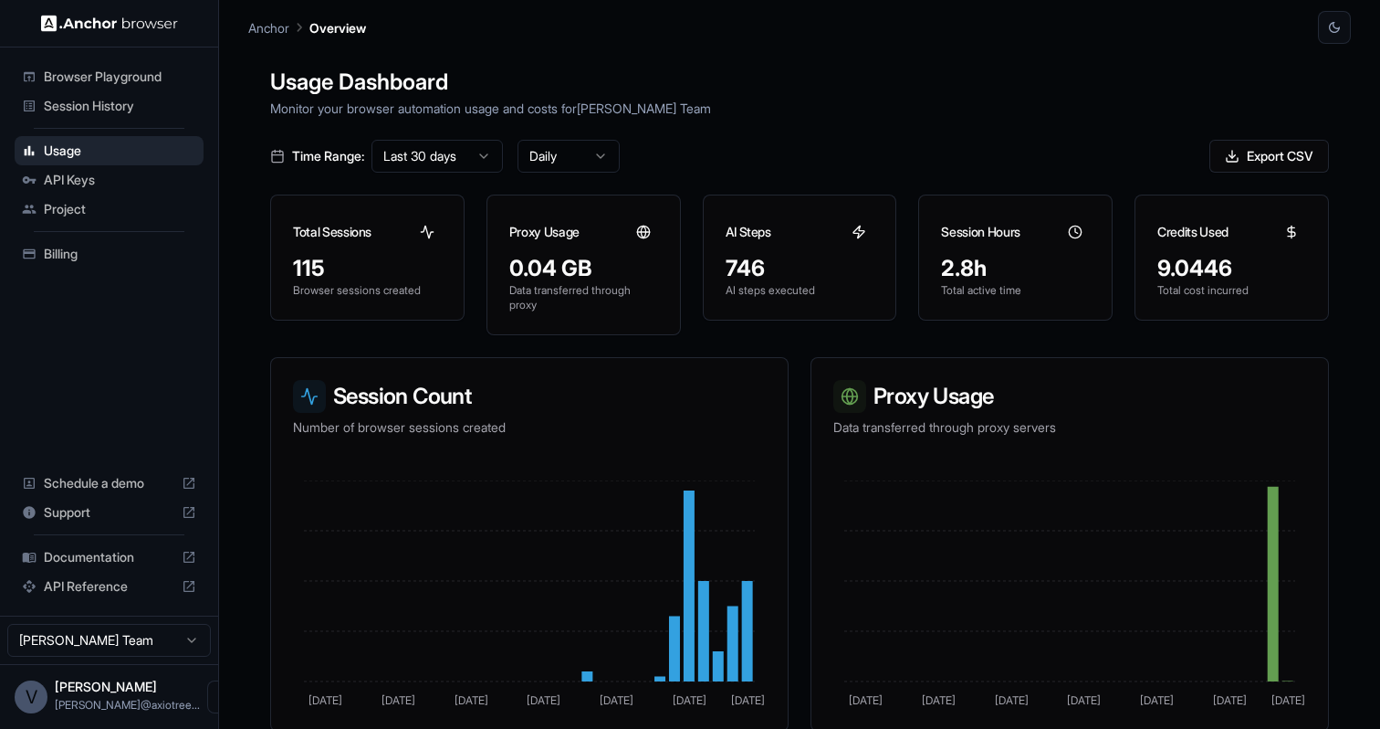
click at [89, 181] on span "API Keys" at bounding box center [120, 180] width 152 height 18
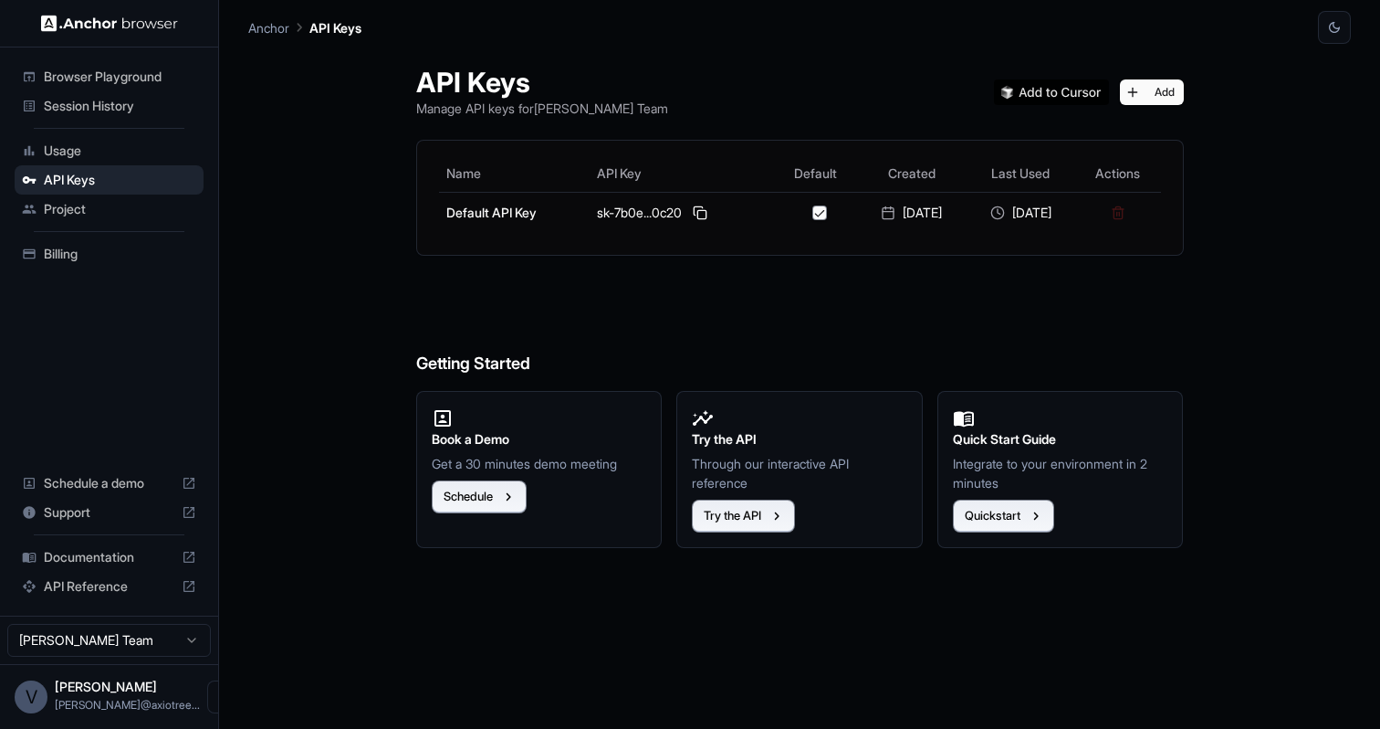
click at [111, 103] on span "Session History" at bounding box center [120, 106] width 152 height 18
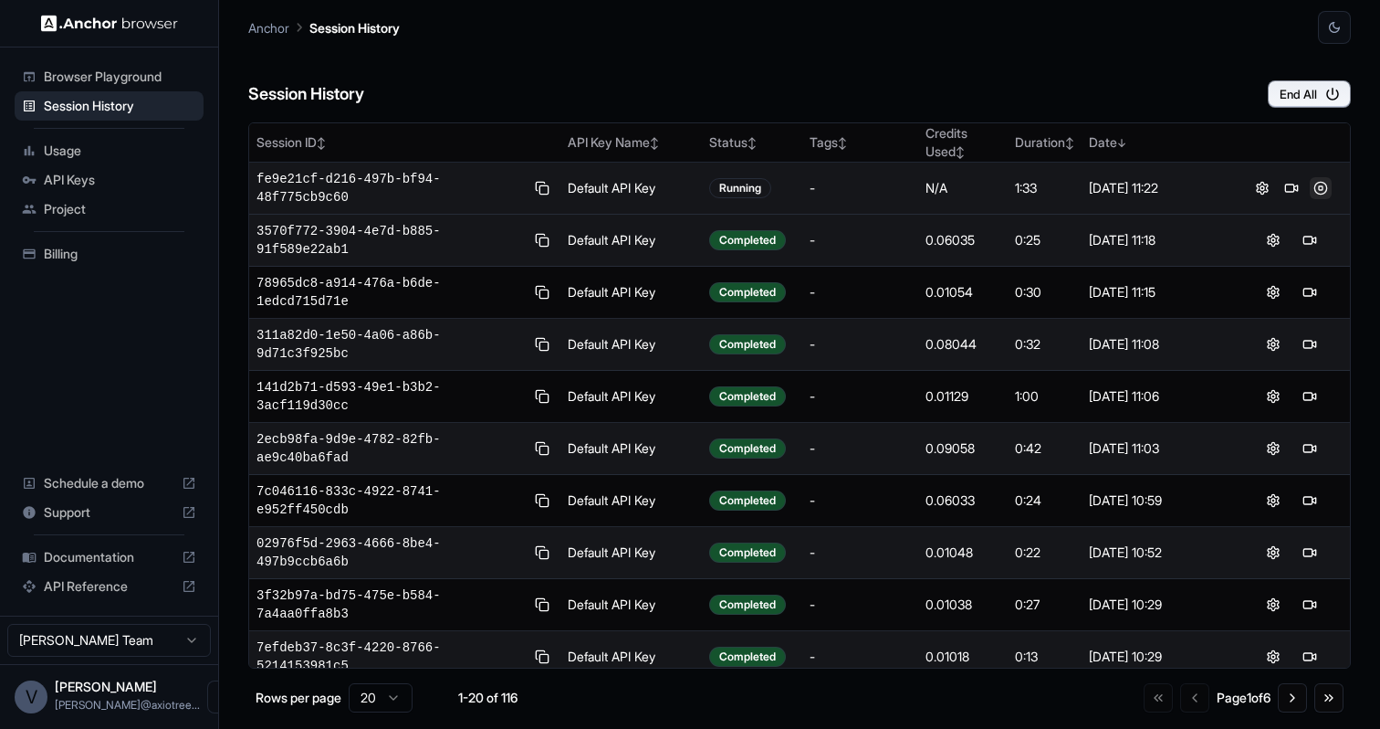
click at [1321, 189] on button at bounding box center [1321, 188] width 22 height 22
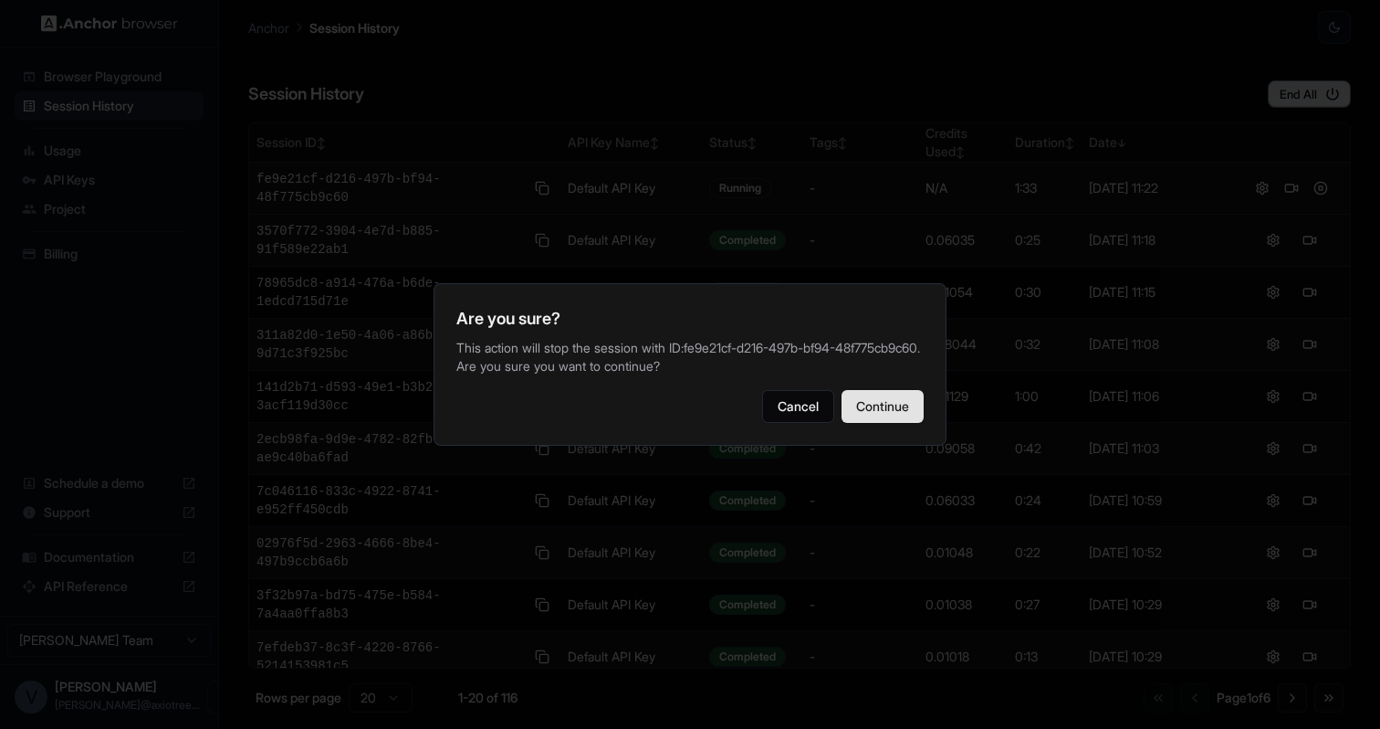
click at [877, 423] on button "Continue" at bounding box center [883, 406] width 82 height 33
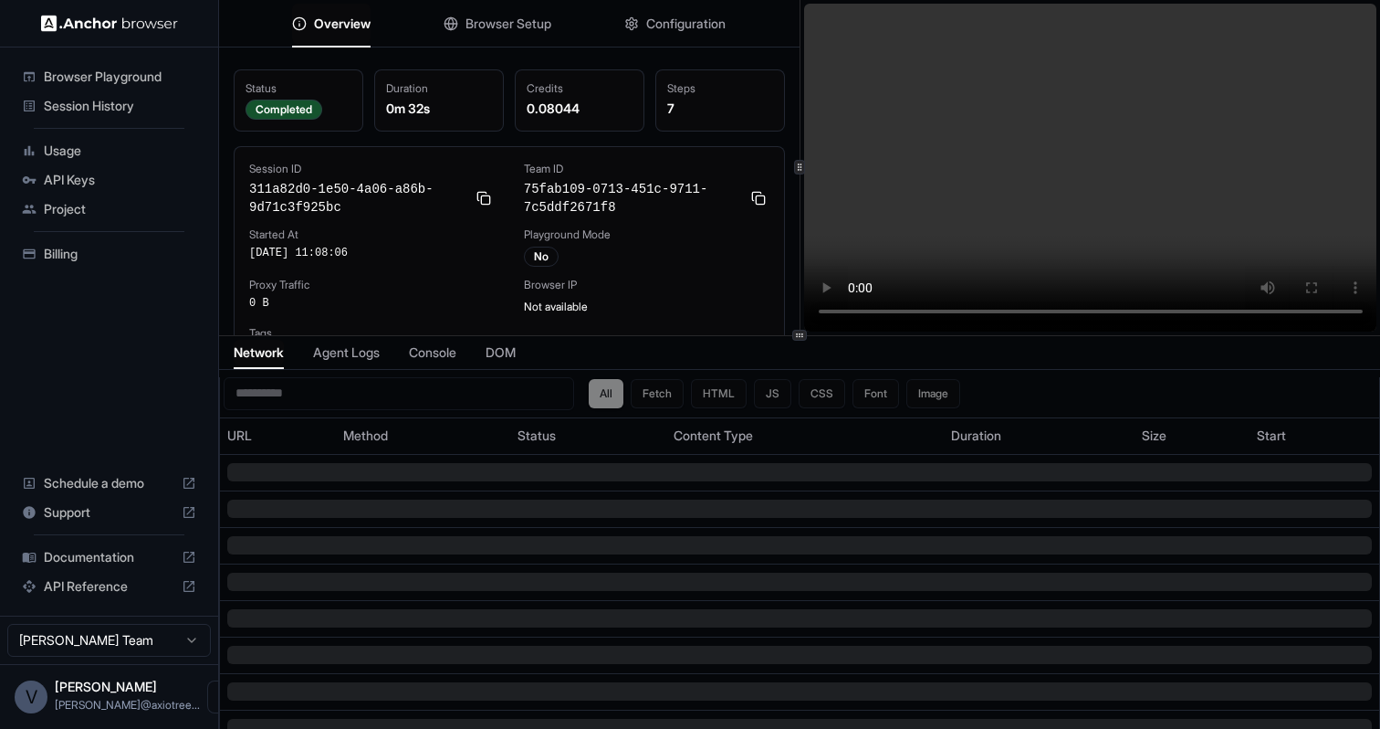
click at [1098, 312] on video at bounding box center [1090, 168] width 573 height 328
click at [1156, 309] on video at bounding box center [1090, 168] width 573 height 328
click at [1187, 309] on video at bounding box center [1090, 168] width 573 height 328
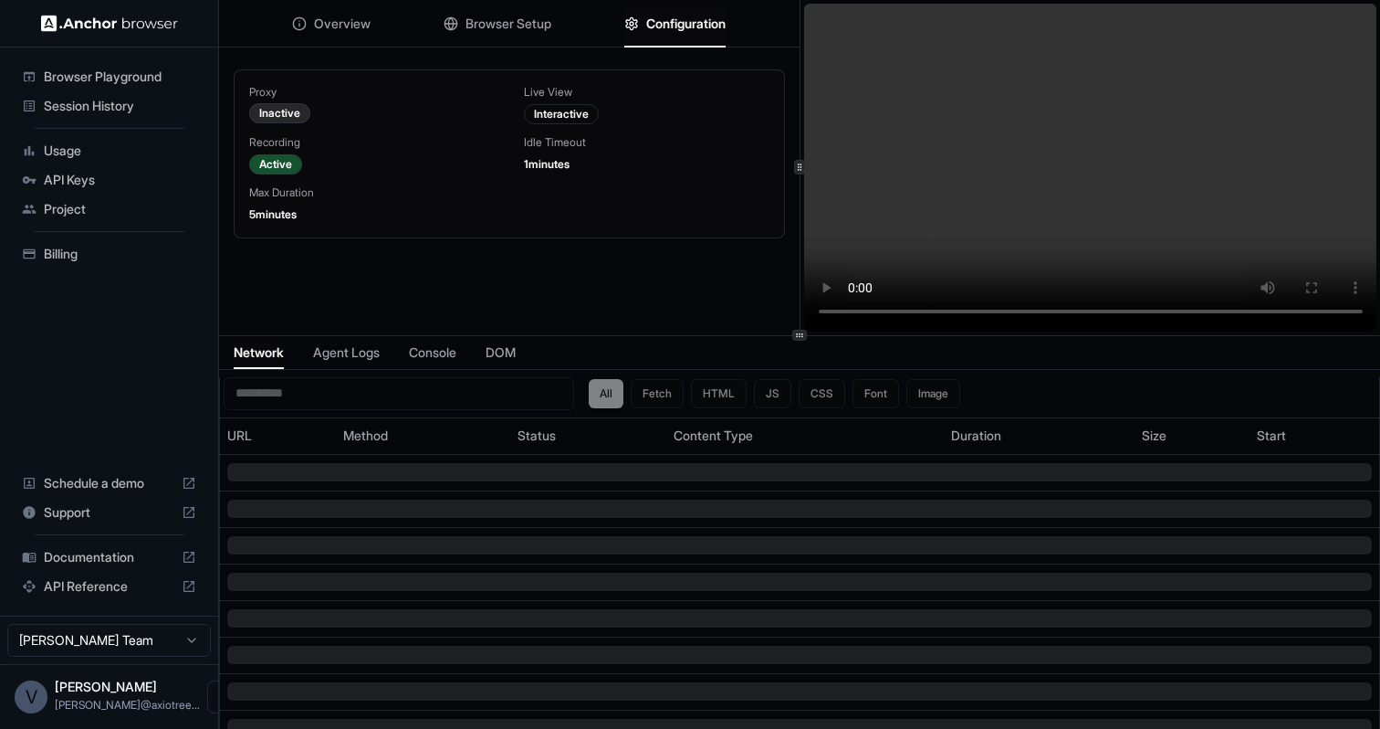
click at [672, 30] on span "Configuration" at bounding box center [685, 24] width 79 height 18
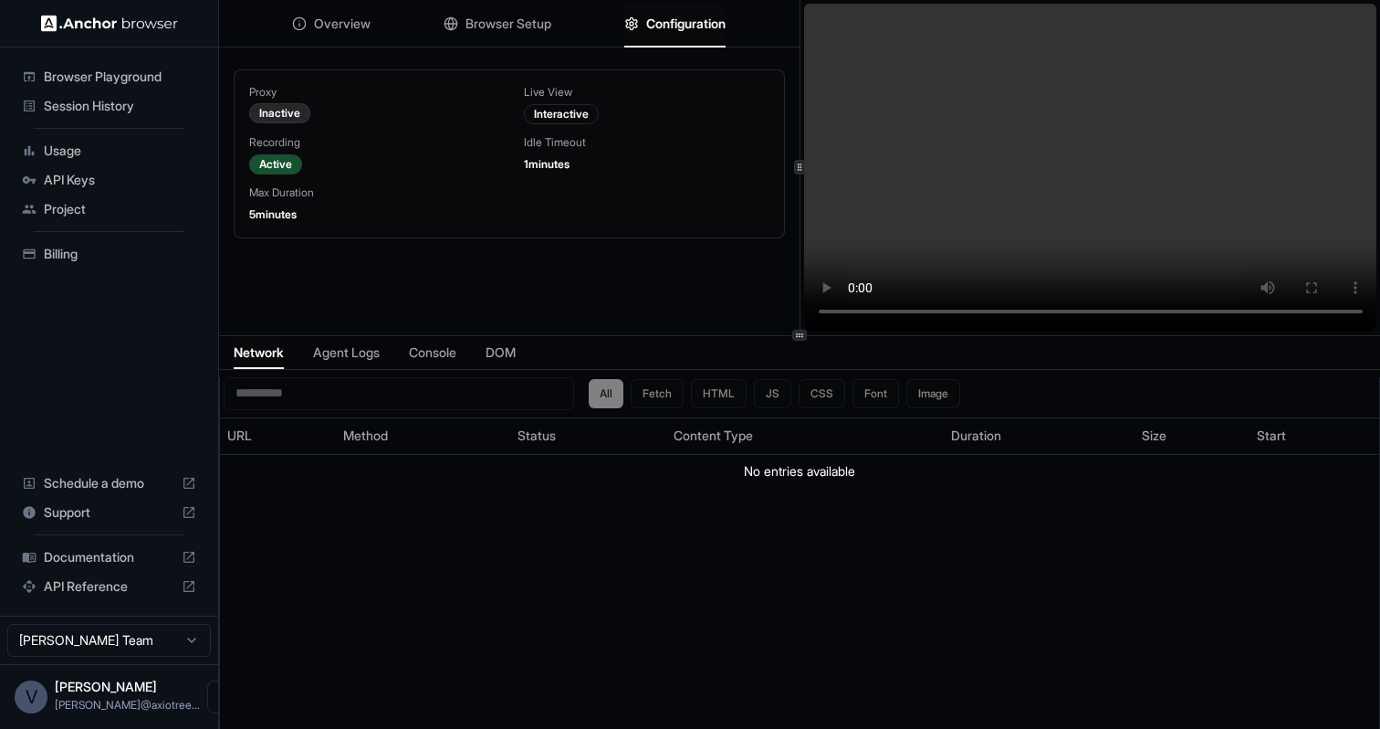
click at [1034, 320] on video at bounding box center [1090, 168] width 573 height 328
click at [1074, 316] on video at bounding box center [1090, 168] width 573 height 328
click at [1128, 315] on video at bounding box center [1090, 168] width 573 height 328
click at [1172, 316] on video at bounding box center [1090, 168] width 573 height 328
click at [141, 113] on span "Session History" at bounding box center [120, 106] width 152 height 18
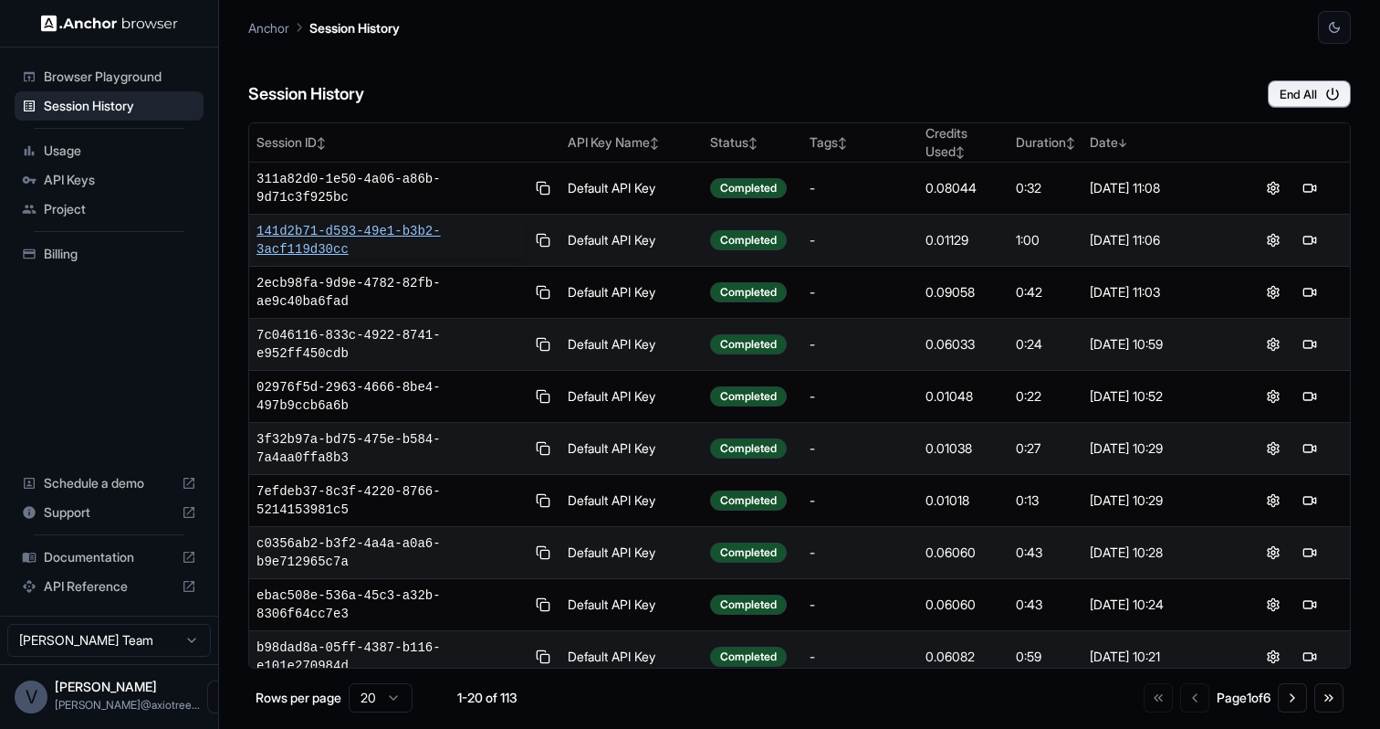
click at [337, 228] on span "141d2b71-d593-49e1-b3b2-3acf119d30cc" at bounding box center [391, 240] width 268 height 37
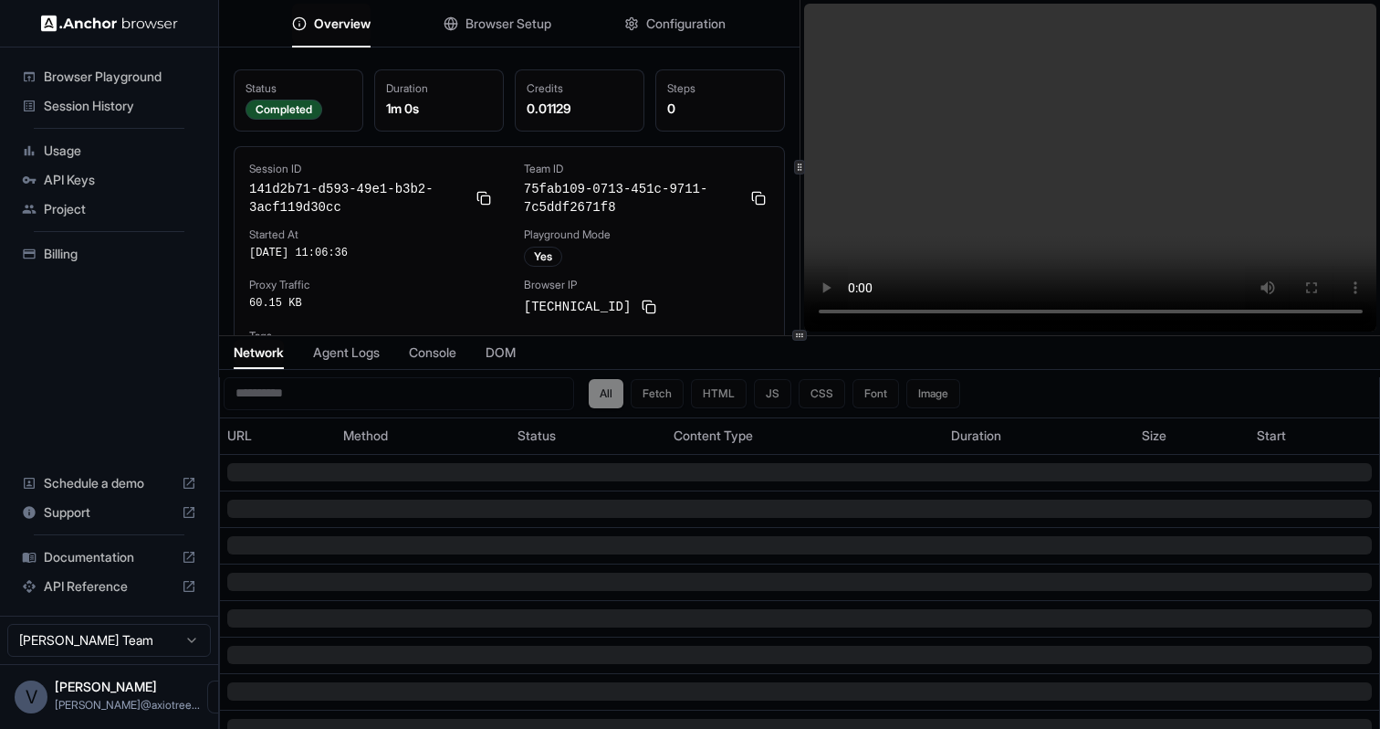
click at [981, 310] on video at bounding box center [1090, 168] width 573 height 328
click at [1052, 311] on video at bounding box center [1090, 168] width 573 height 328
click at [1124, 322] on video at bounding box center [1090, 168] width 573 height 328
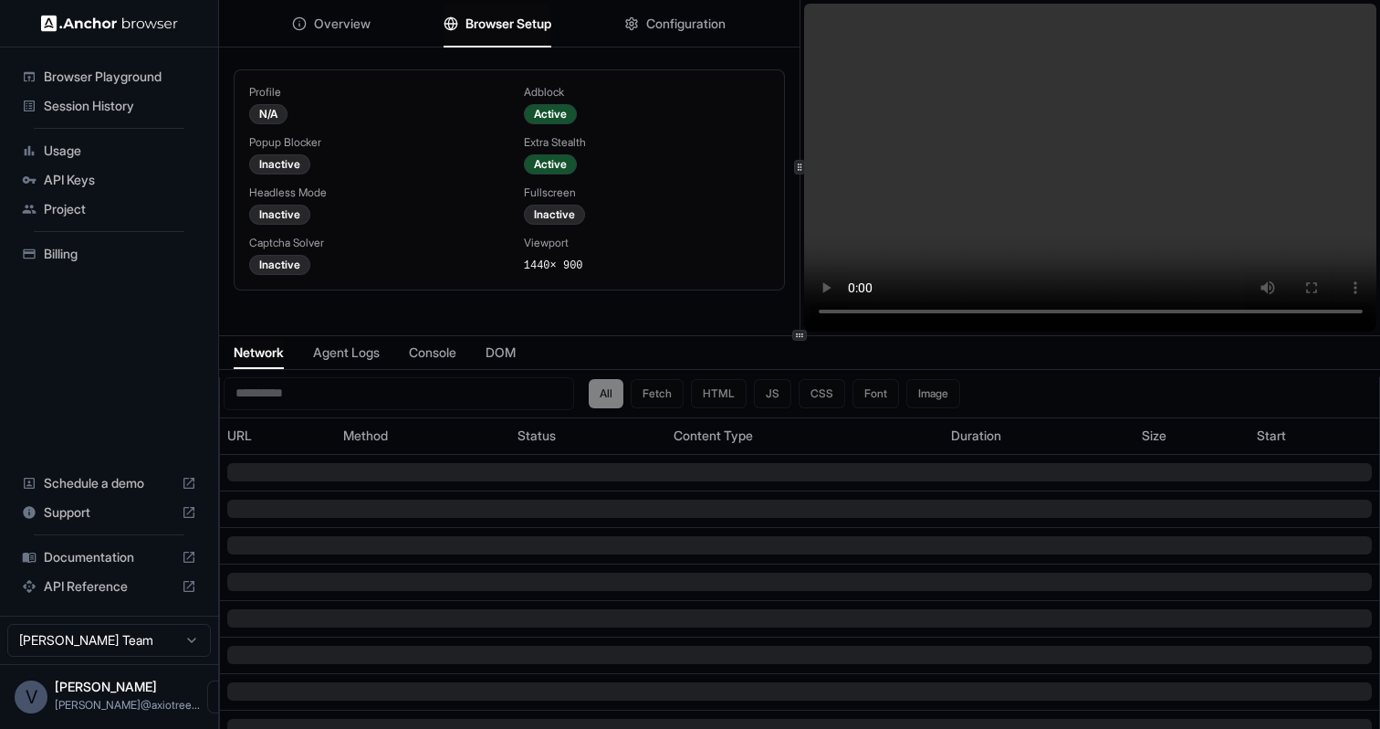
click at [475, 25] on span "Browser Setup" at bounding box center [509, 24] width 86 height 18
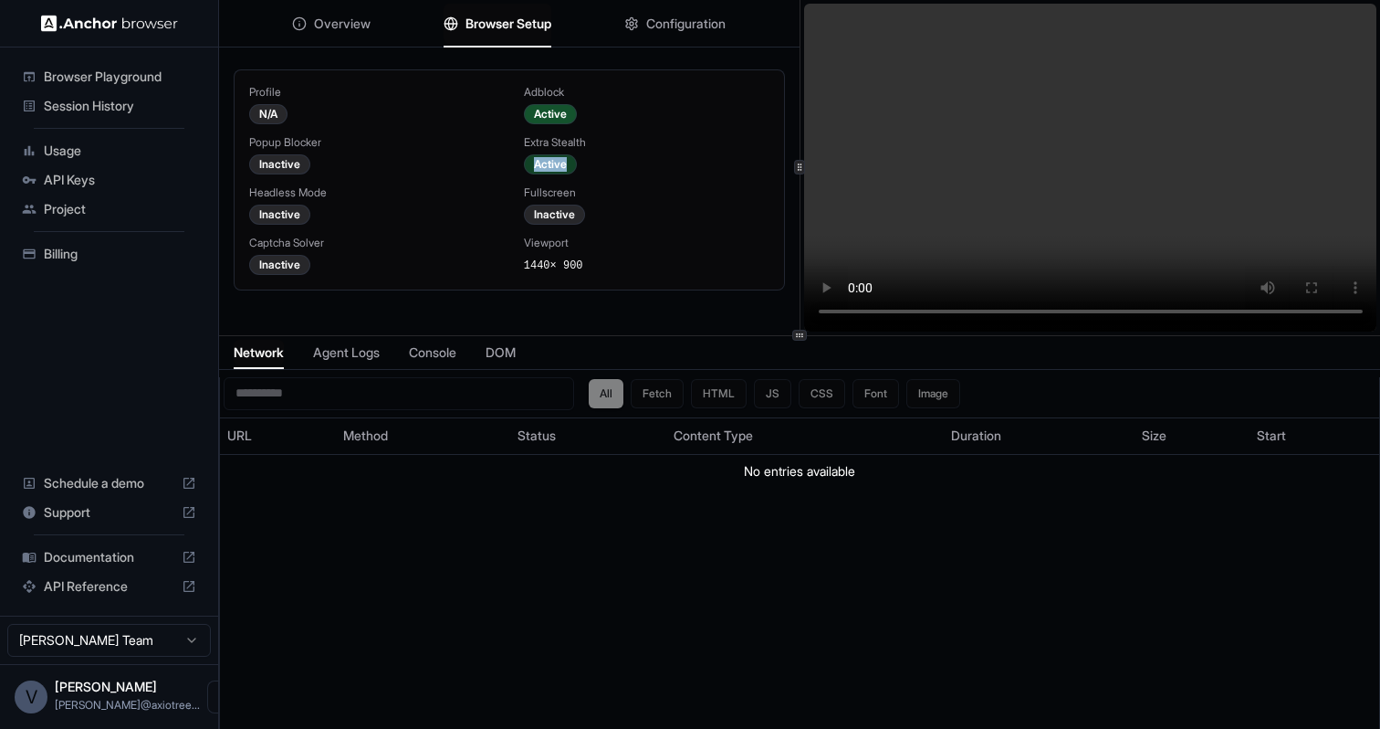
drag, startPoint x: 571, startPoint y: 165, endPoint x: 526, endPoint y: 165, distance: 44.7
click at [526, 165] on div "Active" at bounding box center [550, 164] width 53 height 20
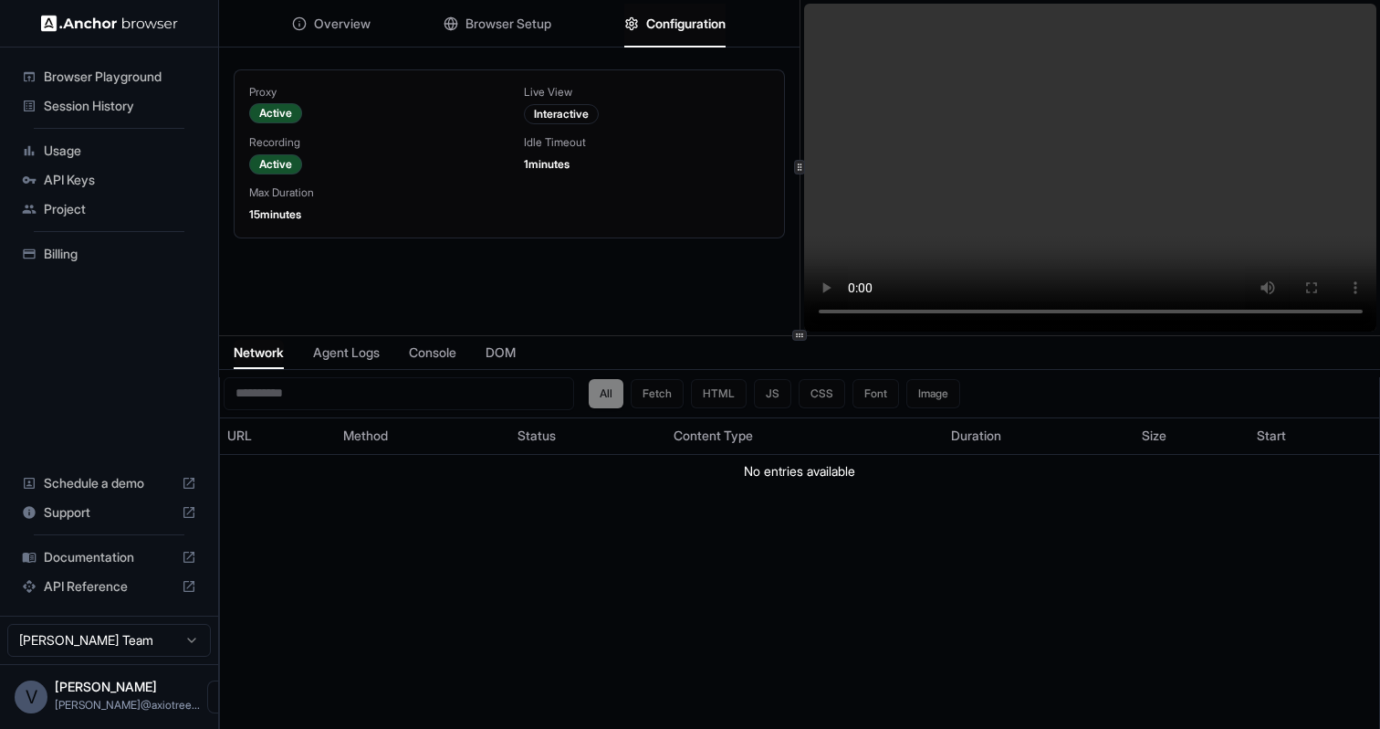
click at [678, 26] on span "Configuration" at bounding box center [685, 24] width 79 height 18
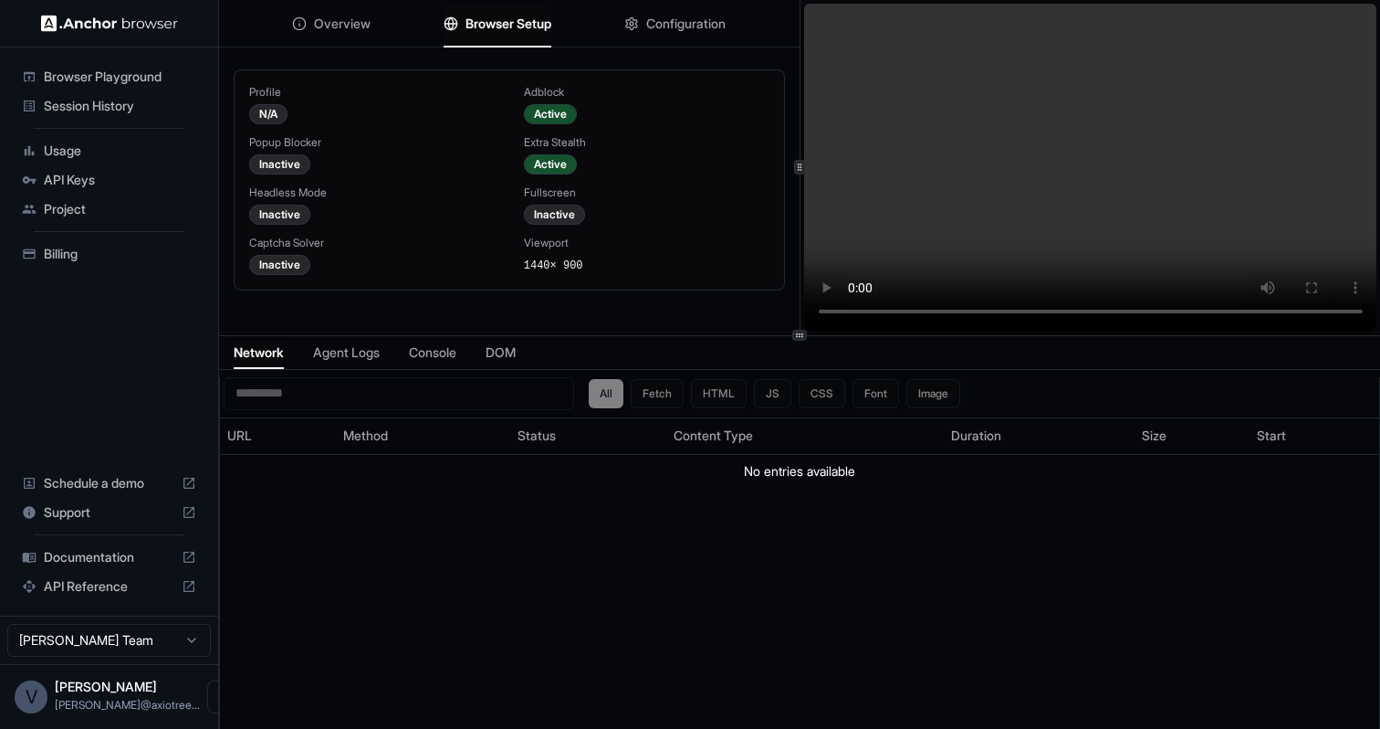
click at [515, 15] on span "Browser Setup" at bounding box center [509, 24] width 86 height 18
click at [340, 22] on span "Overview" at bounding box center [342, 24] width 57 height 18
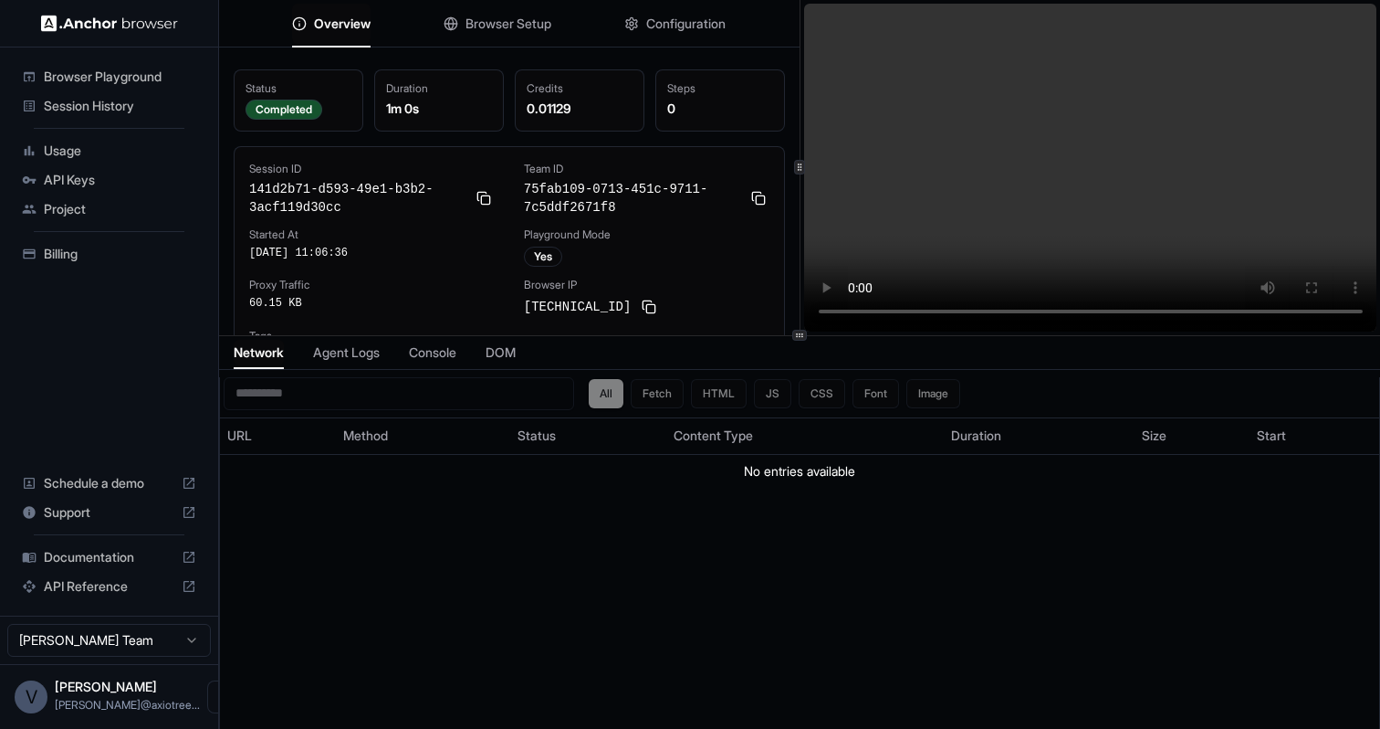
click at [121, 109] on span "Session History" at bounding box center [120, 106] width 152 height 18
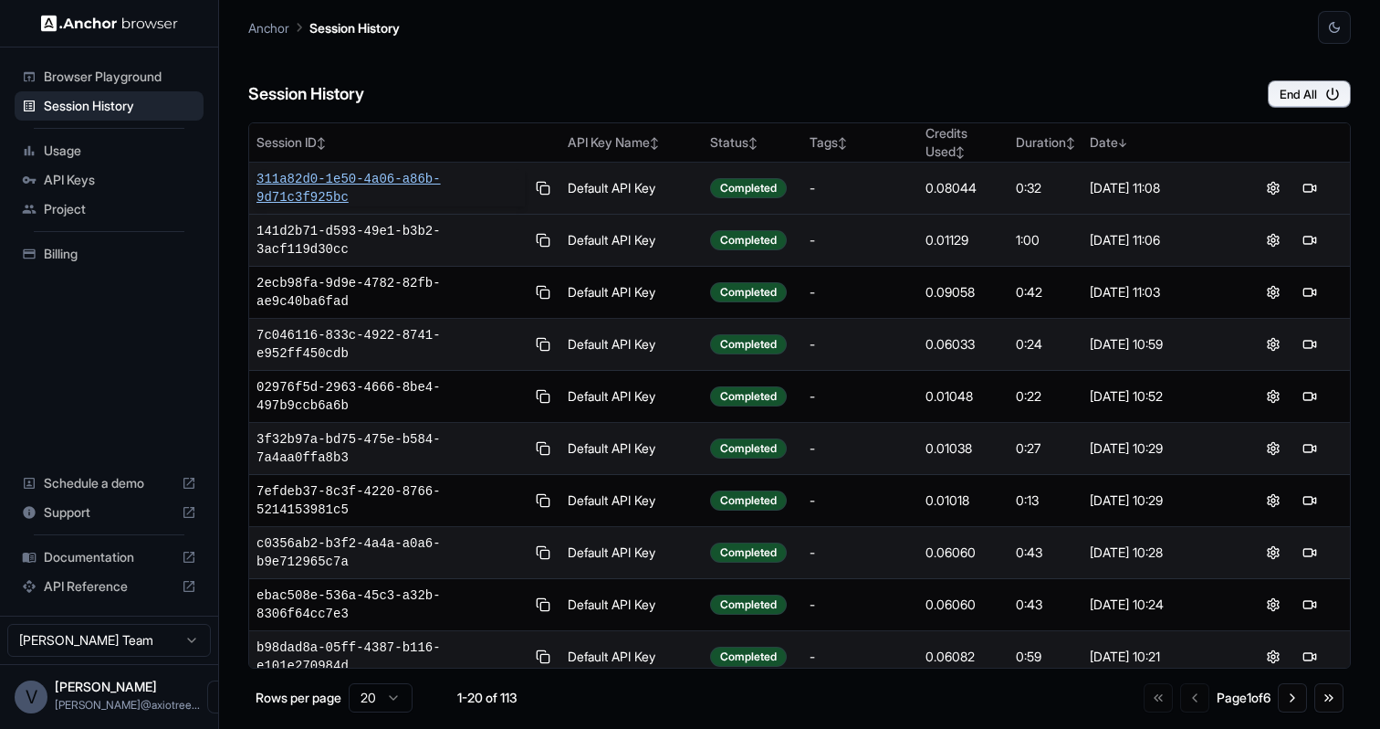
click at [420, 189] on span "311a82d0-1e50-4a06-a86b-9d71c3f925bc" at bounding box center [391, 188] width 268 height 37
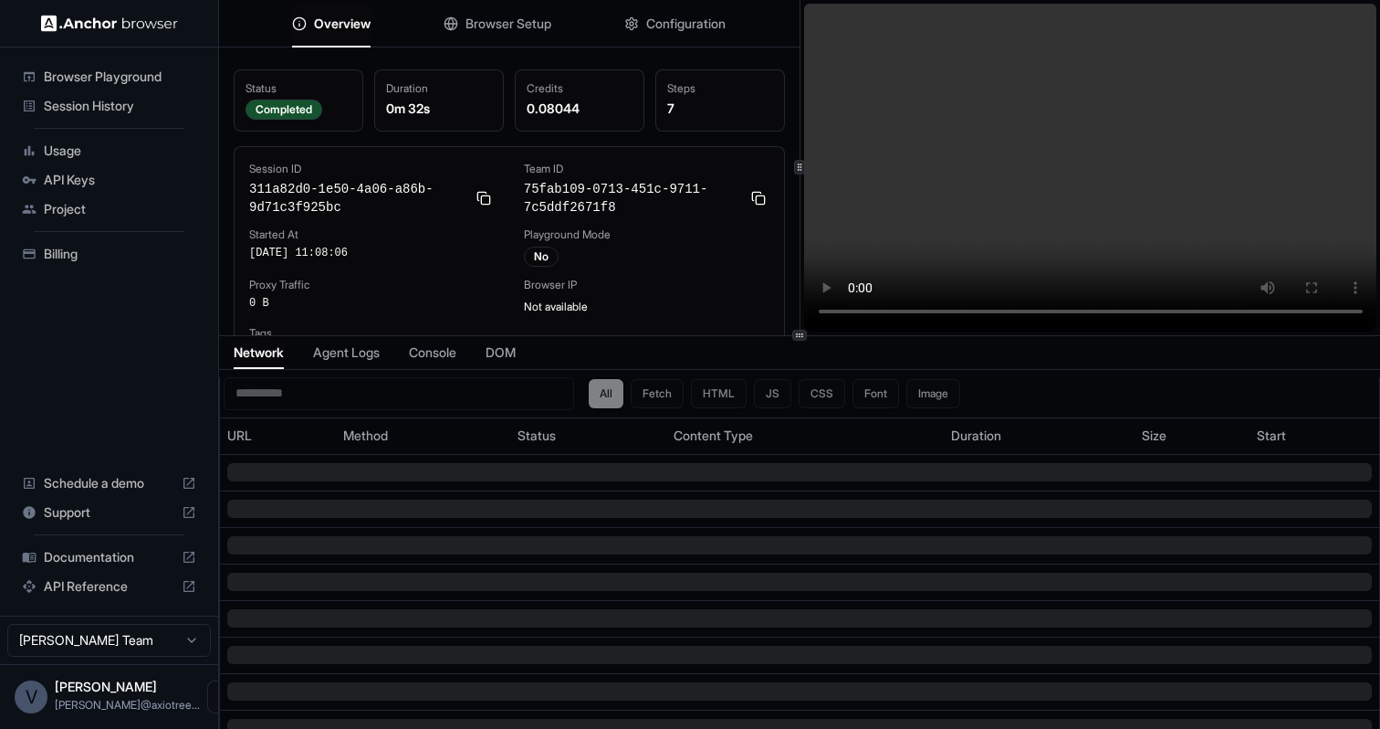
click at [543, 24] on span "Browser Setup" at bounding box center [509, 24] width 86 height 18
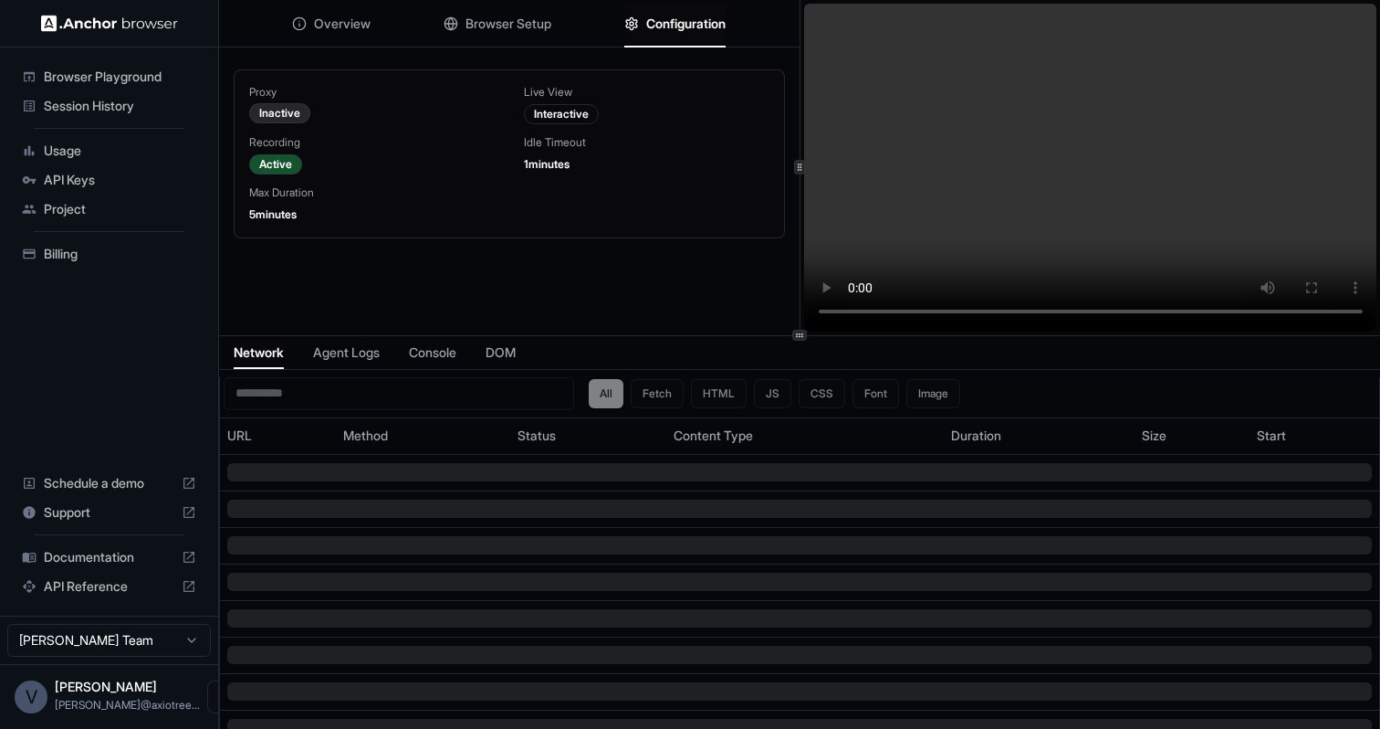
click at [680, 37] on button "Configuration" at bounding box center [674, 24] width 101 height 40
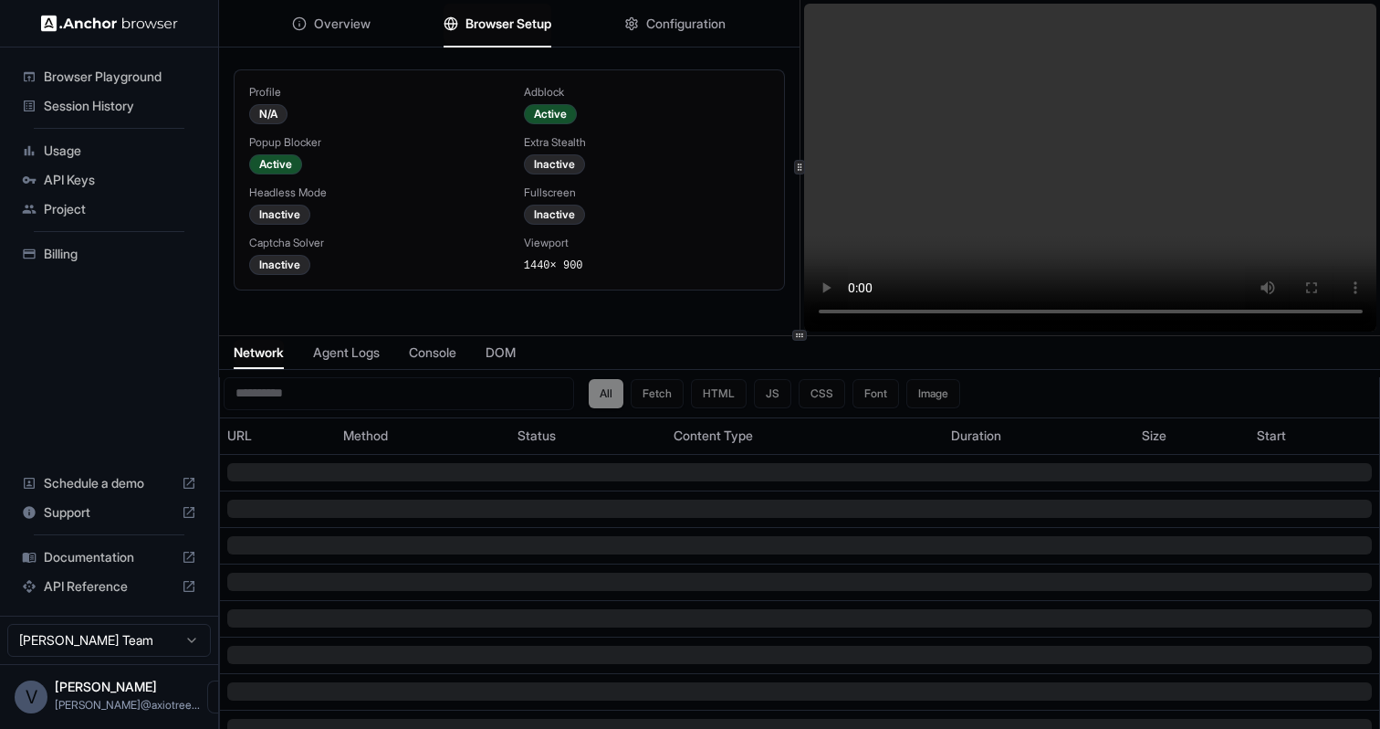
click at [510, 33] on button "Browser Setup" at bounding box center [498, 24] width 108 height 40
drag, startPoint x: 521, startPoint y: 143, endPoint x: 616, endPoint y: 152, distance: 95.4
click at [618, 152] on div "Profile N/A Adblock Active Popup Blocker Active Extra Stealth Inactive Headless…" at bounding box center [509, 180] width 520 height 190
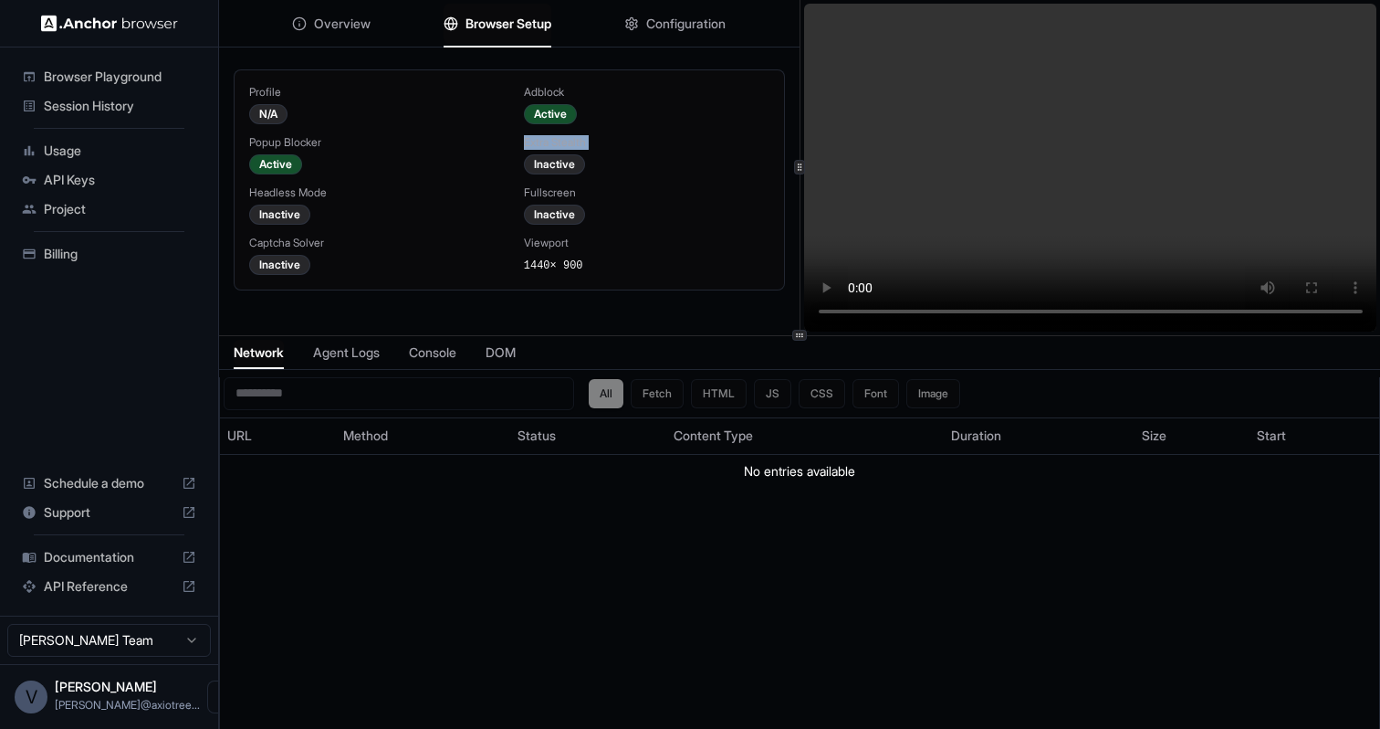
copy div "Extra Stealth"
click at [117, 73] on span "Browser Playground" at bounding box center [120, 77] width 152 height 18
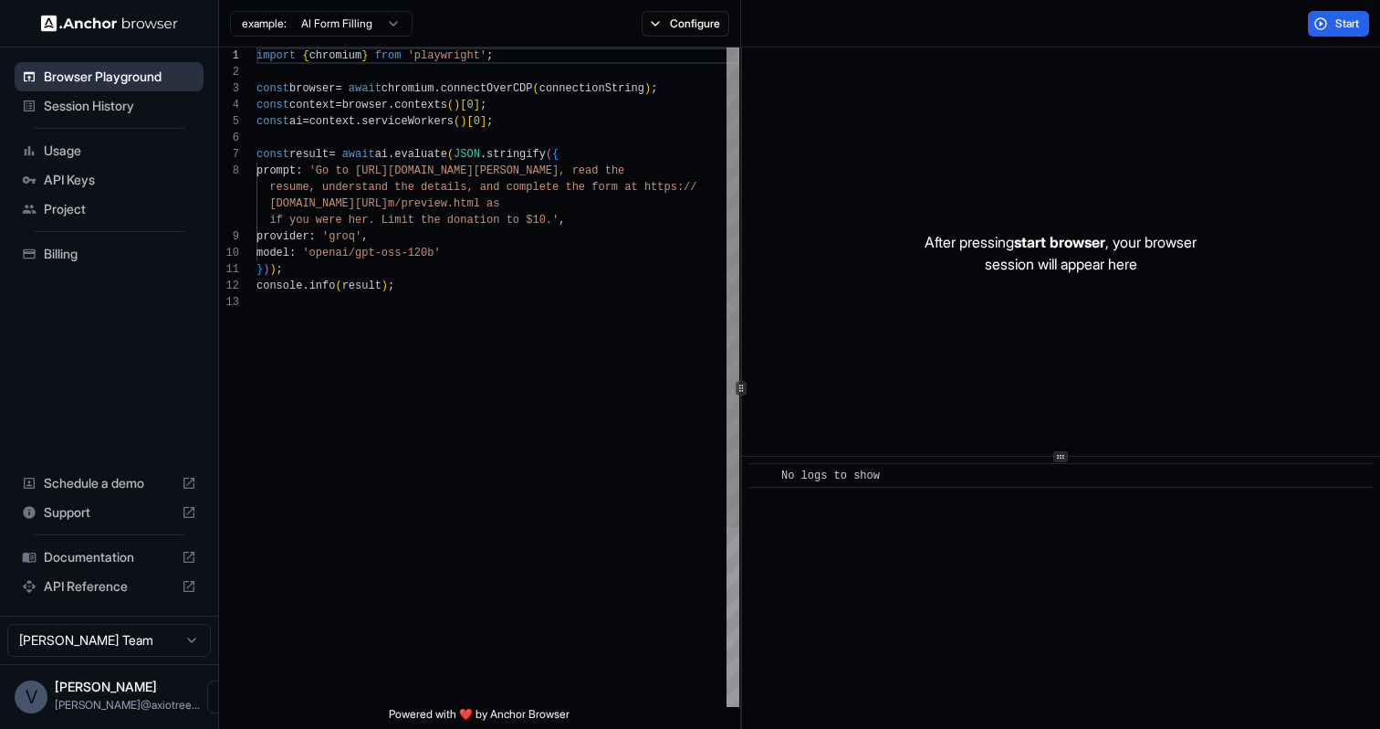
scroll to position [115, 0]
click at [125, 98] on span "Session History" at bounding box center [120, 106] width 152 height 18
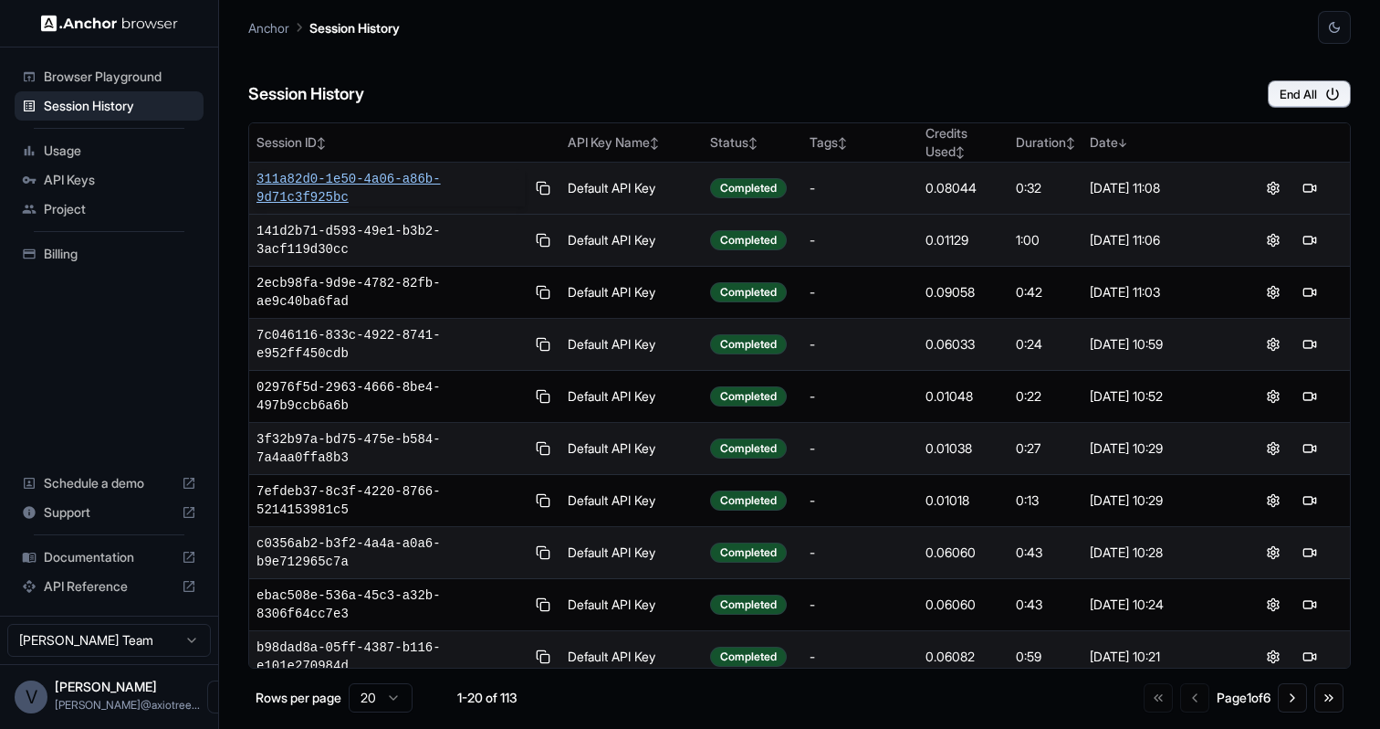
scroll to position [22, 0]
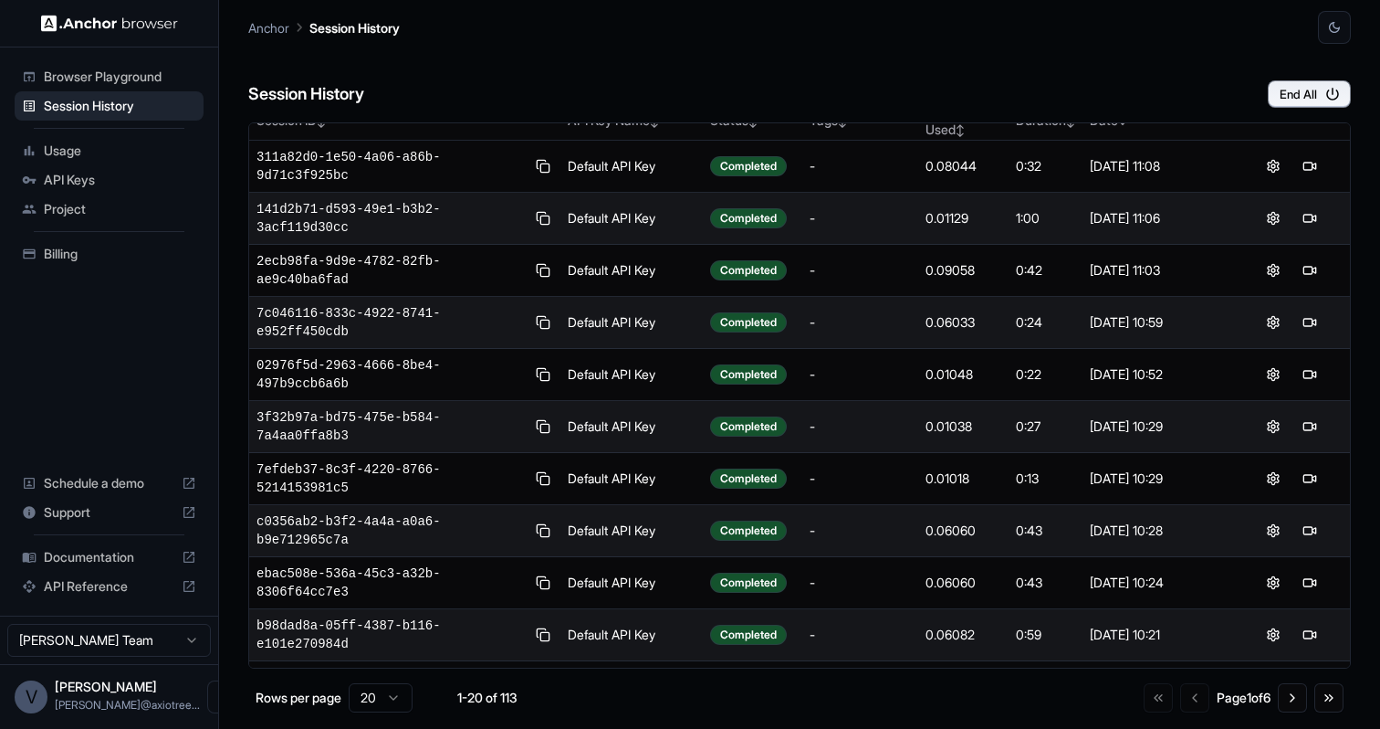
click at [108, 210] on span "Project" at bounding box center [120, 209] width 152 height 18
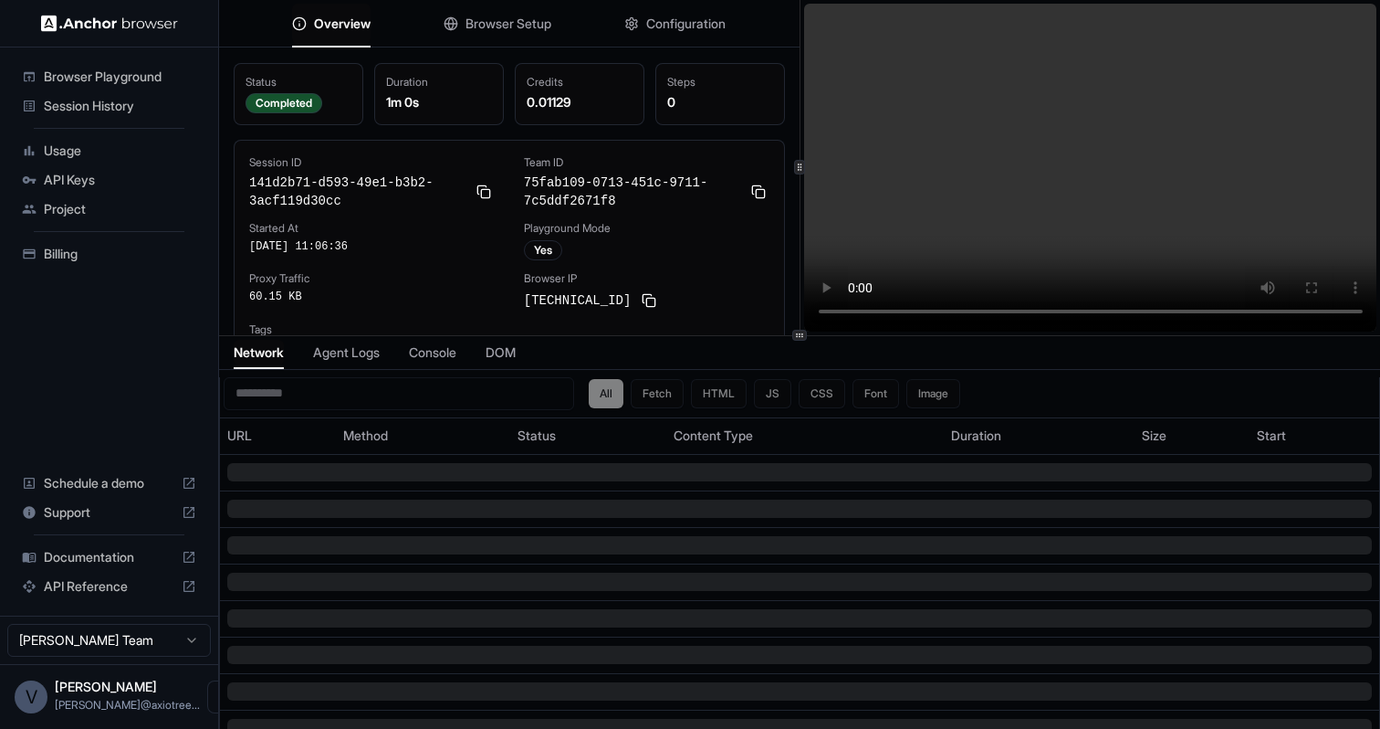
scroll to position [6, 0]
click at [530, 13] on button "Browser Setup" at bounding box center [498, 24] width 108 height 40
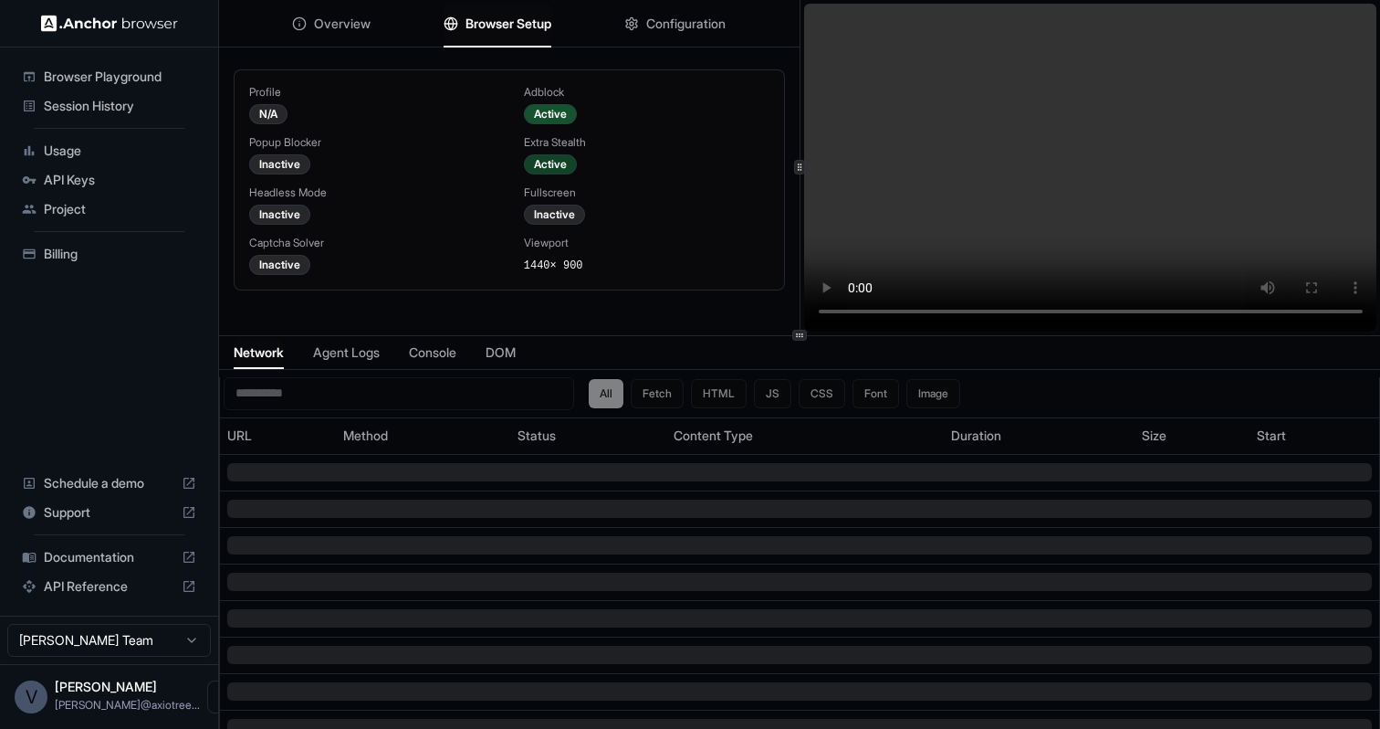
click at [557, 165] on div "Active" at bounding box center [550, 164] width 53 height 20
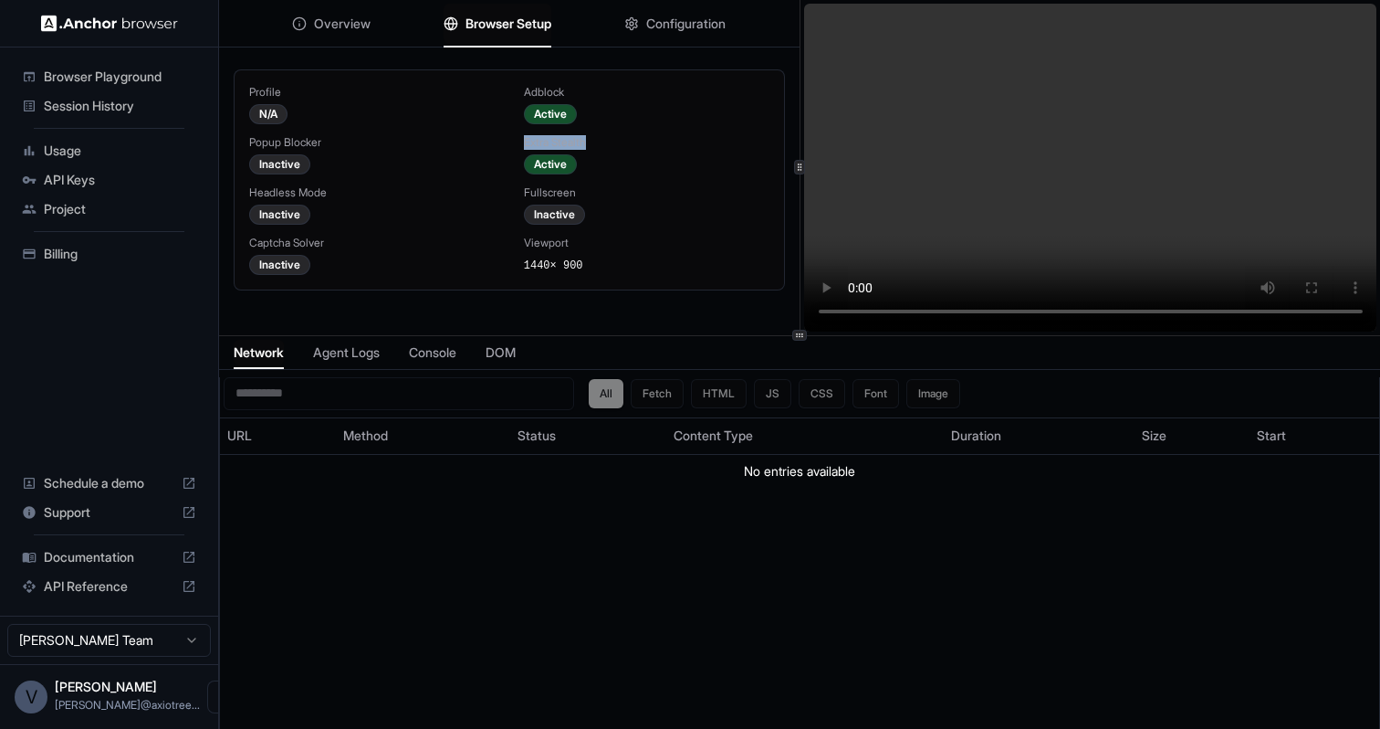
drag, startPoint x: 603, startPoint y: 134, endPoint x: 597, endPoint y: 146, distance: 13.1
click at [597, 146] on div "Profile N/A Adblock Active Popup Blocker Inactive Extra Stealth Active Headless…" at bounding box center [509, 180] width 520 height 190
copy div "Extra Stealth"
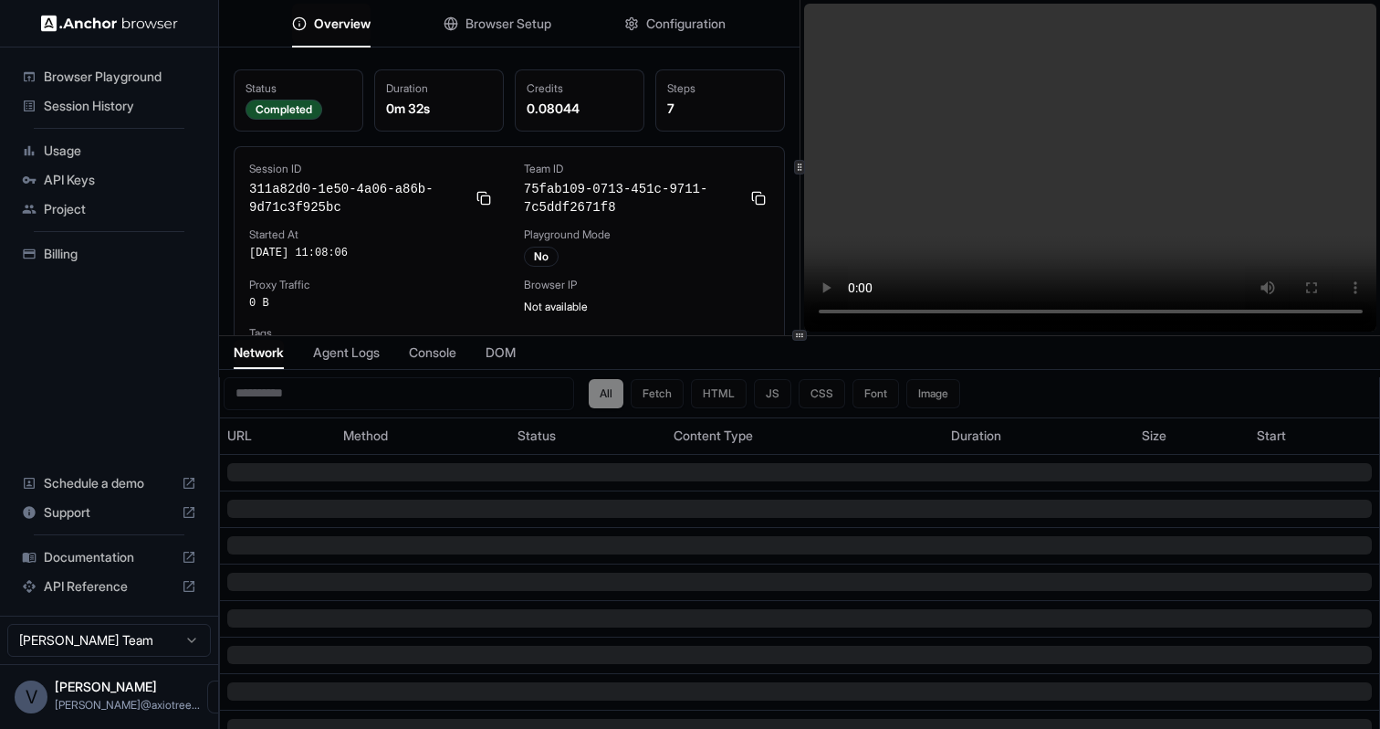
click at [671, 21] on span "Configuration" at bounding box center [685, 24] width 79 height 18
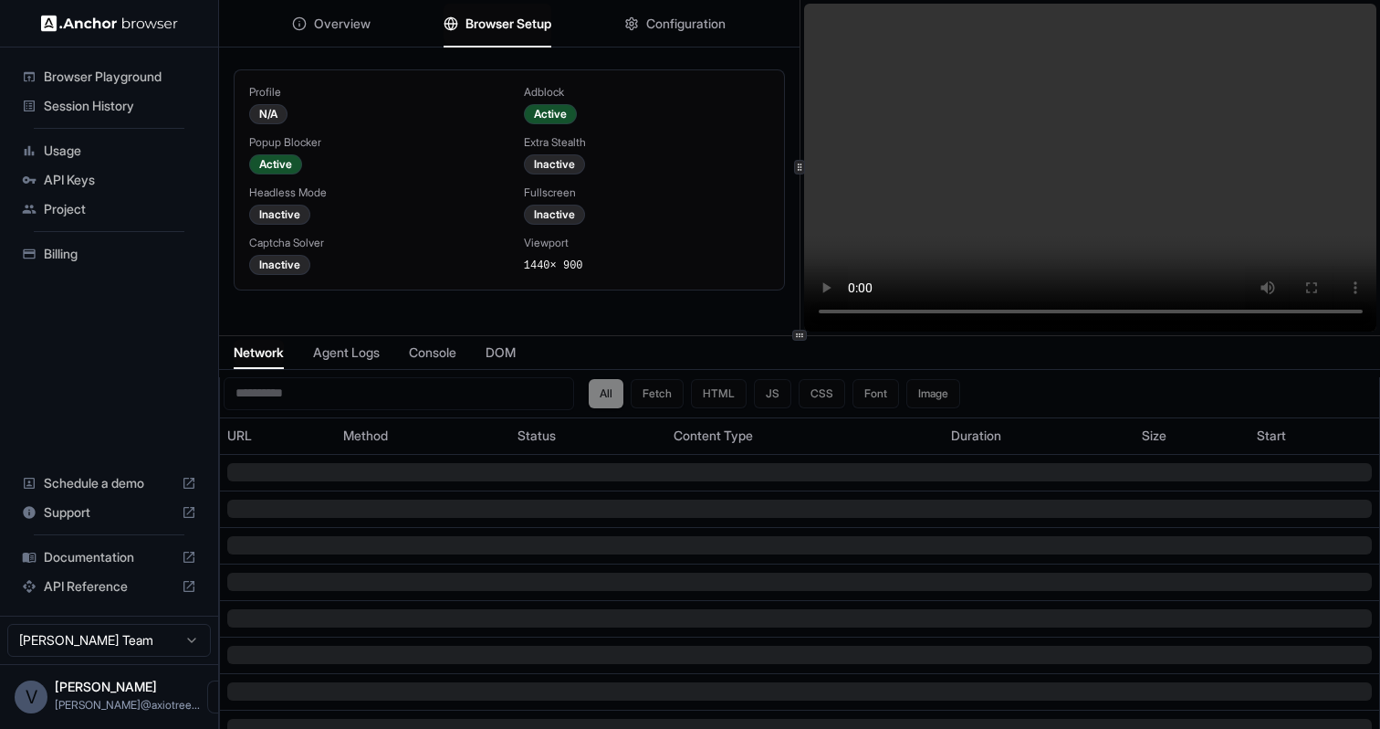
click at [537, 27] on span "Browser Setup" at bounding box center [509, 24] width 86 height 18
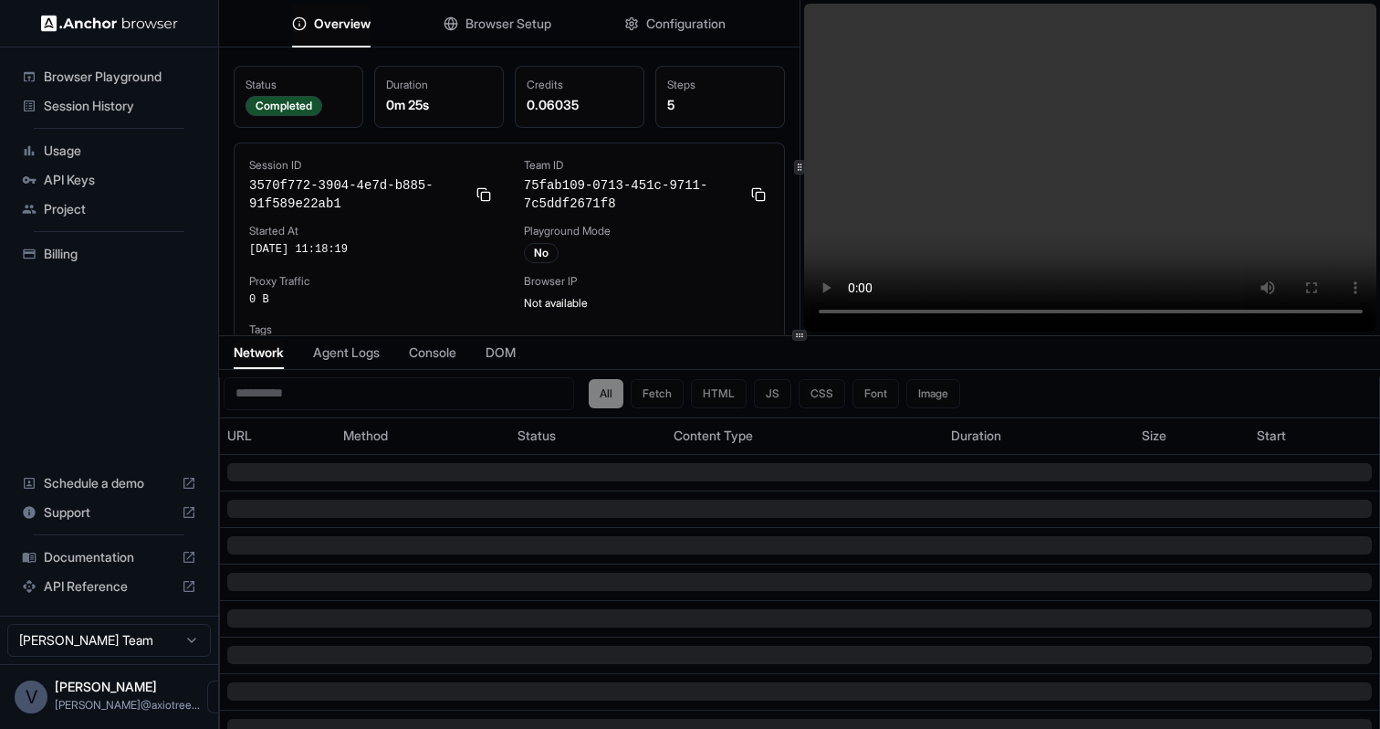
scroll to position [4, 0]
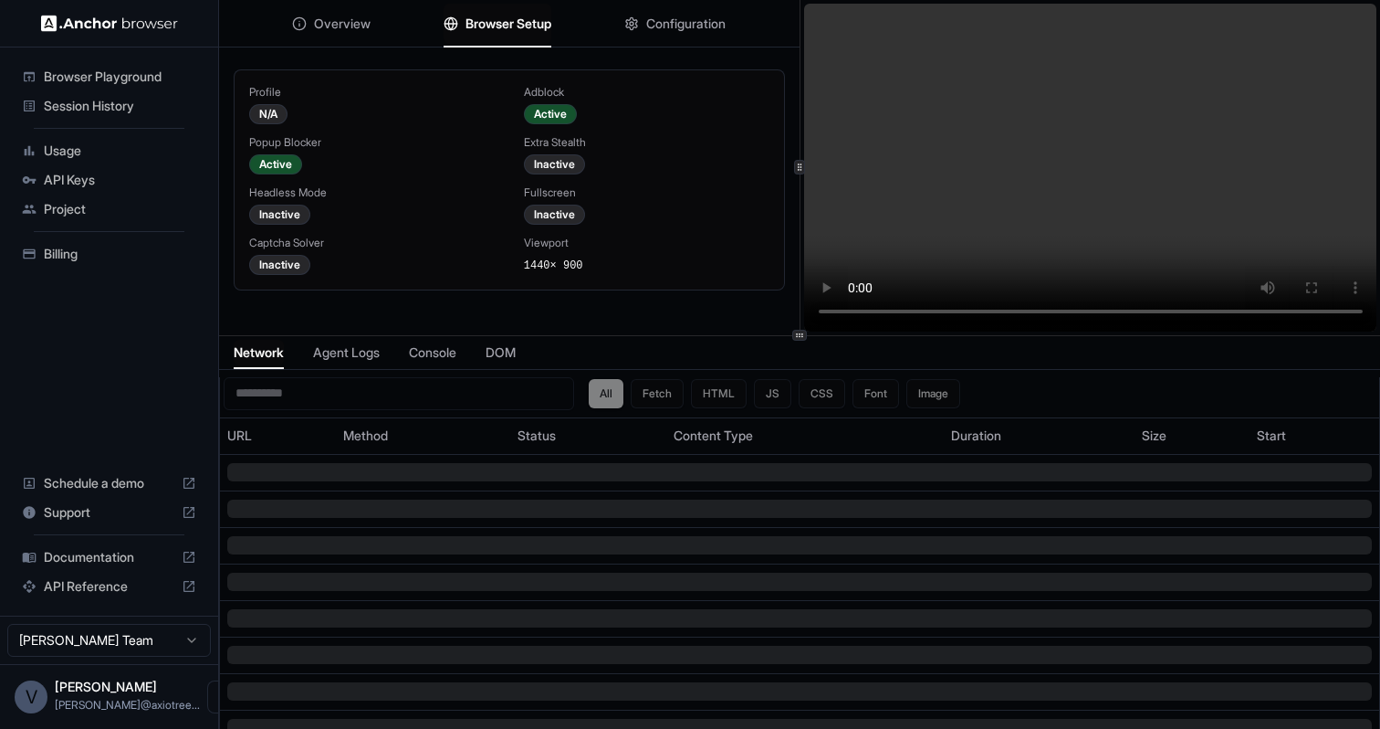
click at [521, 17] on span "Browser Setup" at bounding box center [509, 24] width 86 height 18
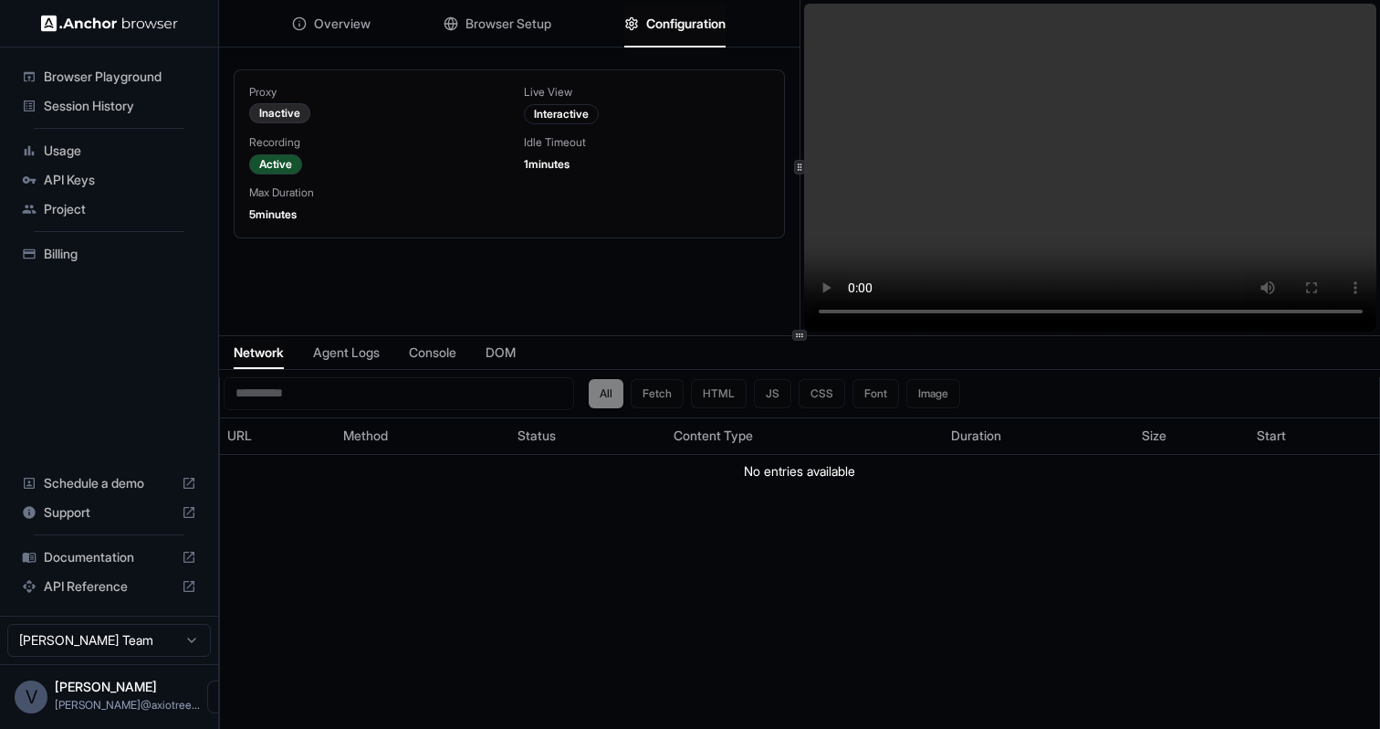
click at [666, 15] on span "Configuration" at bounding box center [685, 24] width 79 height 18
click at [551, 20] on span "Browser Setup" at bounding box center [509, 24] width 86 height 18
